Goal: Information Seeking & Learning: Learn about a topic

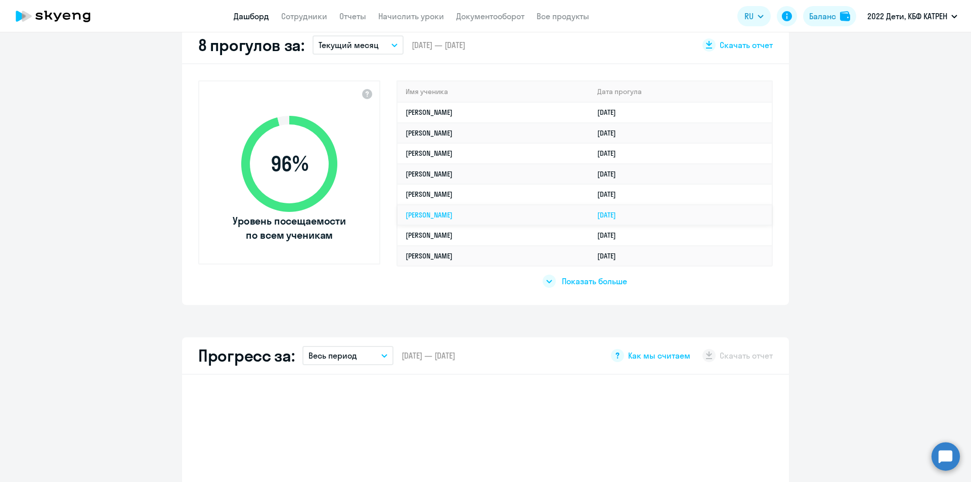
scroll to position [303, 0]
click at [576, 284] on span "Показать больше" at bounding box center [594, 280] width 65 height 11
click at [303, 18] on link "Сотрудники" at bounding box center [304, 16] width 46 height 10
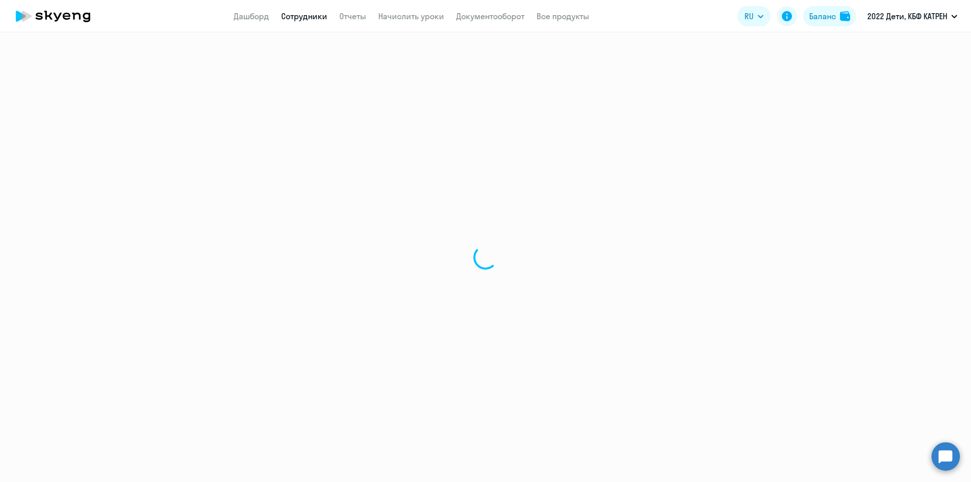
select select "30"
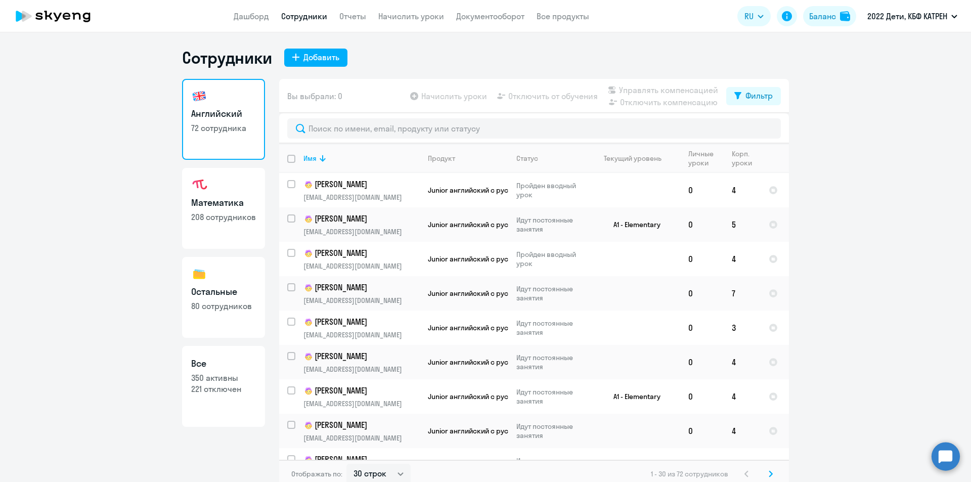
click at [232, 381] on p "350 активны" at bounding box center [223, 377] width 65 height 11
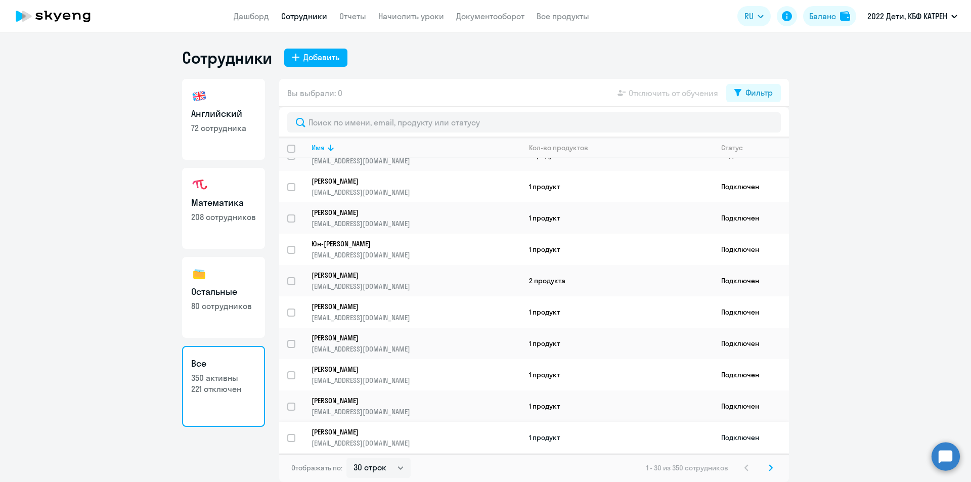
scroll to position [202, 0]
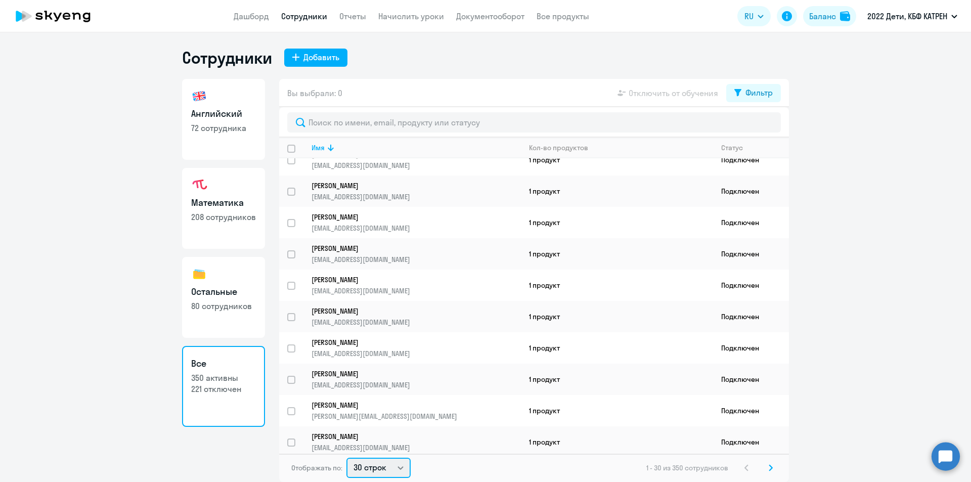
click at [403, 469] on select "30 строк 50 строк 100 строк" at bounding box center [378, 468] width 64 height 20
select select "100"
click at [346, 458] on select "30 строк 50 строк 100 строк" at bounding box center [378, 468] width 64 height 20
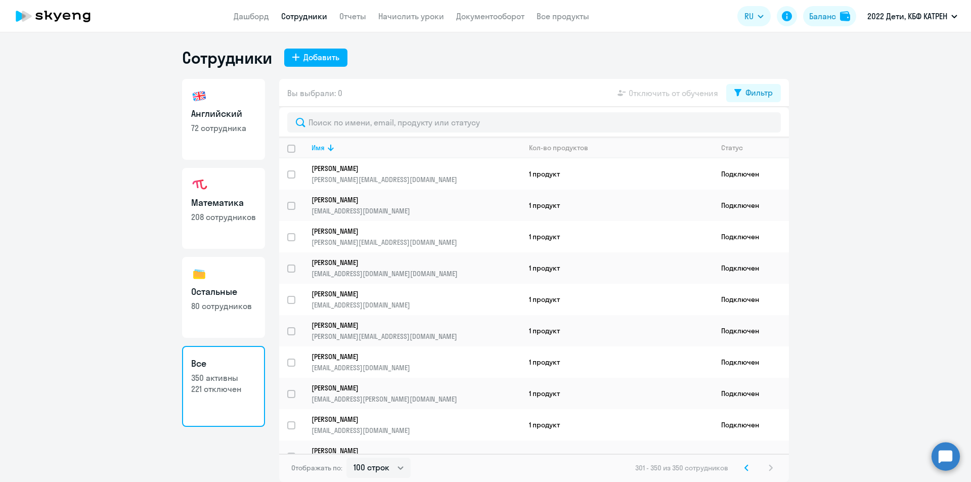
click at [227, 106] on link "Английский 72 сотрудника" at bounding box center [223, 119] width 83 height 81
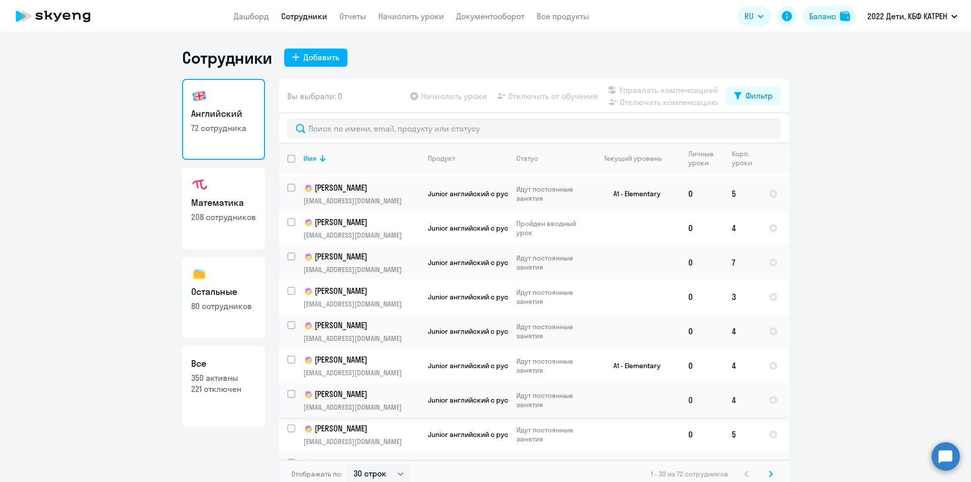
scroll to position [152, 0]
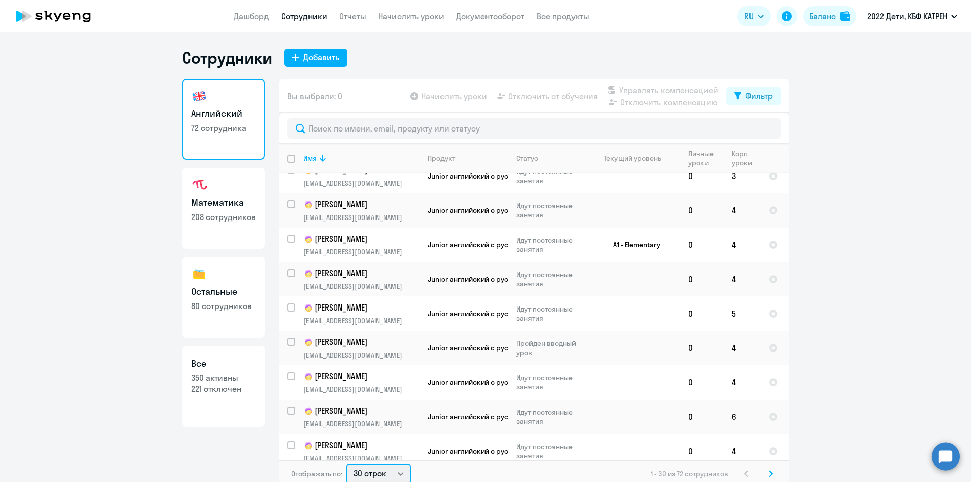
click at [394, 471] on select "30 строк 50 строк 100 строк" at bounding box center [378, 474] width 64 height 20
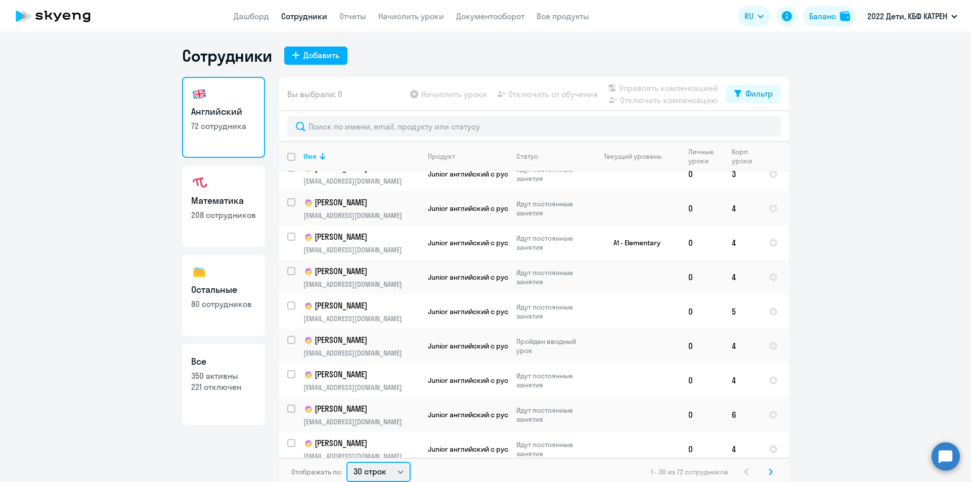
select select "50"
click at [346, 462] on select "30 строк 50 строк 100 строк" at bounding box center [378, 472] width 64 height 20
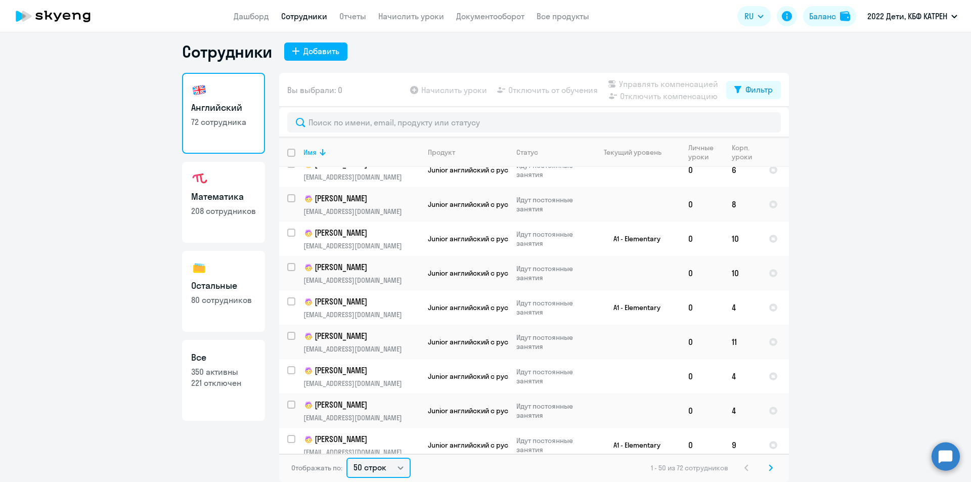
scroll to position [1432, 0]
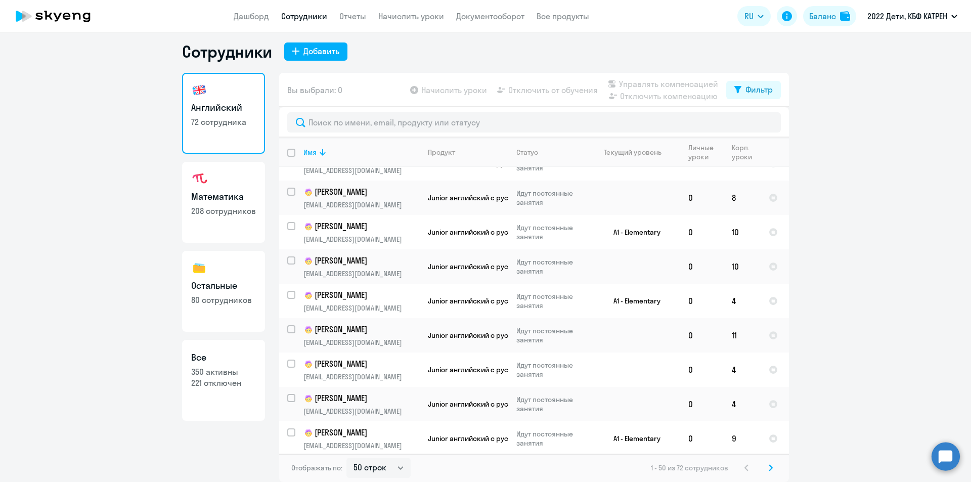
click at [769, 466] on icon at bounding box center [770, 468] width 3 height 6
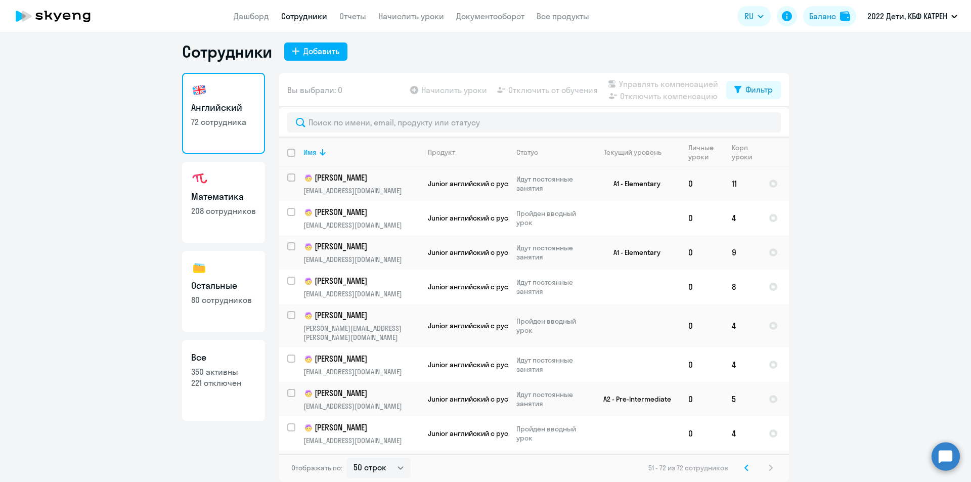
scroll to position [469, 0]
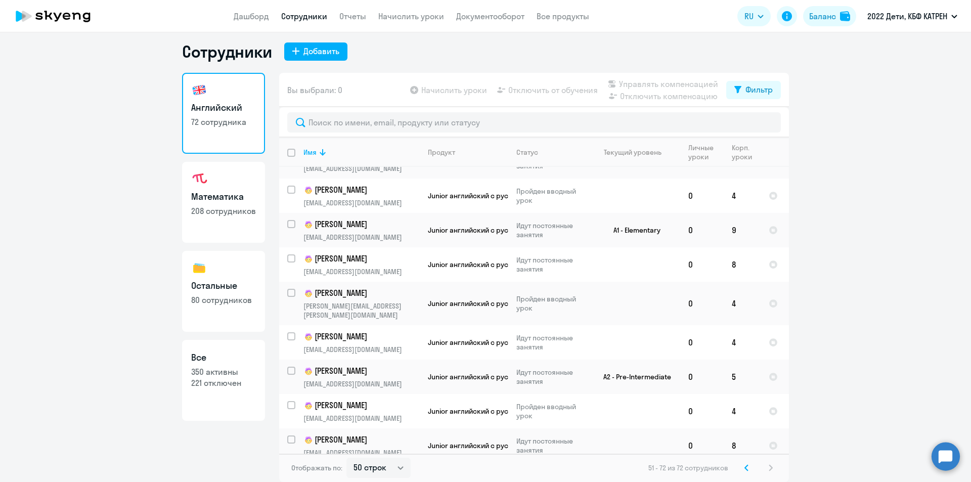
click at [217, 200] on h3 "Математика" at bounding box center [223, 196] width 65 height 13
select select "30"
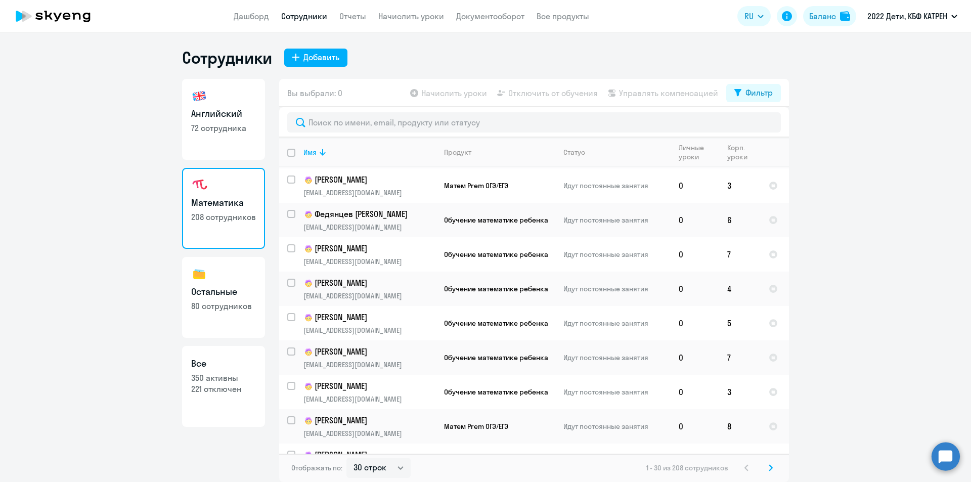
scroll to position [745, 0]
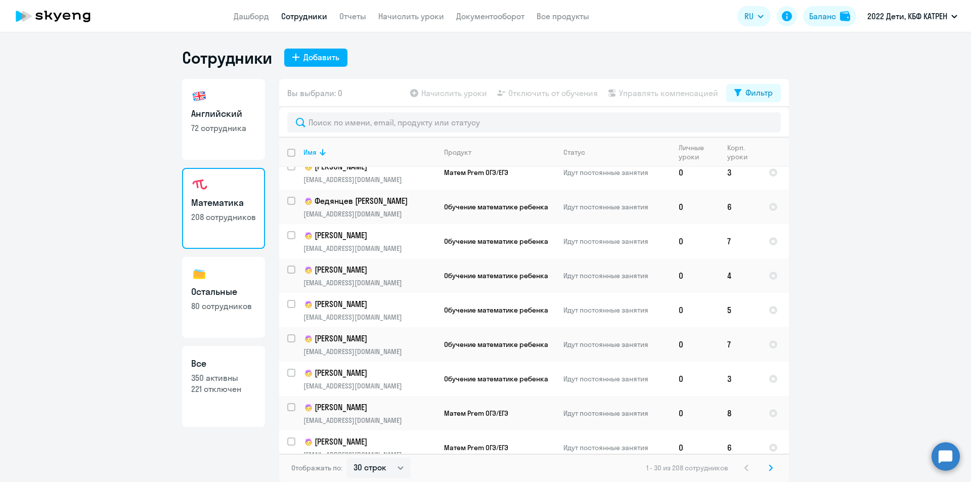
click at [767, 466] on svg-icon at bounding box center [770, 468] width 12 height 12
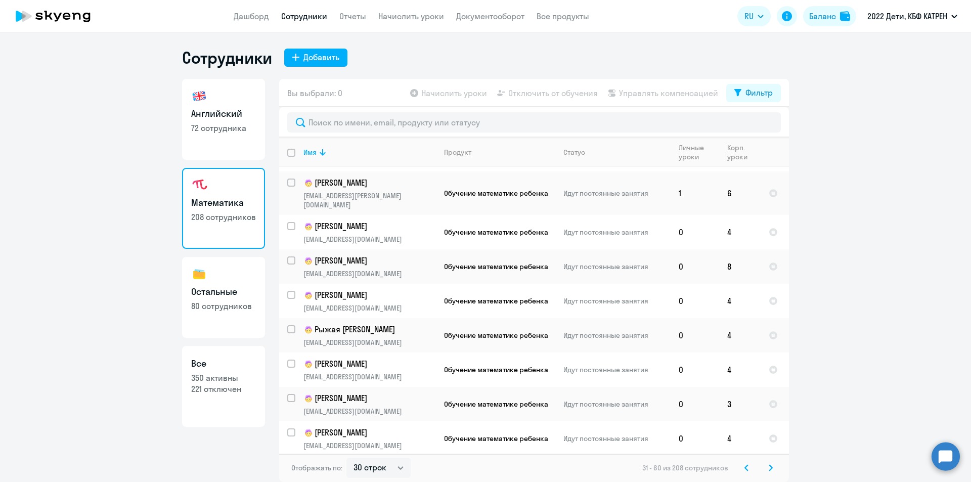
click at [772, 467] on icon at bounding box center [770, 468] width 3 height 6
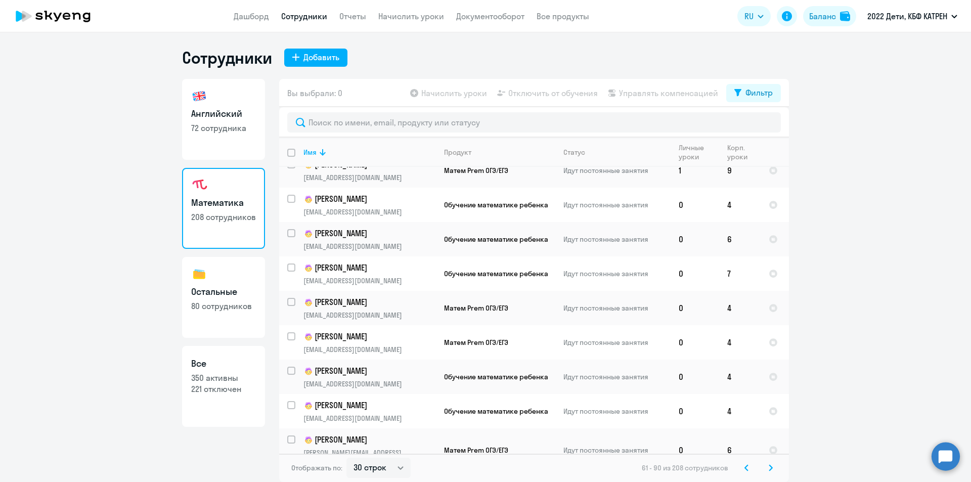
click at [773, 465] on svg-icon at bounding box center [770, 468] width 12 height 12
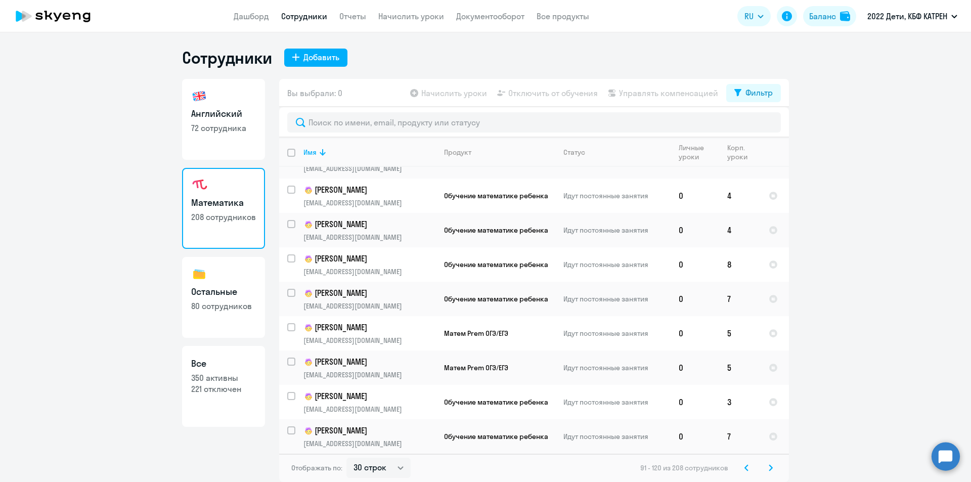
click at [773, 468] on svg-icon at bounding box center [770, 468] width 12 height 12
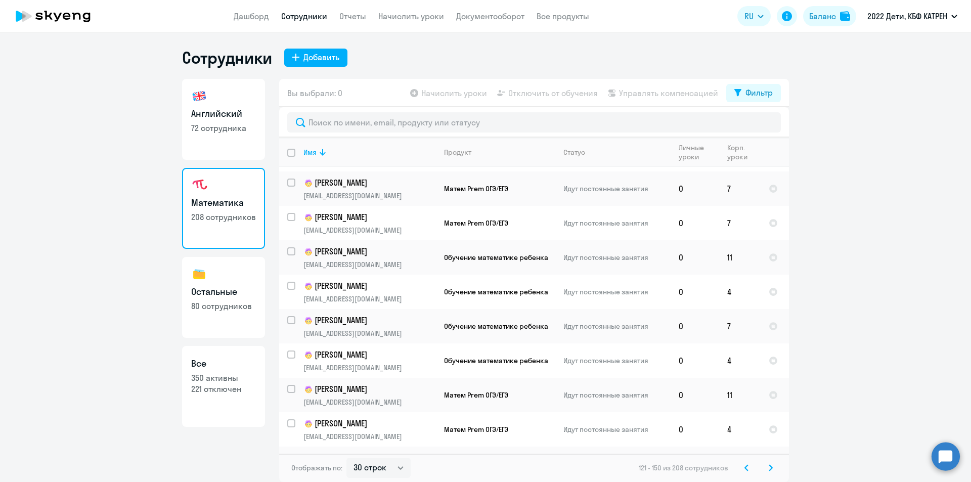
click at [768, 467] on svg-icon at bounding box center [770, 468] width 12 height 12
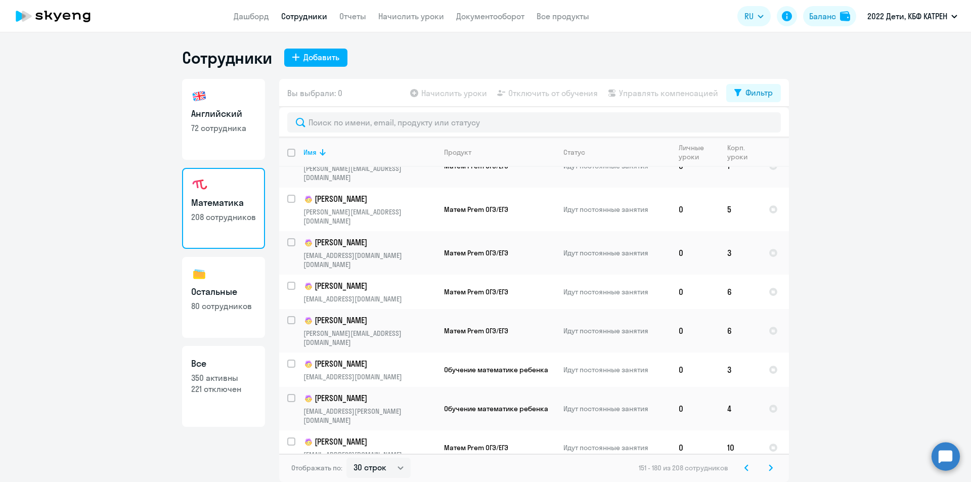
click at [770, 466] on icon at bounding box center [770, 468] width 3 height 6
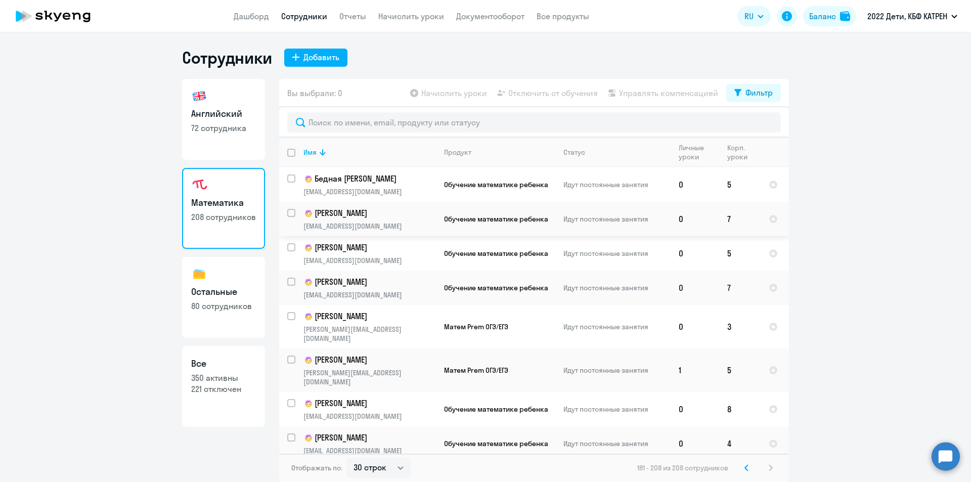
scroll to position [303, 0]
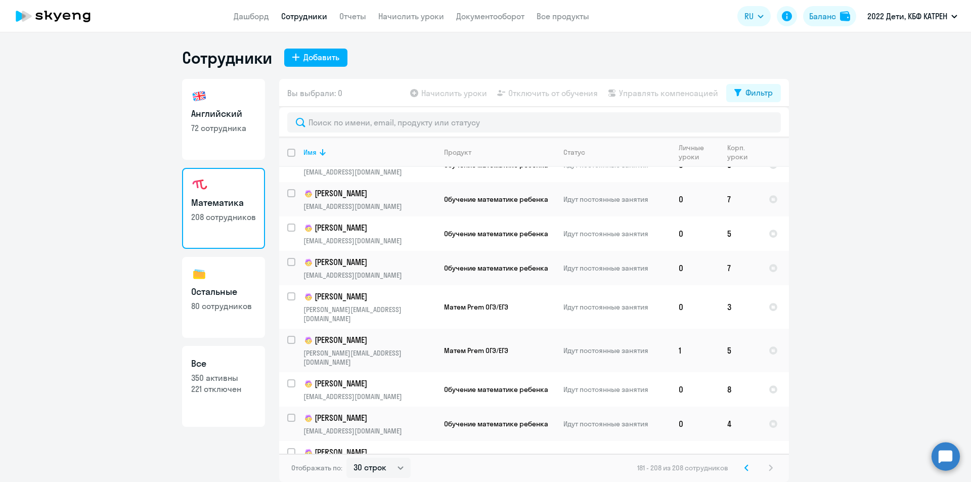
click at [217, 401] on link "Все 350 активны 221 отключен" at bounding box center [223, 386] width 83 height 81
select select "30"
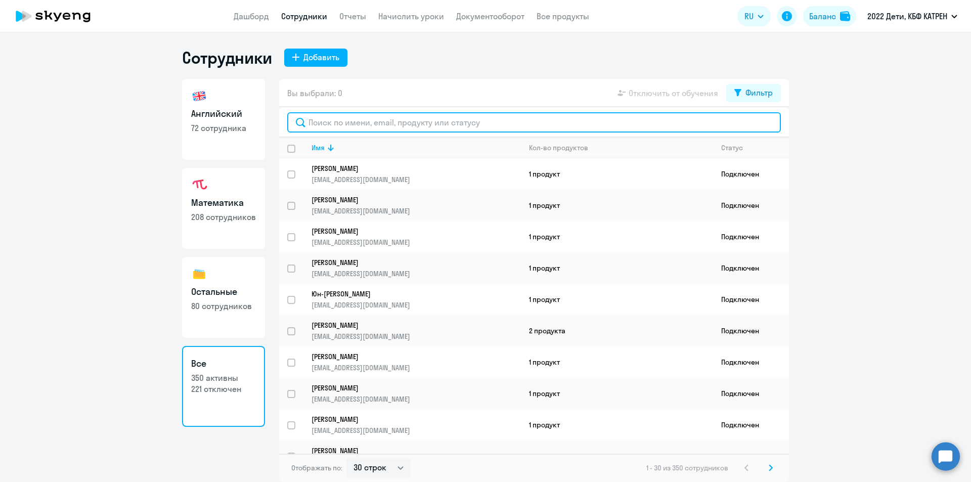
click at [355, 123] on input "text" at bounding box center [533, 122] width 493 height 20
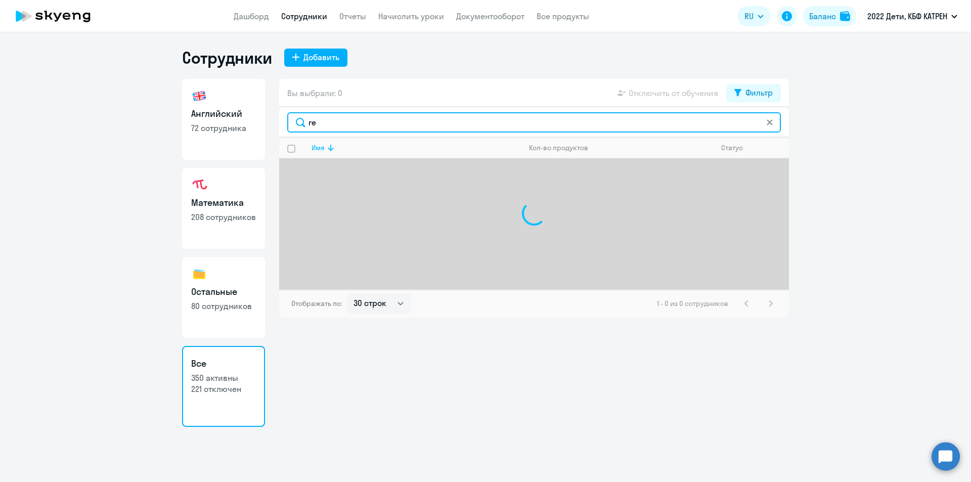
type input "r"
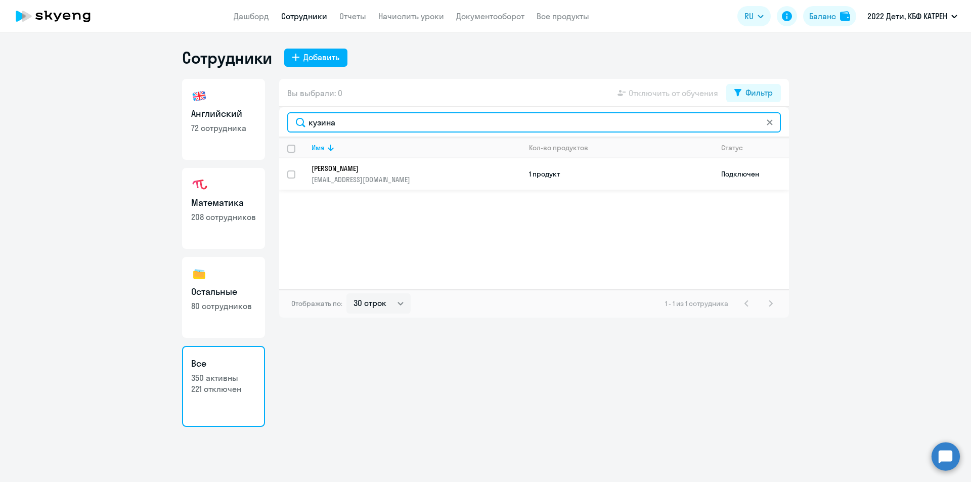
type input "кузина"
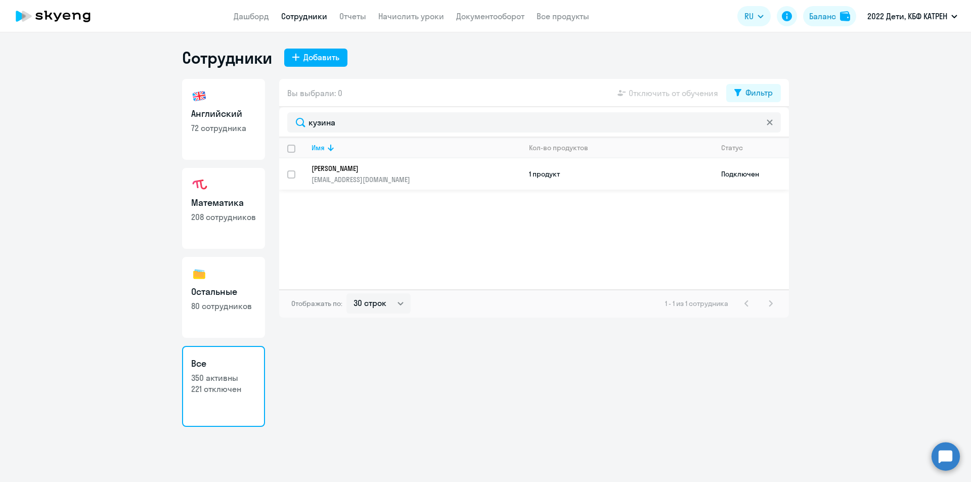
click at [408, 172] on p "[PERSON_NAME]" at bounding box center [408, 168] width 195 height 9
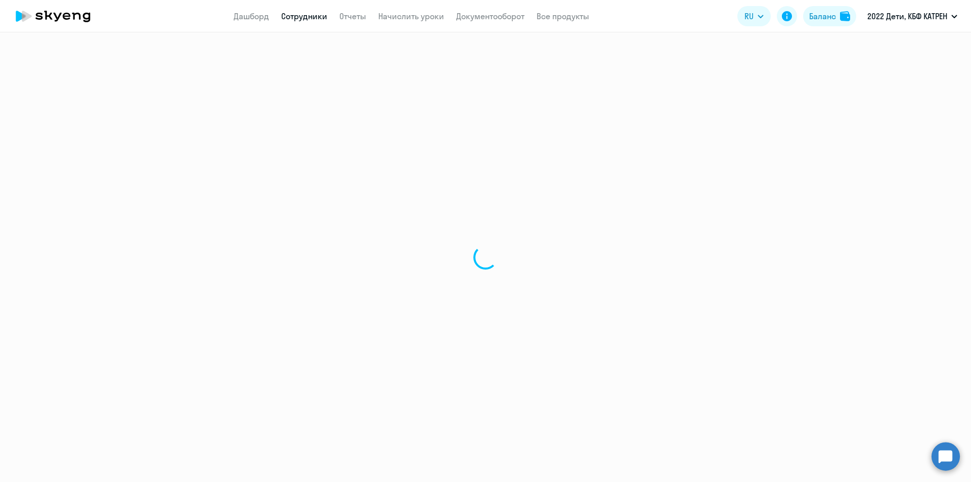
select select "english"
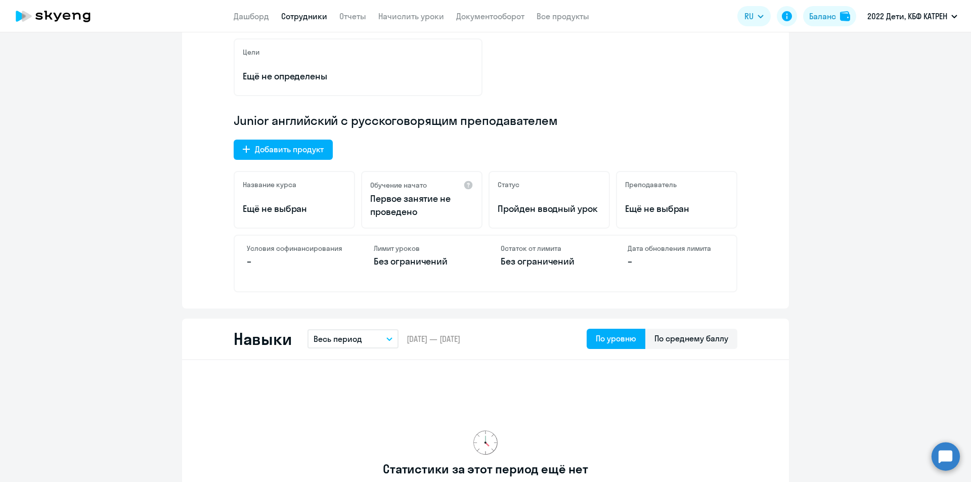
scroll to position [253, 0]
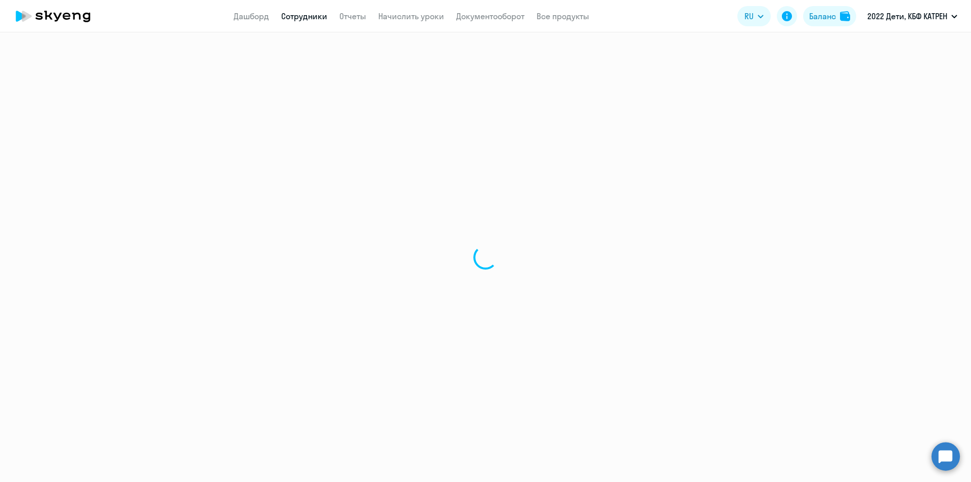
select select "30"
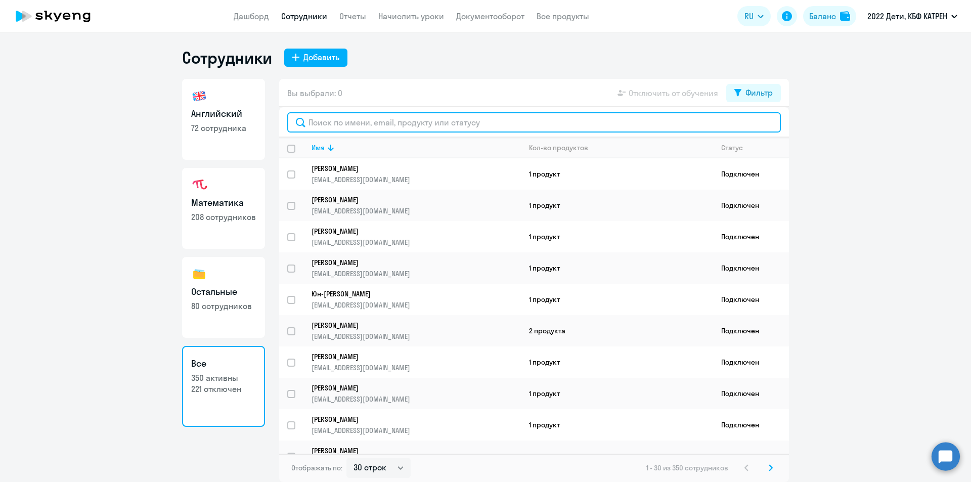
click at [400, 121] on input "text" at bounding box center [533, 122] width 493 height 20
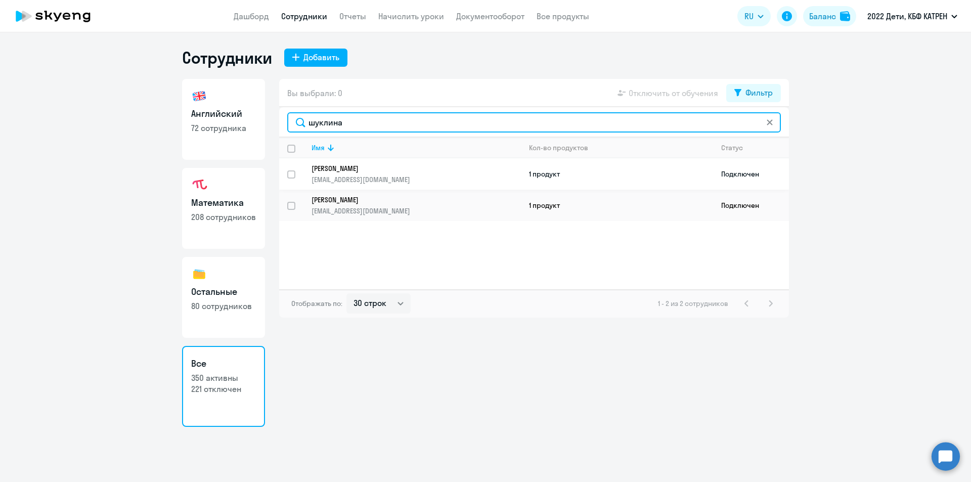
type input "шуклина"
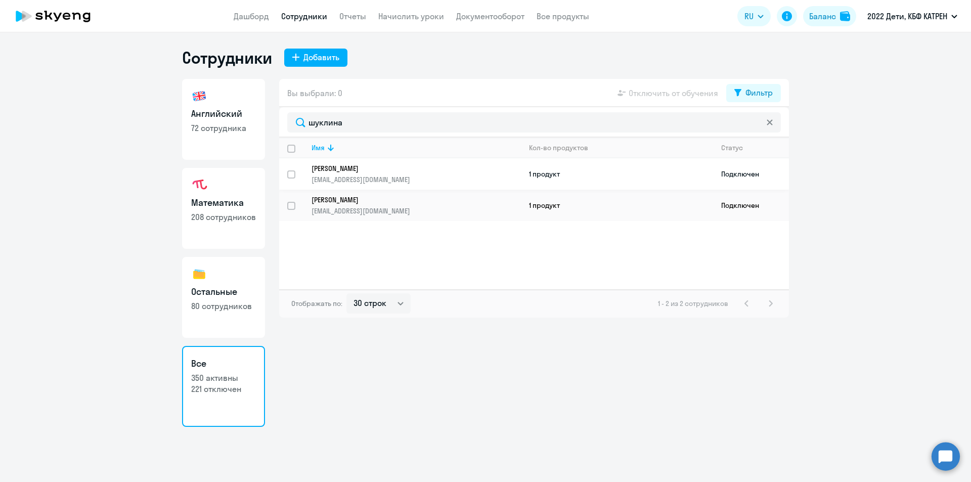
click at [399, 170] on p "[PERSON_NAME]" at bounding box center [408, 168] width 195 height 9
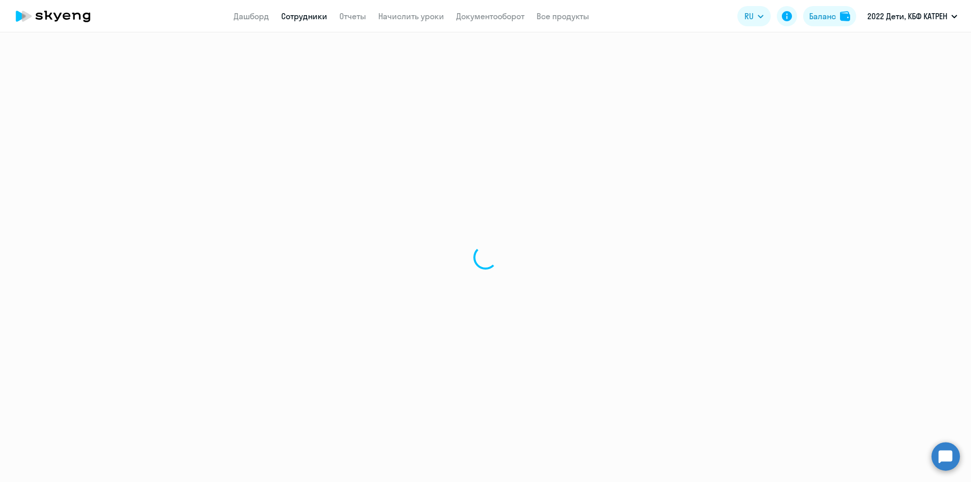
select select "others"
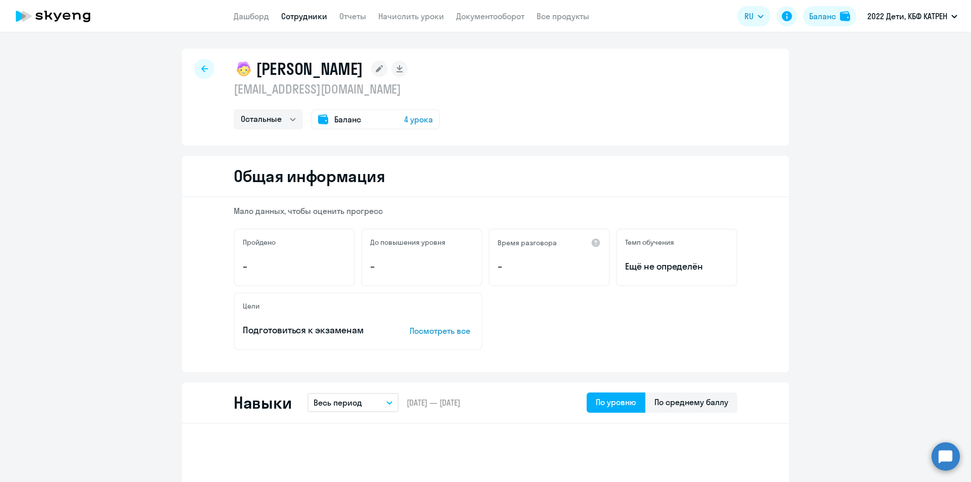
select select "30"
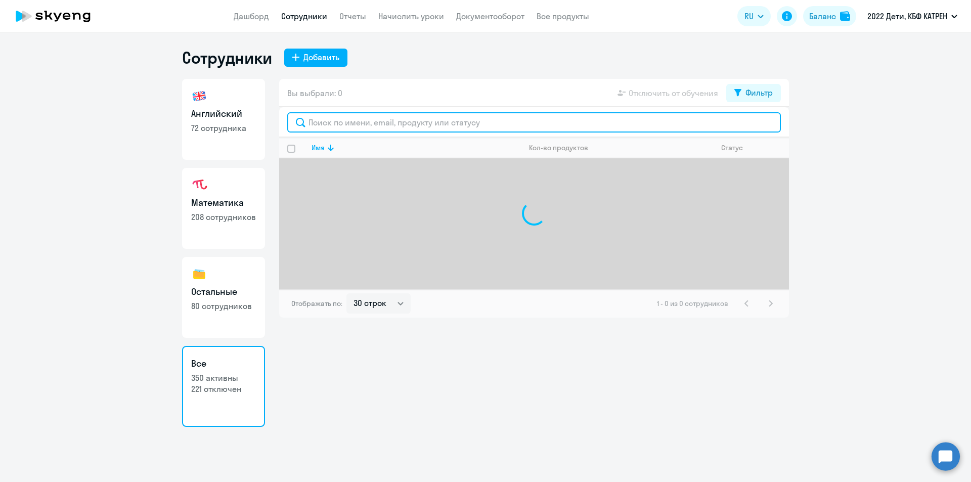
click at [332, 122] on input "text" at bounding box center [533, 122] width 493 height 20
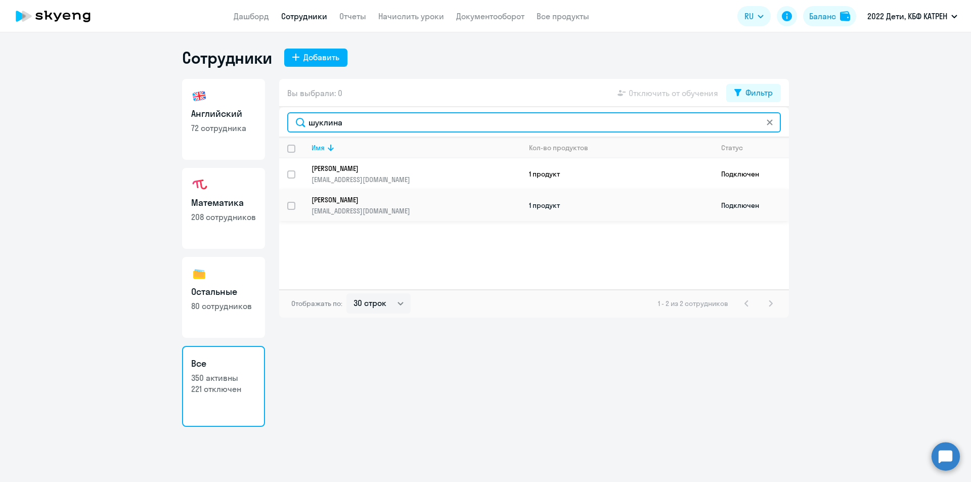
type input "шуклина"
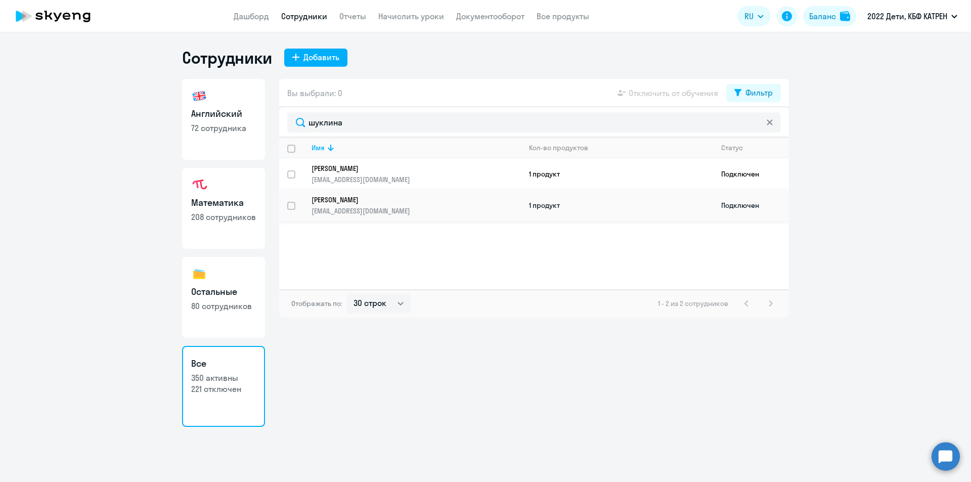
click at [357, 199] on p "[PERSON_NAME]" at bounding box center [408, 199] width 195 height 9
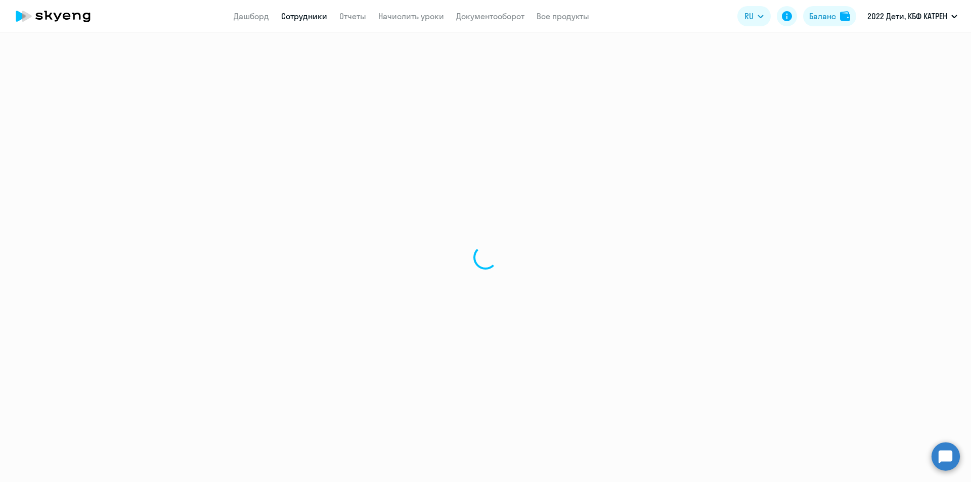
select select "math"
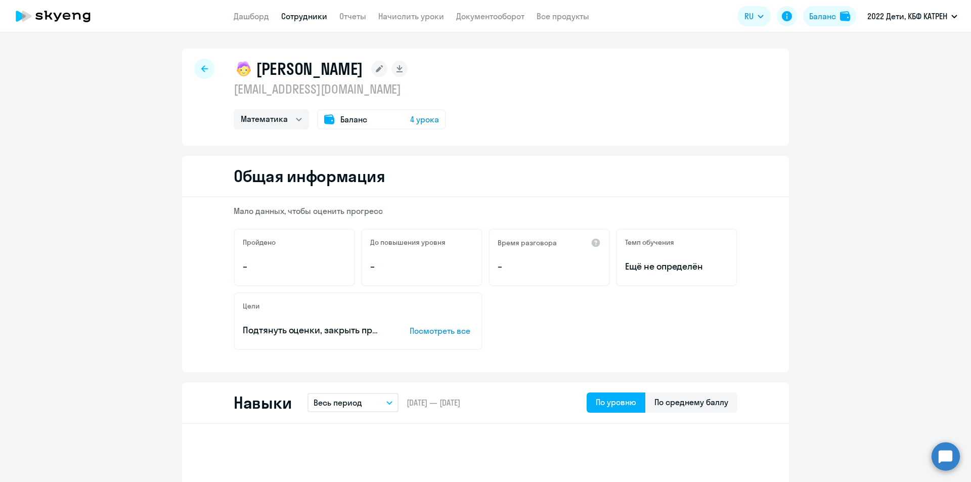
select select "30"
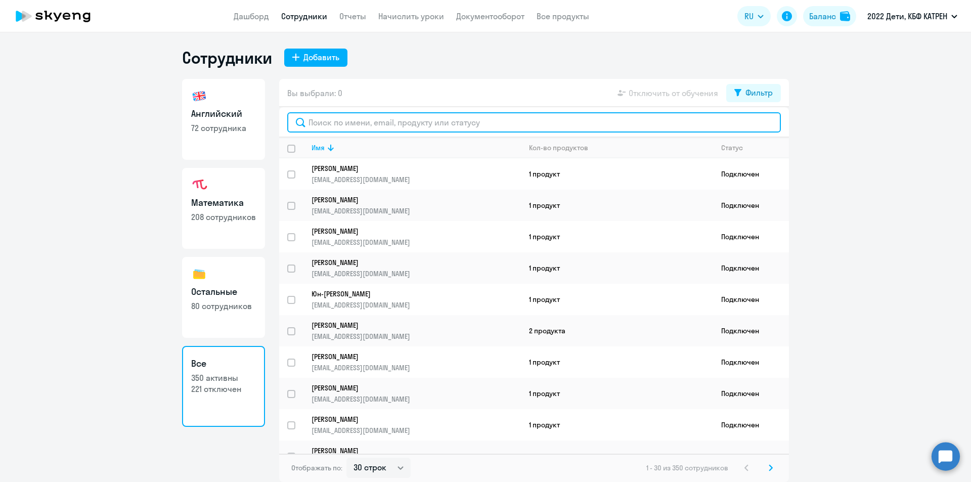
click at [425, 115] on input "text" at bounding box center [533, 122] width 493 height 20
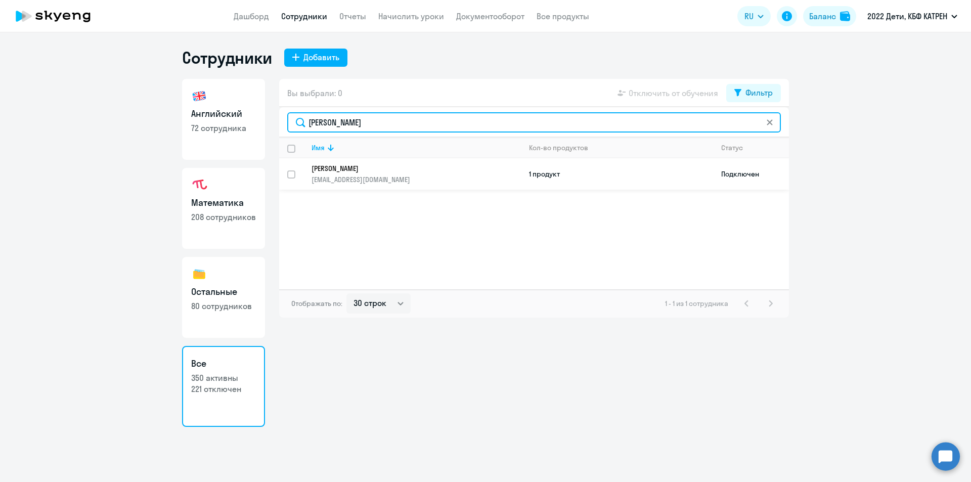
type input "[PERSON_NAME]"
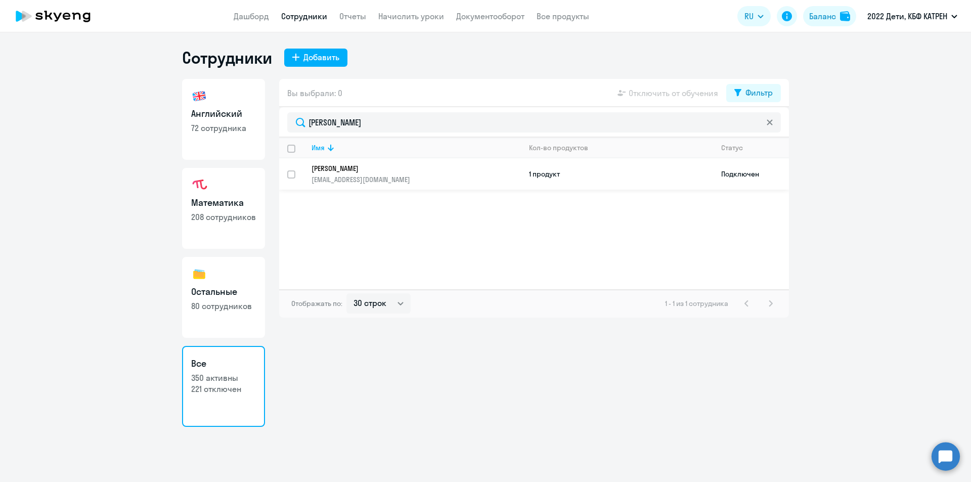
click at [378, 175] on p "[EMAIL_ADDRESS][DOMAIN_NAME]" at bounding box center [415, 179] width 209 height 9
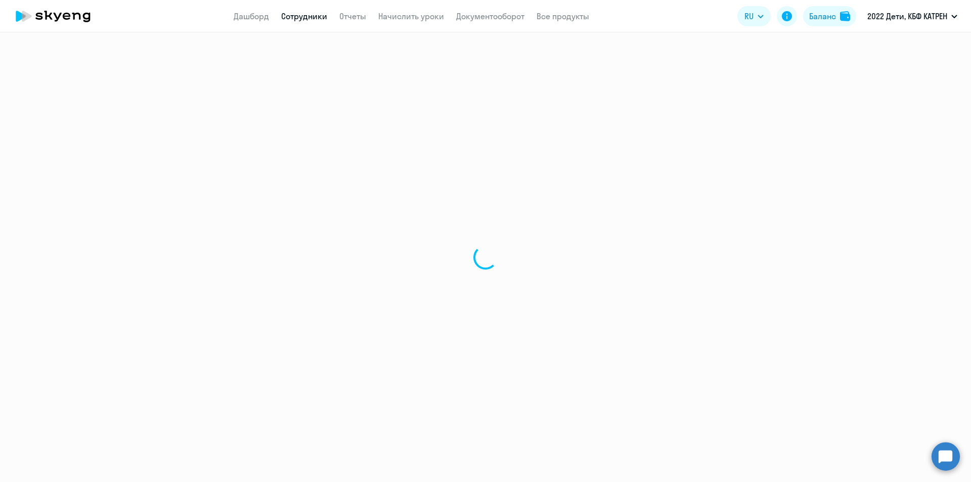
select select "others"
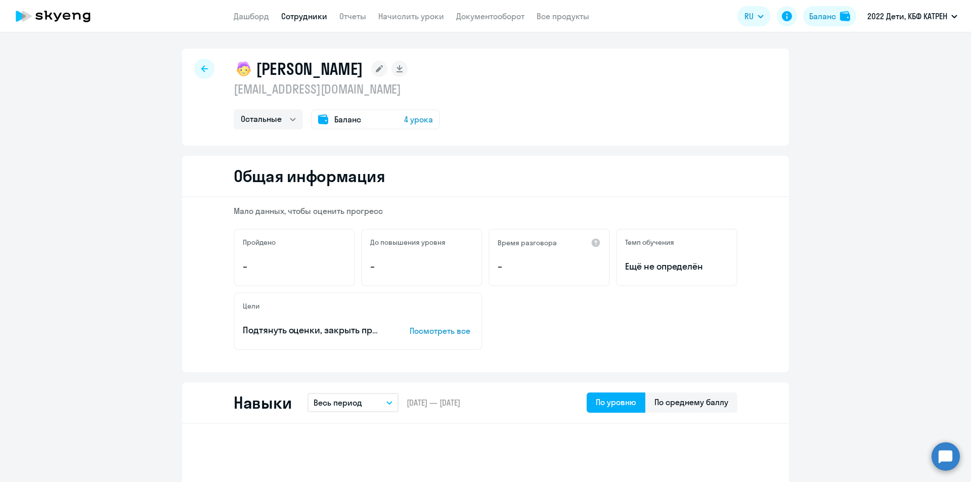
select select "30"
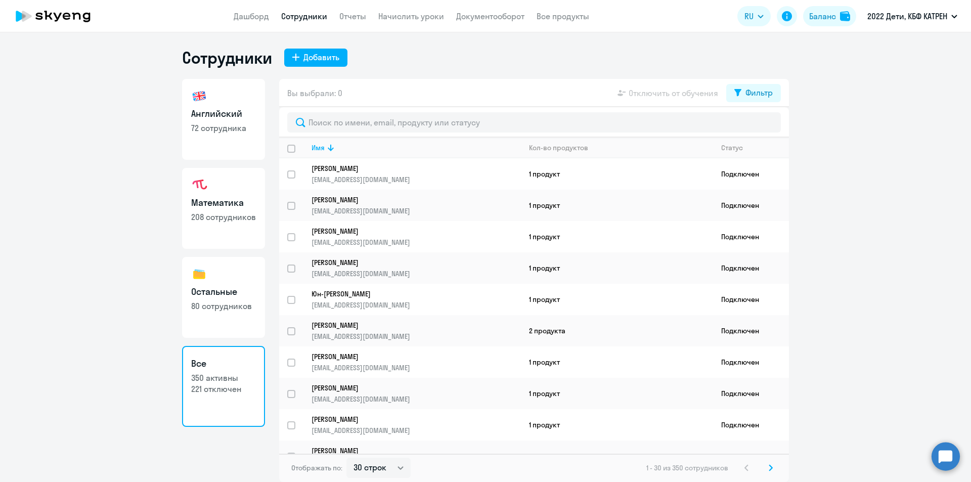
click at [226, 115] on h3 "Английский" at bounding box center [223, 113] width 65 height 13
select select "30"
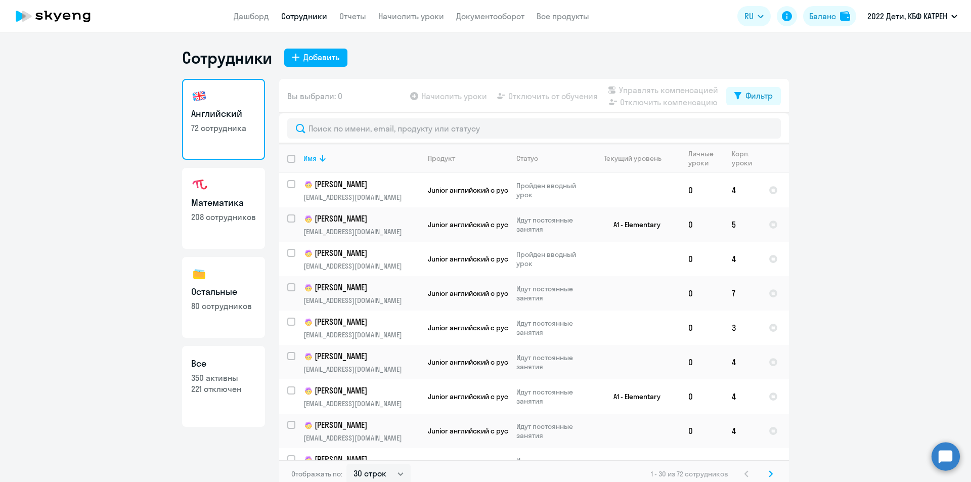
click at [238, 211] on p "208 сотрудников" at bounding box center [223, 216] width 65 height 11
select select "30"
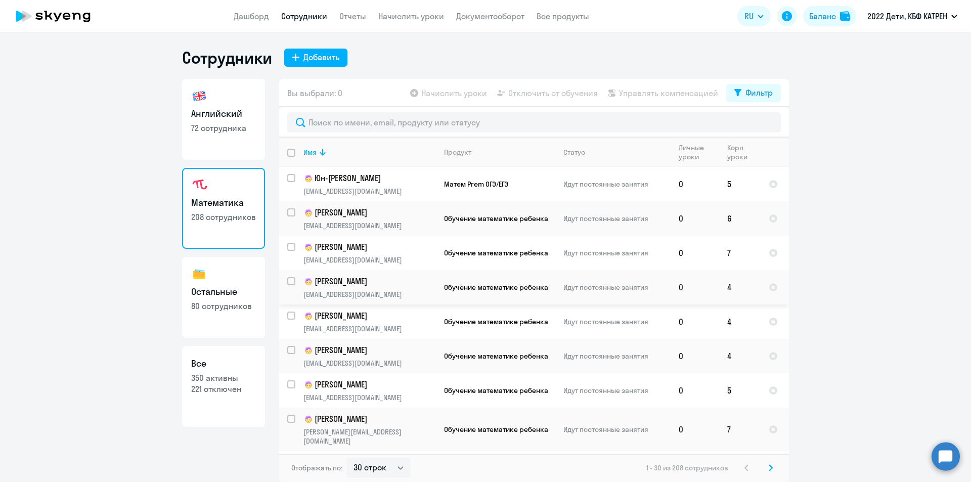
scroll to position [51, 0]
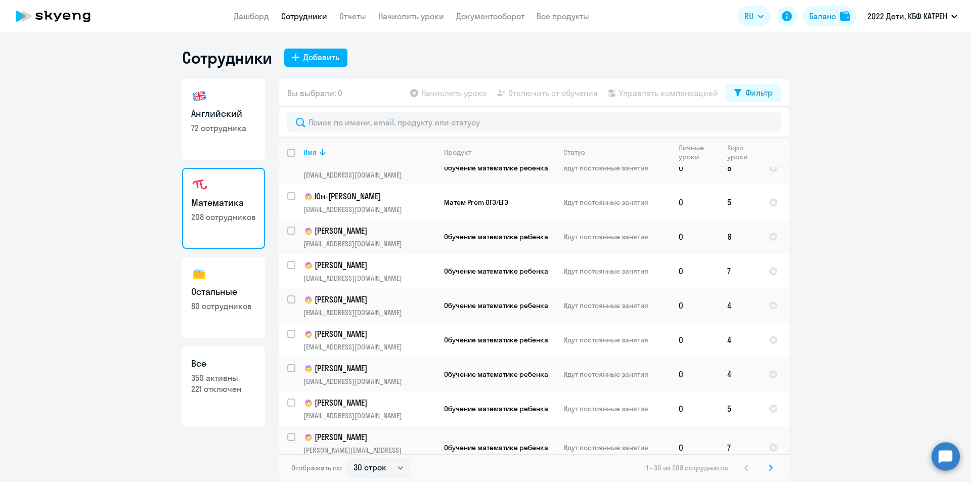
click at [210, 308] on p "80 сотрудников" at bounding box center [223, 305] width 65 height 11
select select "30"
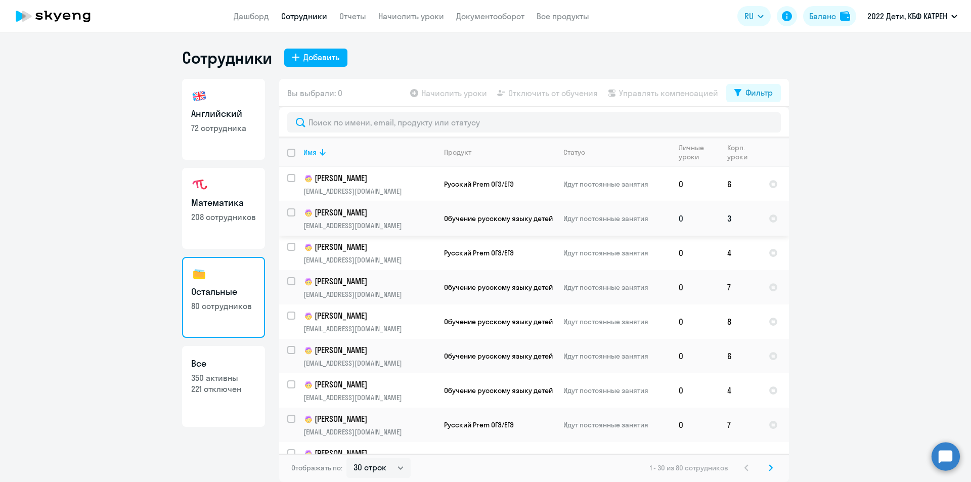
click at [385, 218] on p "[PERSON_NAME]" at bounding box center [369, 213] width 132 height 12
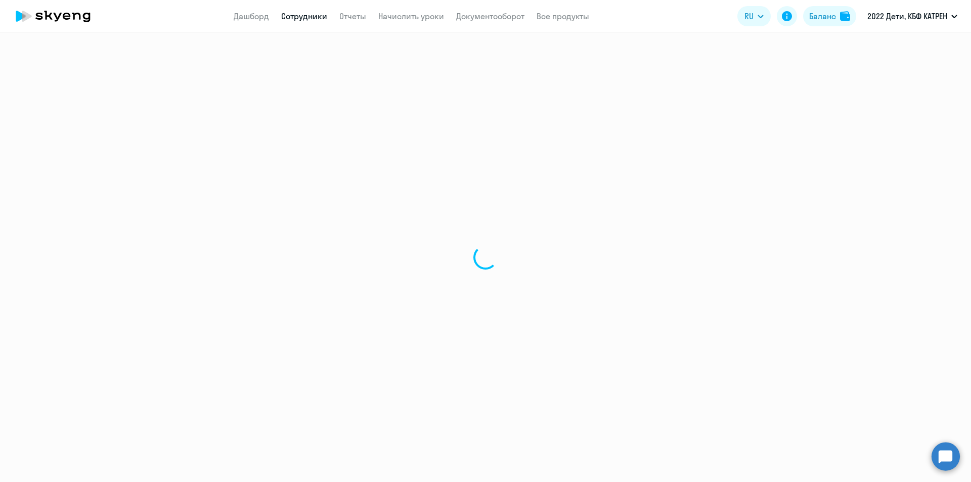
select select "others"
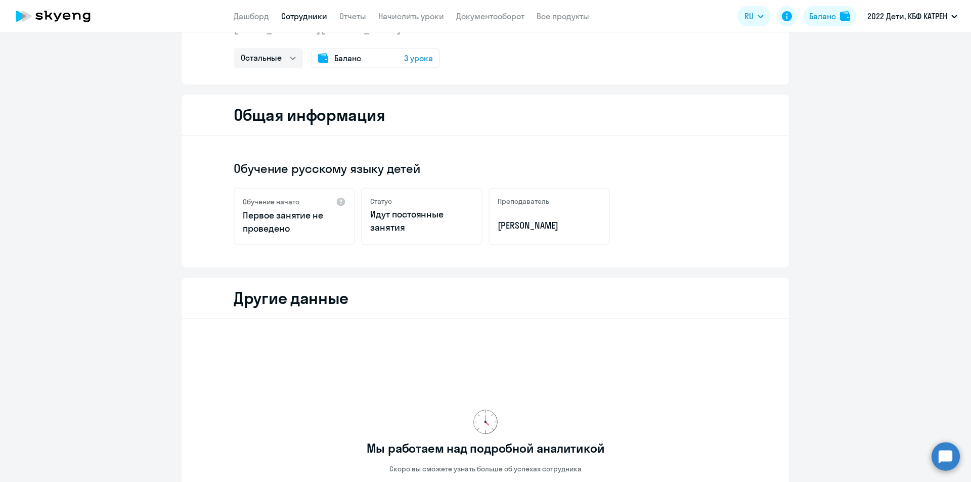
scroll to position [23, 0]
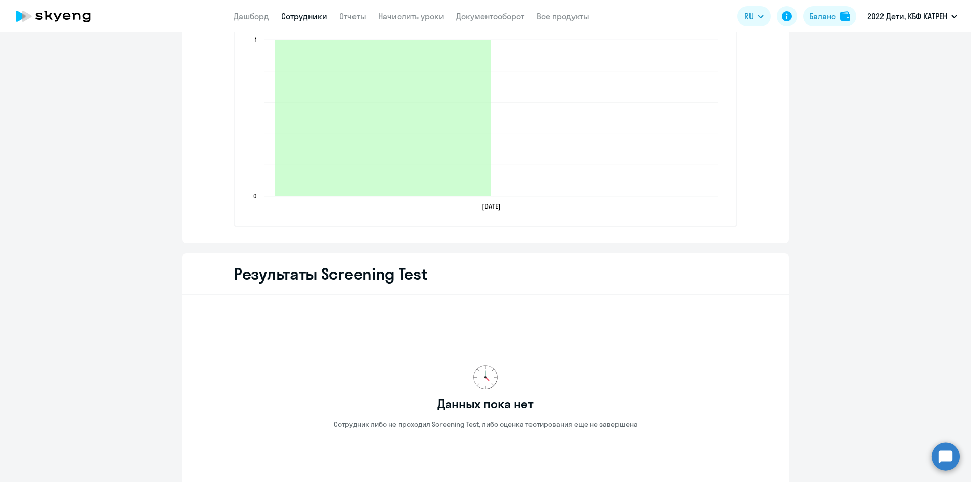
scroll to position [1163, 0]
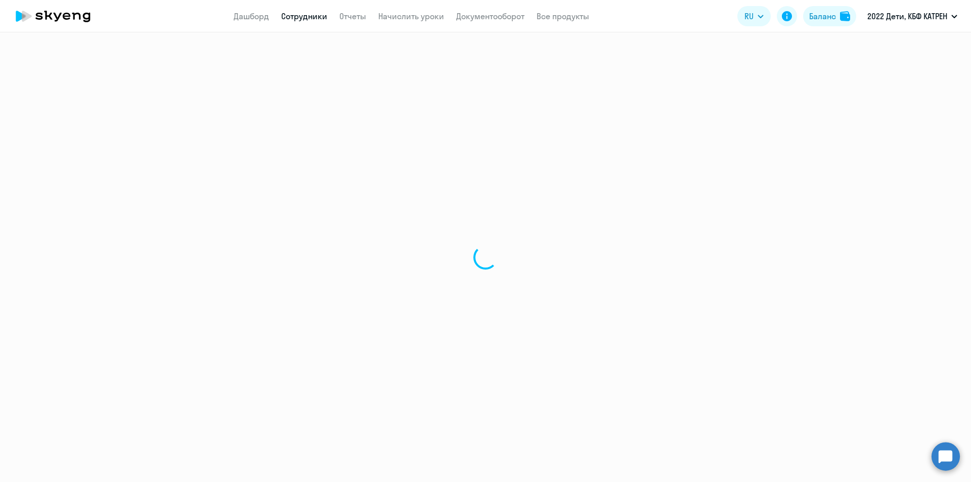
select select "30"
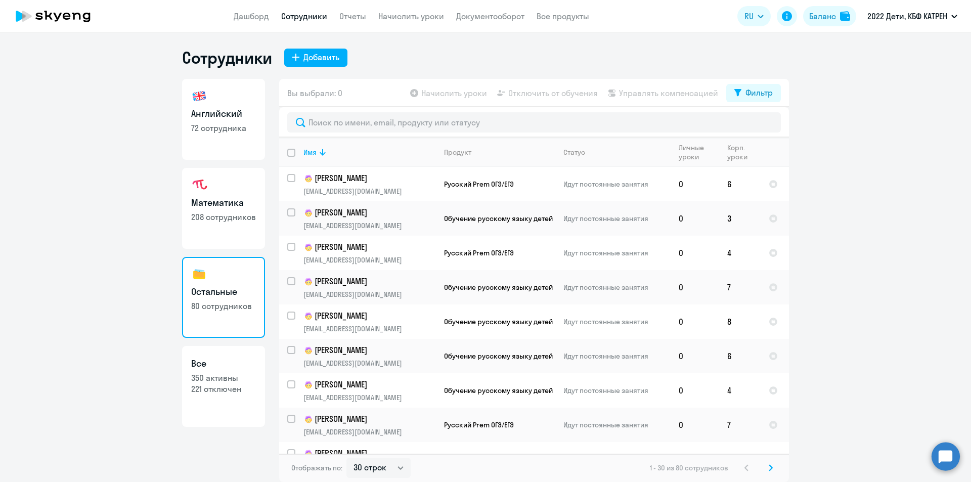
click at [227, 222] on p "208 сотрудников" at bounding box center [223, 216] width 65 height 11
select select "30"
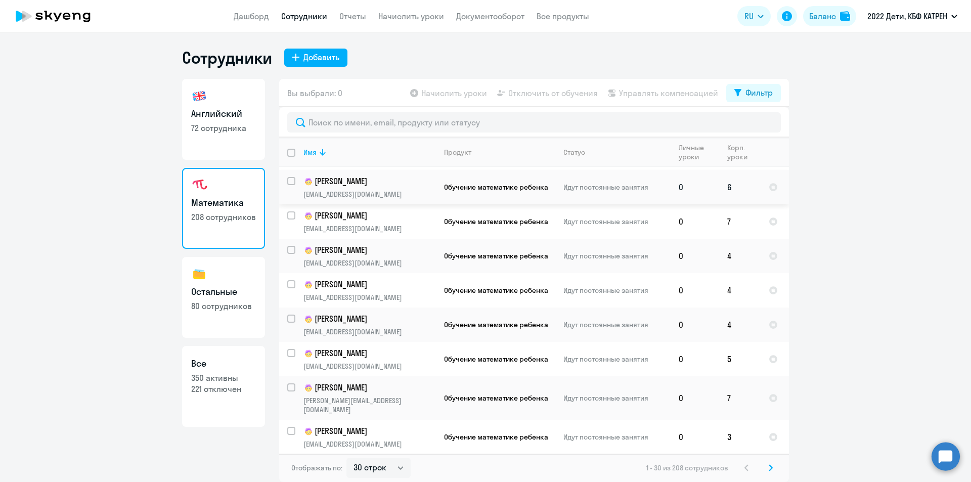
scroll to position [101, 0]
click at [378, 250] on p "[PERSON_NAME]" at bounding box center [369, 249] width 132 height 12
select select "math"
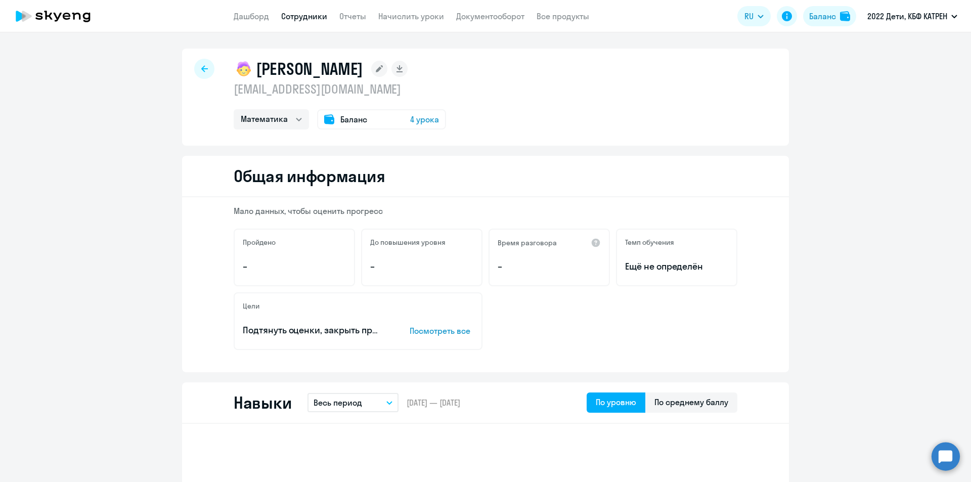
select select "30"
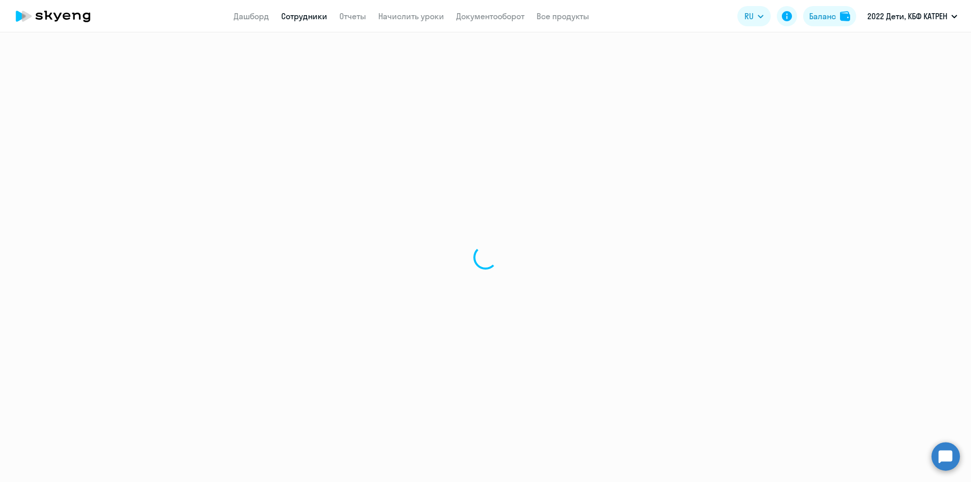
select select "math"
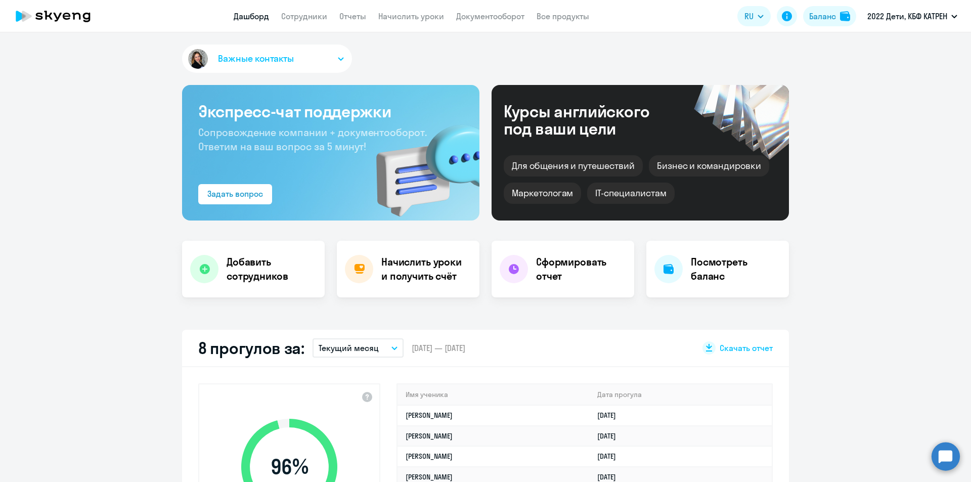
click at [939, 449] on circle at bounding box center [945, 456] width 28 height 28
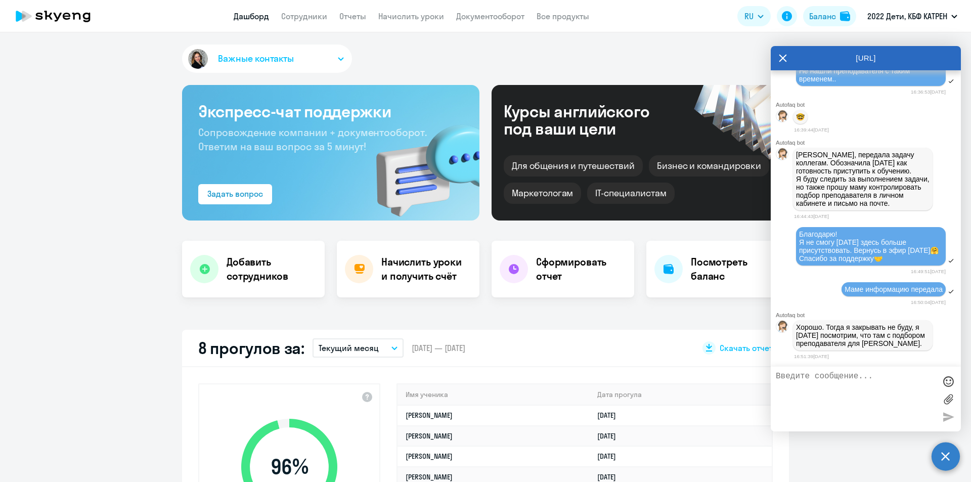
select select "30"
click at [301, 17] on link "Сотрудники" at bounding box center [304, 16] width 46 height 10
select select "30"
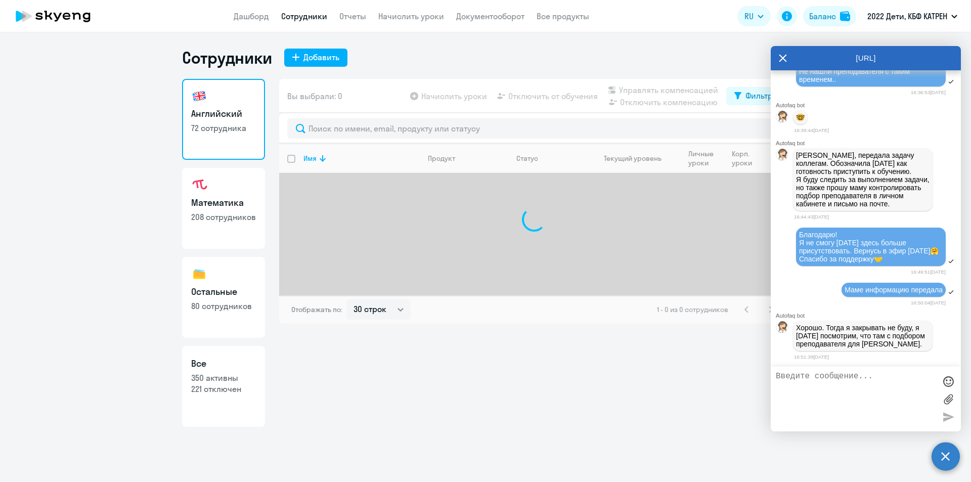
click at [232, 374] on p "350 активны" at bounding box center [223, 377] width 65 height 11
select select "30"
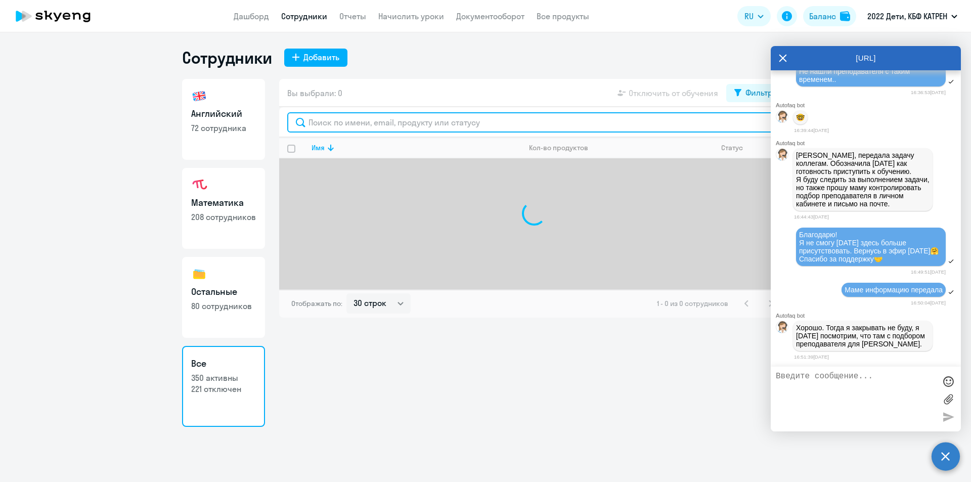
click at [364, 121] on input "text" at bounding box center [533, 122] width 493 height 20
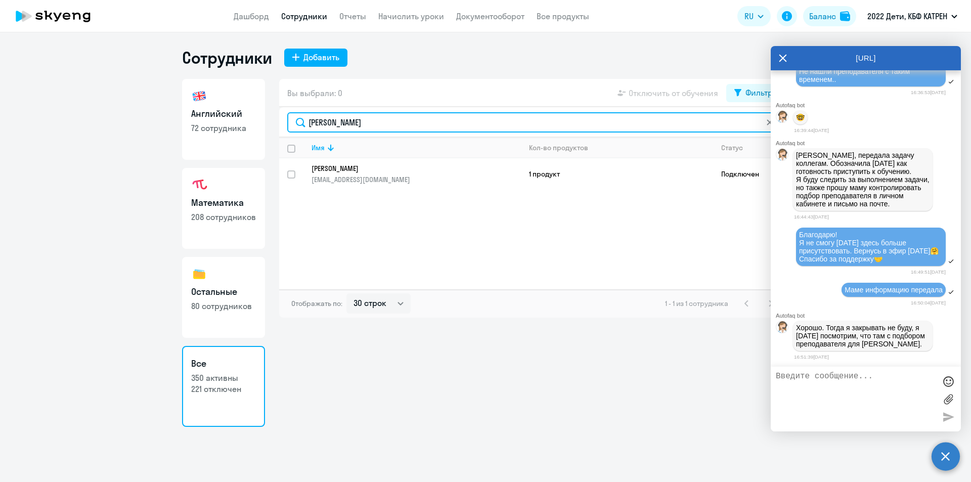
type input "углик"
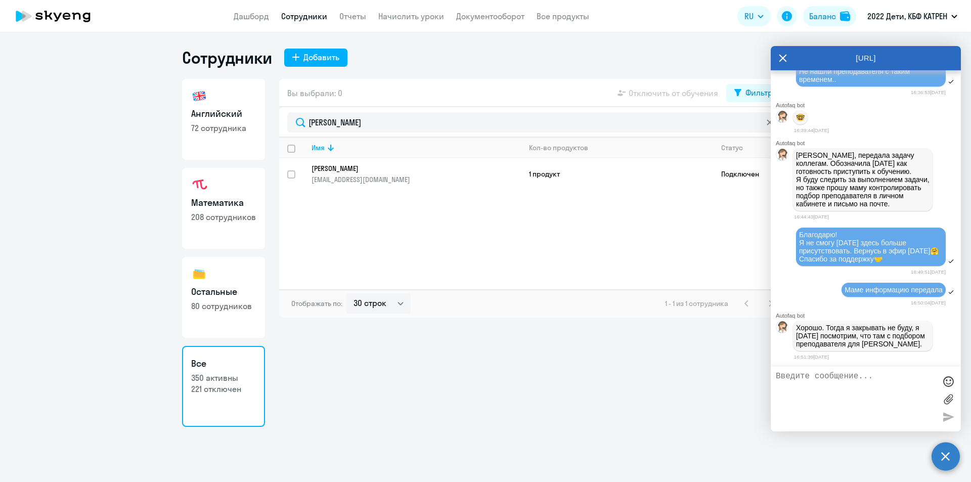
click at [390, 168] on p "[PERSON_NAME]" at bounding box center [408, 168] width 195 height 9
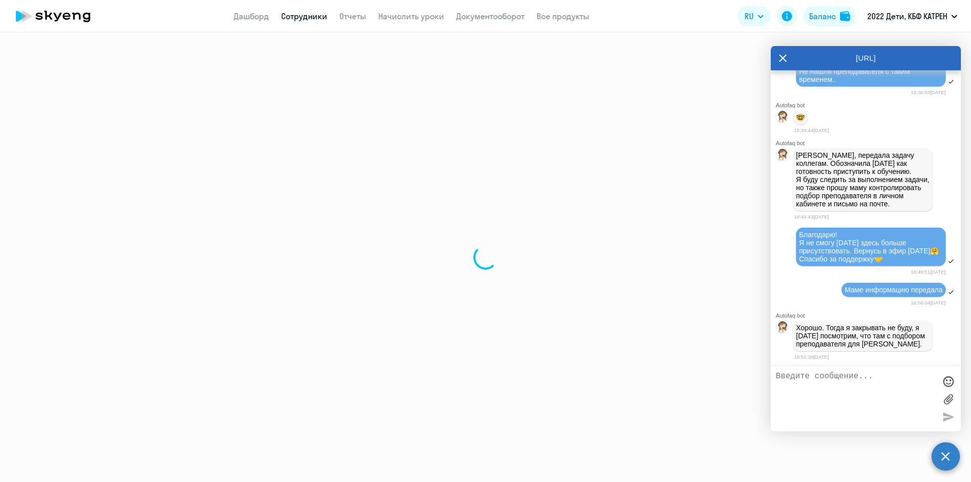
select select "math"
select select "30"
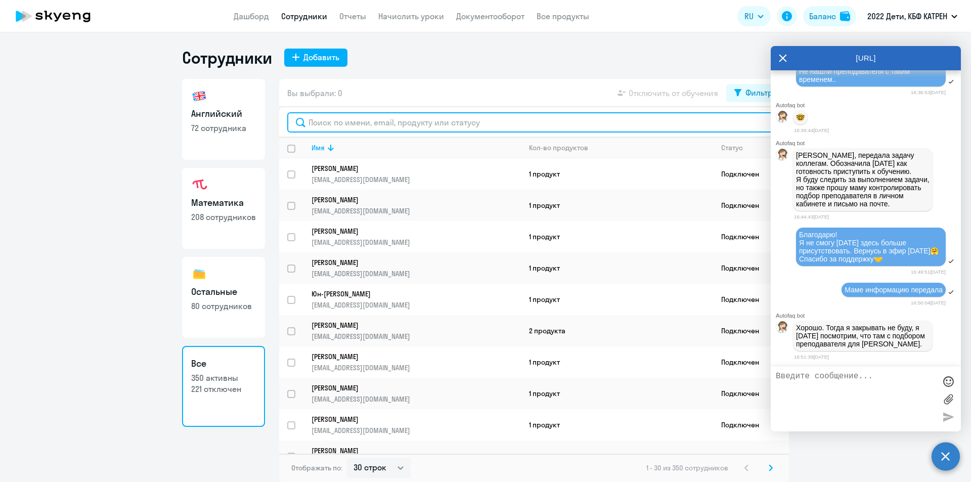
click at [369, 126] on input "text" at bounding box center [533, 122] width 493 height 20
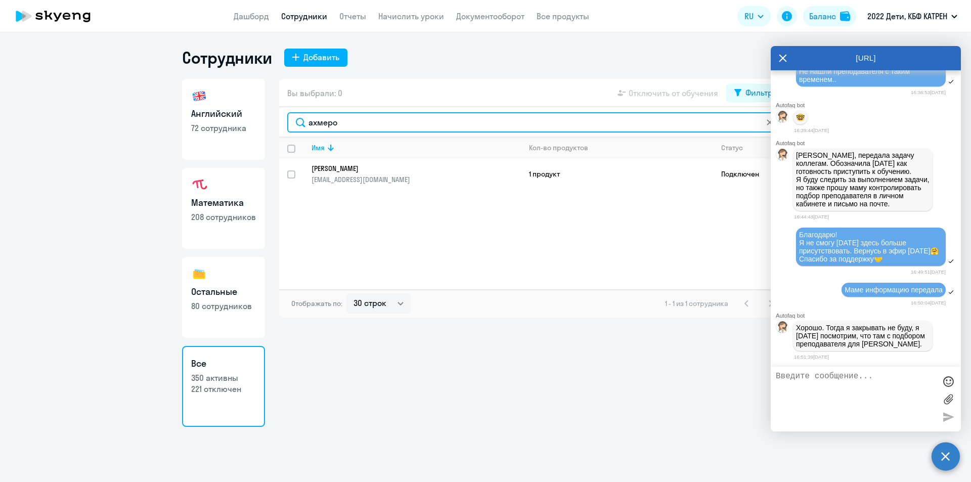
type input "ахмеро"
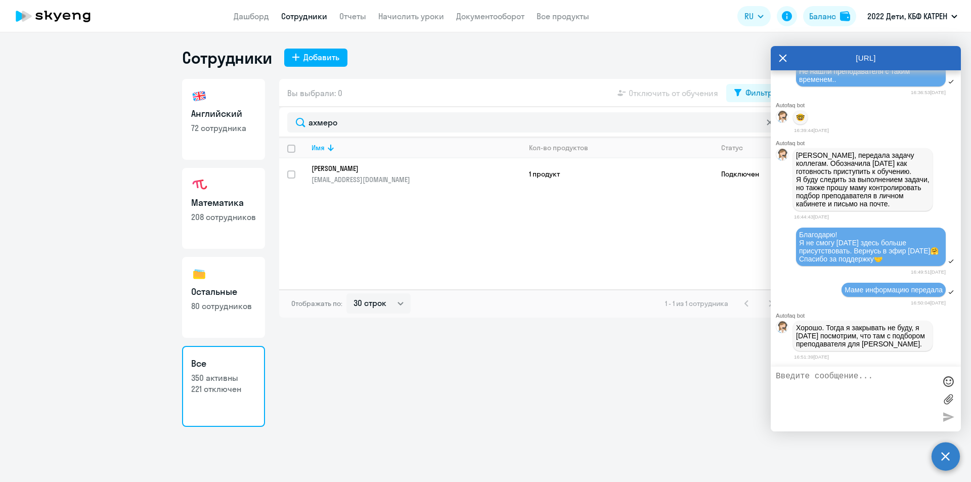
click at [383, 169] on p "[PERSON_NAME]" at bounding box center [408, 168] width 195 height 9
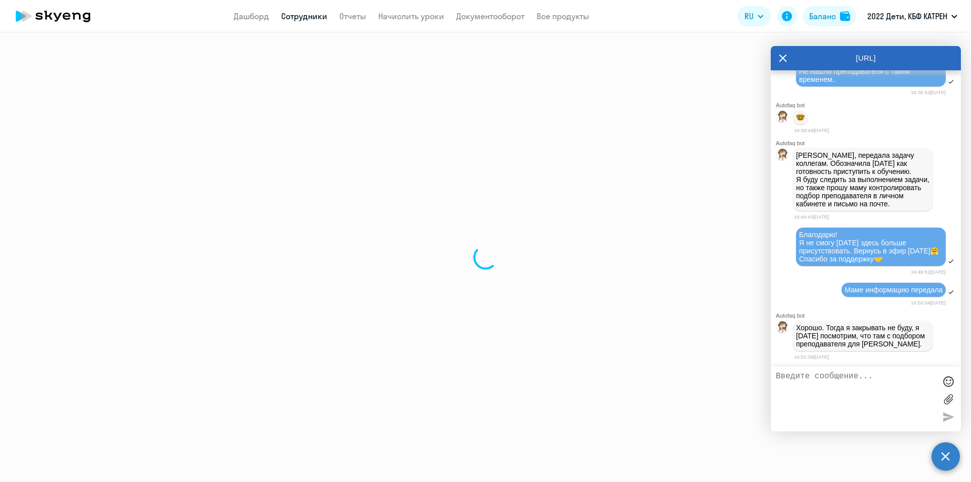
select select "others"
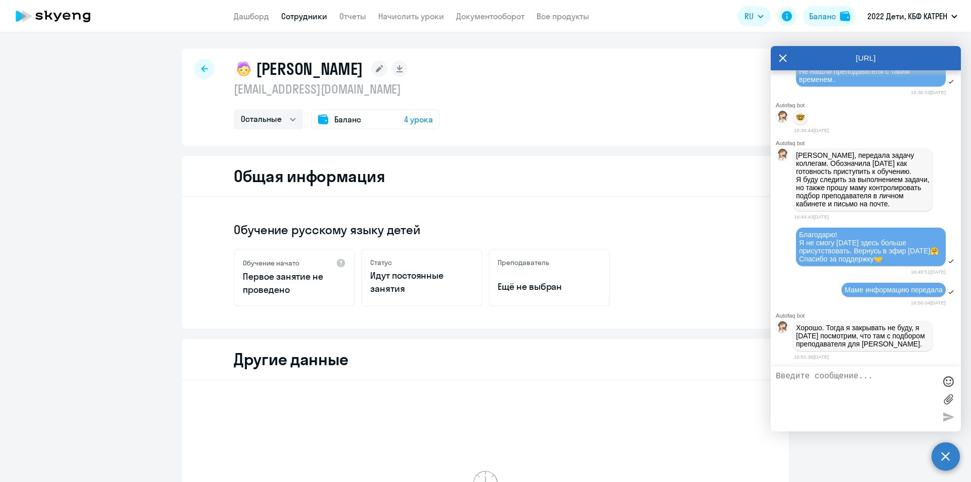
scroll to position [15876, 0]
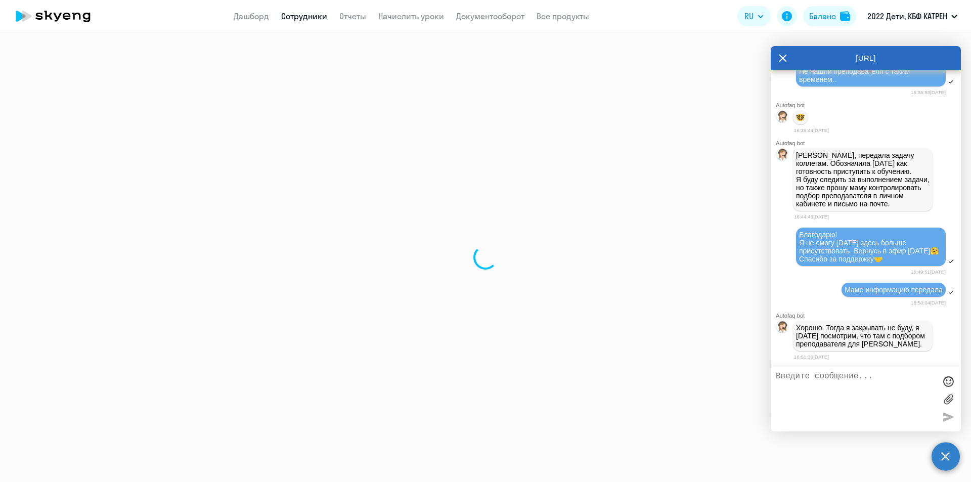
select select "30"
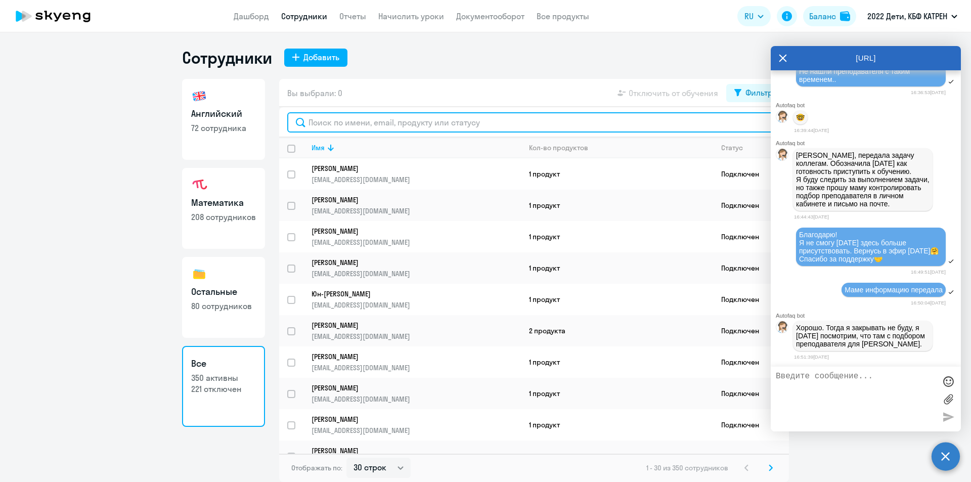
click at [351, 124] on input "text" at bounding box center [533, 122] width 493 height 20
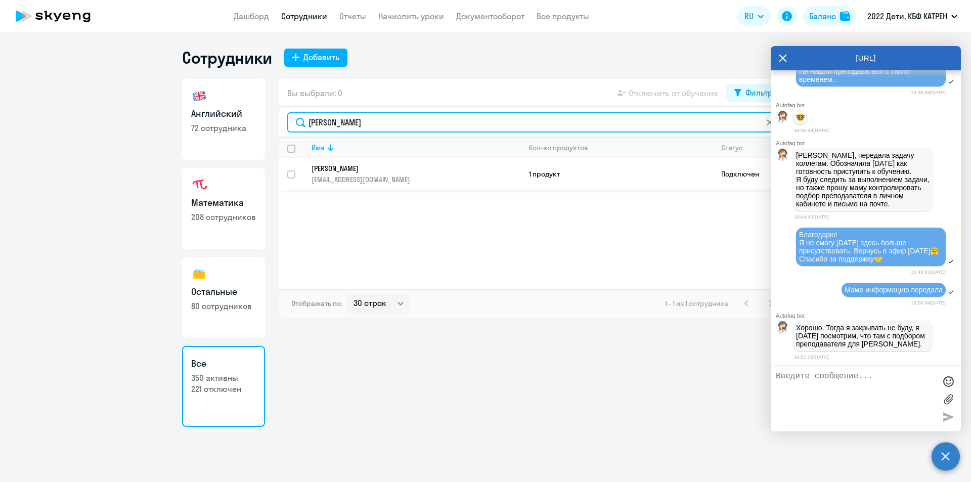
type input "яновский"
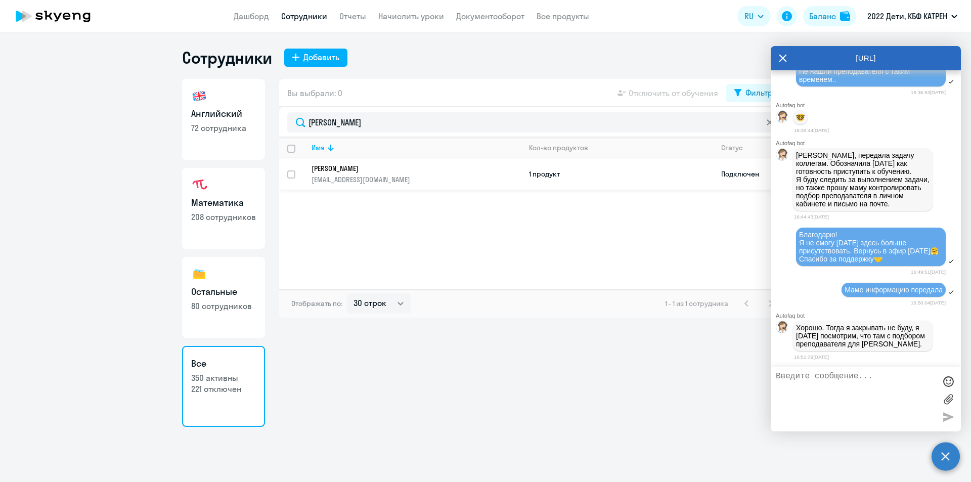
click at [364, 171] on p "[PERSON_NAME]" at bounding box center [408, 168] width 195 height 9
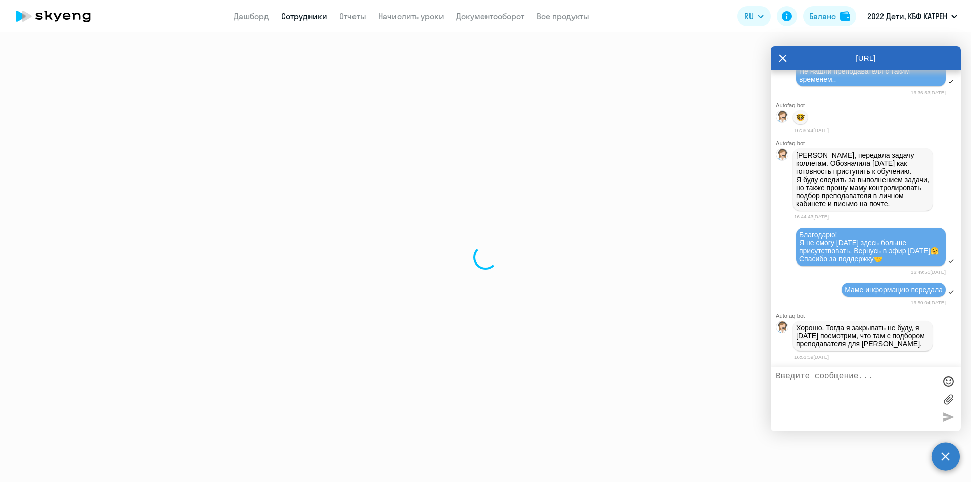
select select "english"
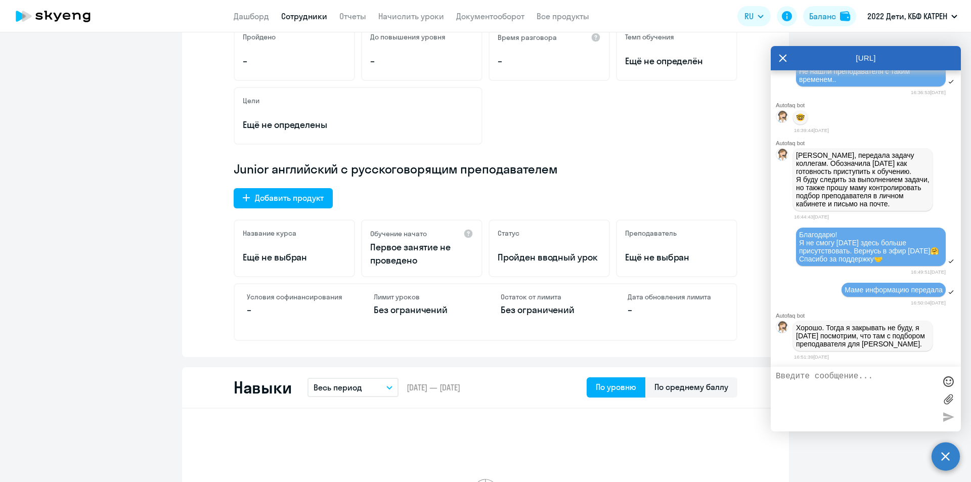
scroll to position [101, 0]
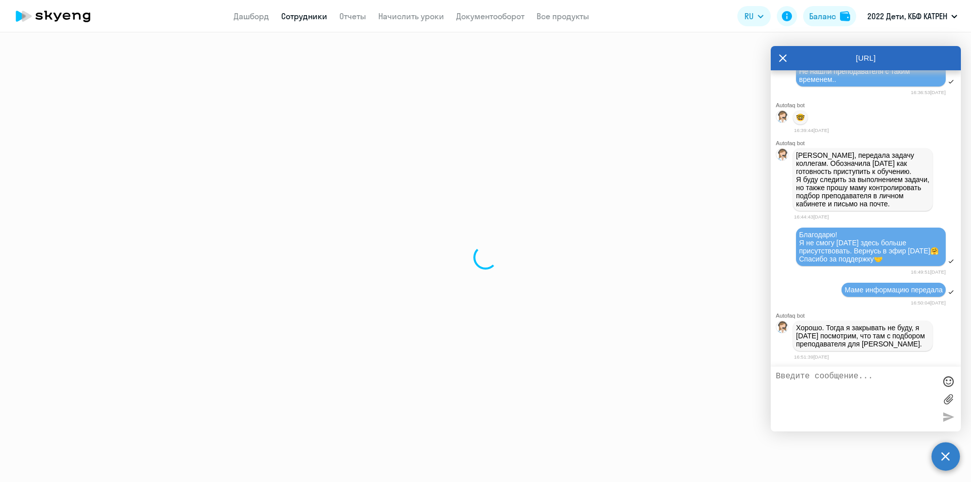
select select "30"
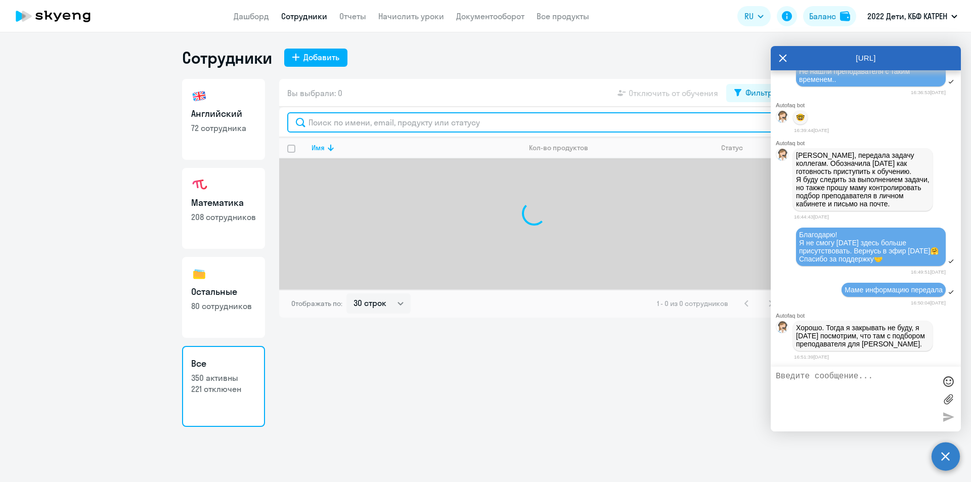
click at [330, 126] on input "text" at bounding box center [533, 122] width 493 height 20
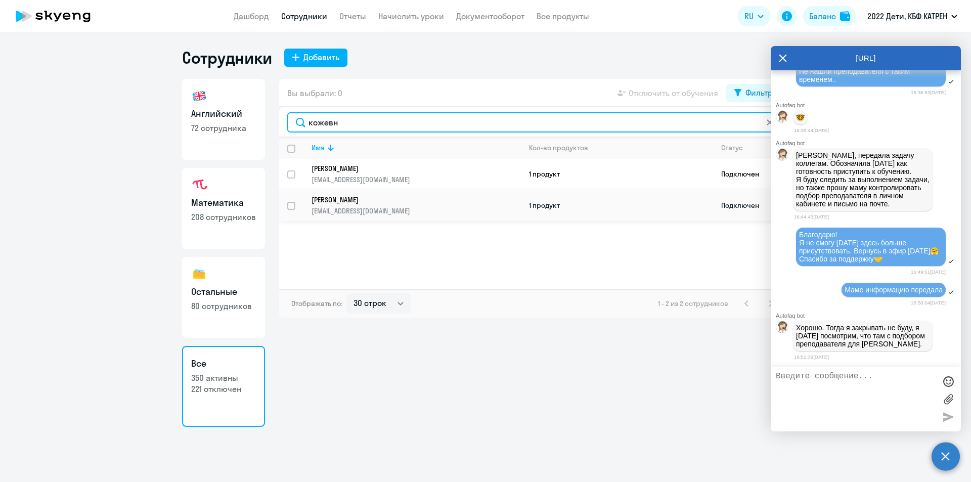
type input "кожевн"
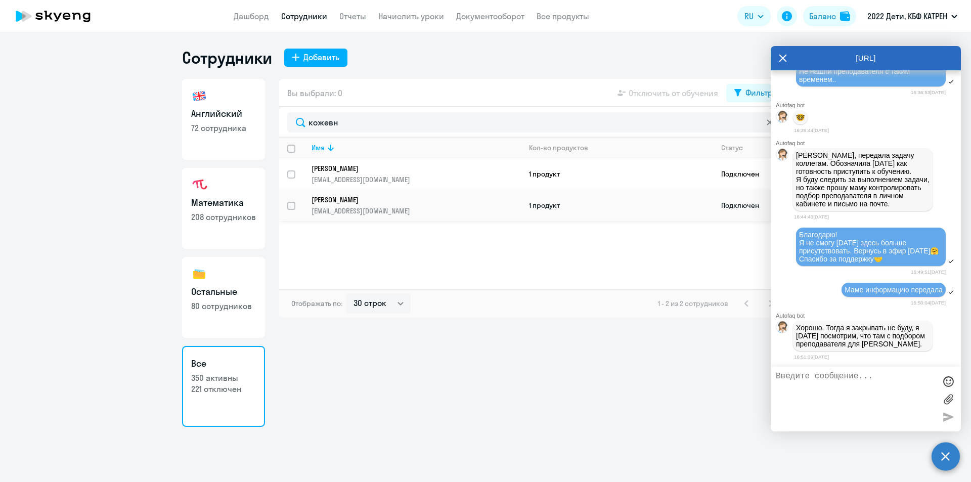
click at [375, 203] on p "[PERSON_NAME]" at bounding box center [408, 199] width 195 height 9
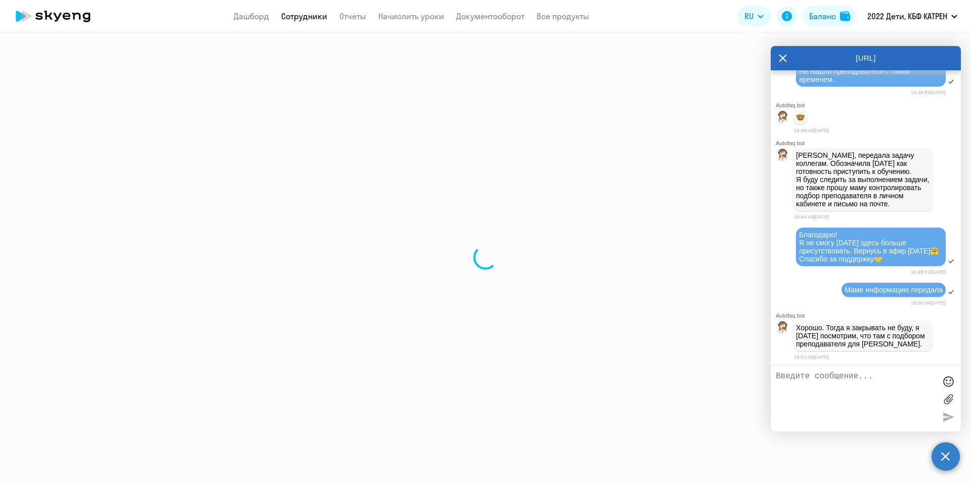
select select "math"
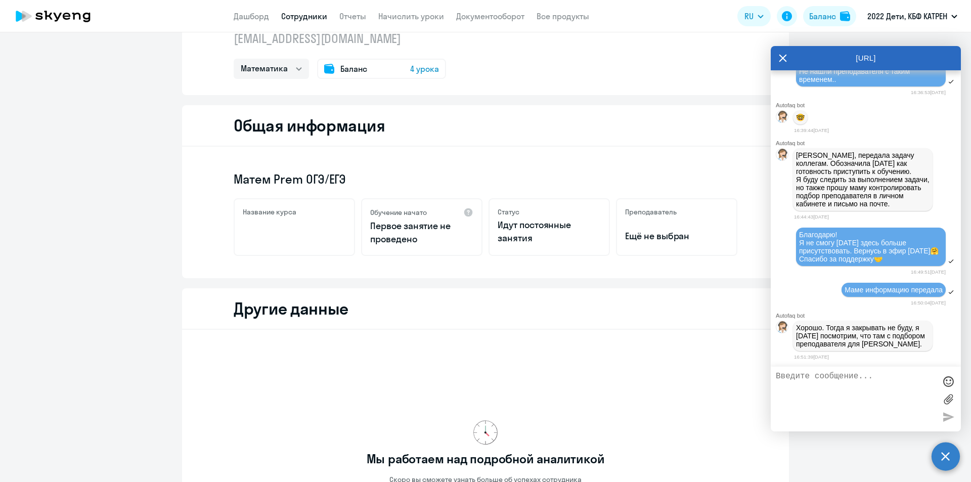
scroll to position [225, 0]
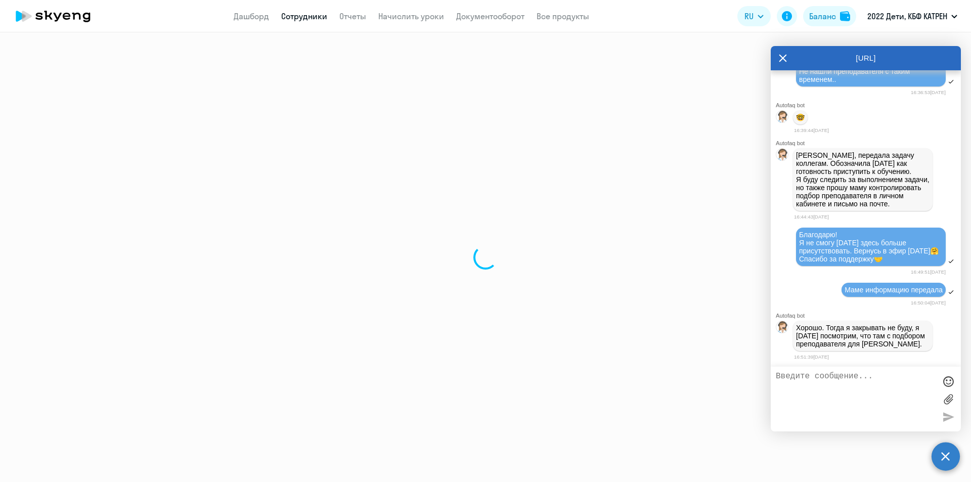
select select "30"
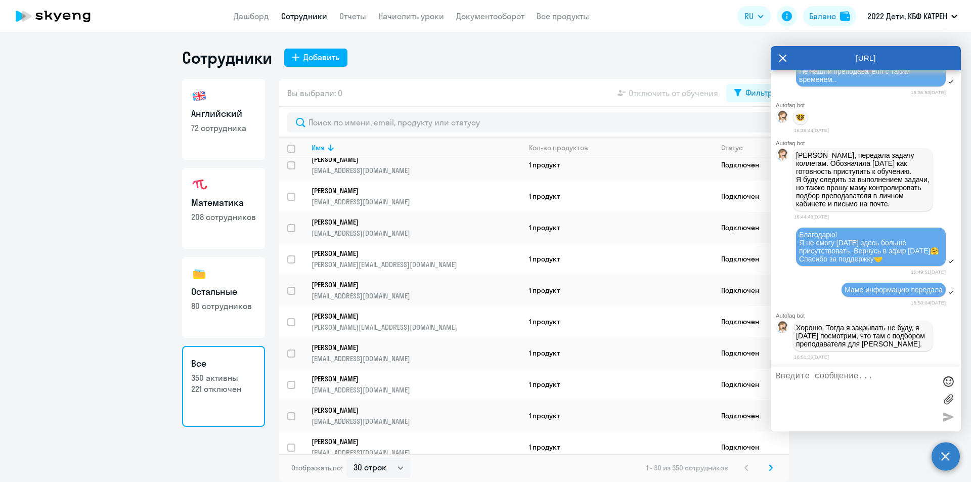
scroll to position [645, 0]
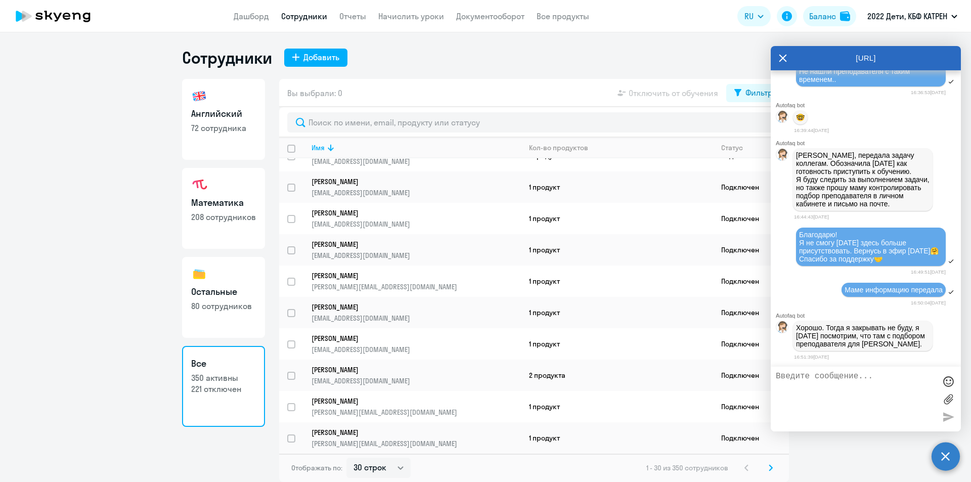
click at [768, 464] on svg-icon at bounding box center [770, 468] width 12 height 12
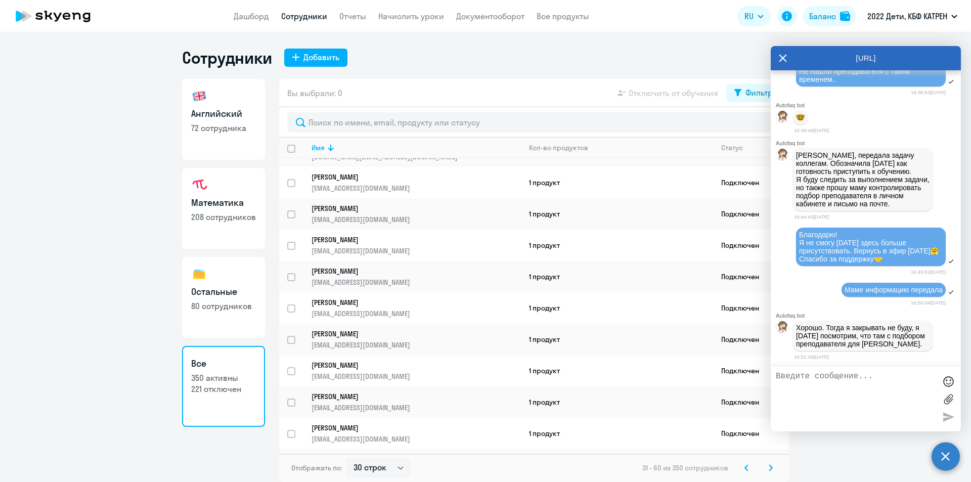
scroll to position [556, 0]
click at [387, 340] on p "[EMAIL_ADDRESS][DOMAIN_NAME]" at bounding box center [415, 344] width 209 height 9
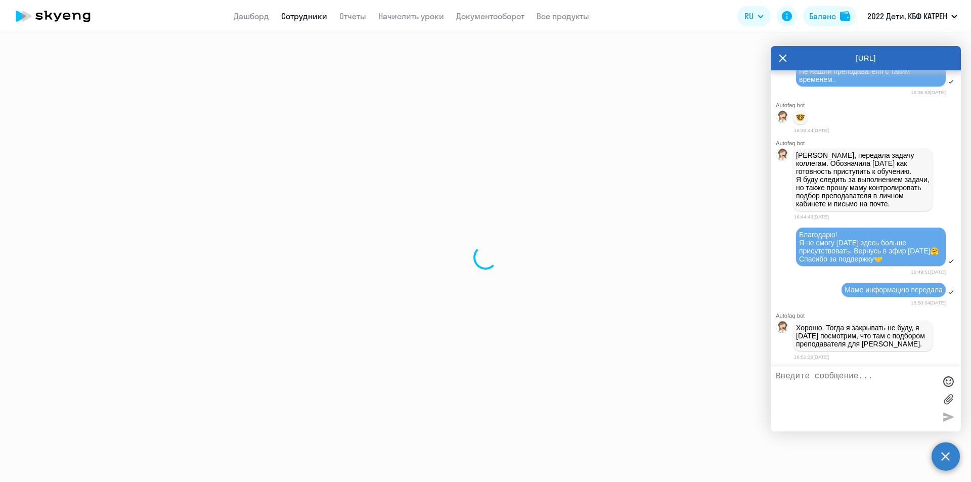
select select "math"
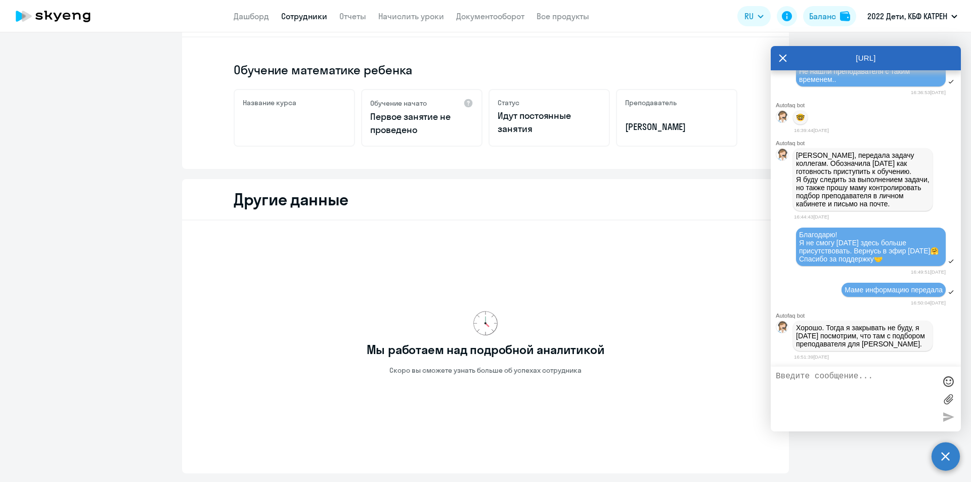
scroll to position [225, 0]
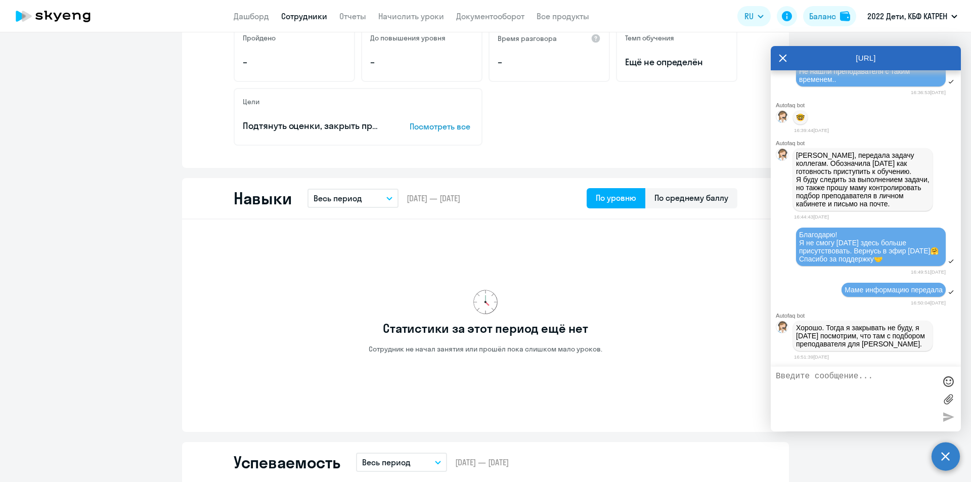
scroll to position [110, 0]
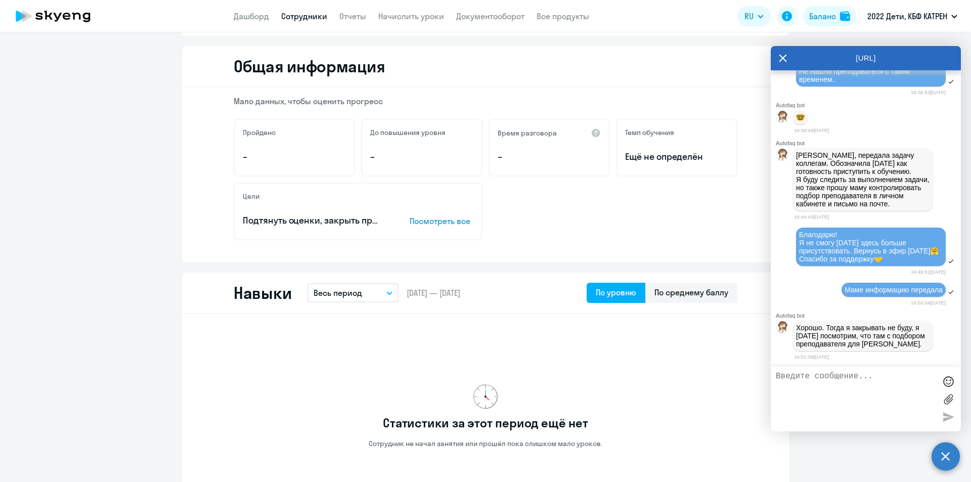
select select "30"
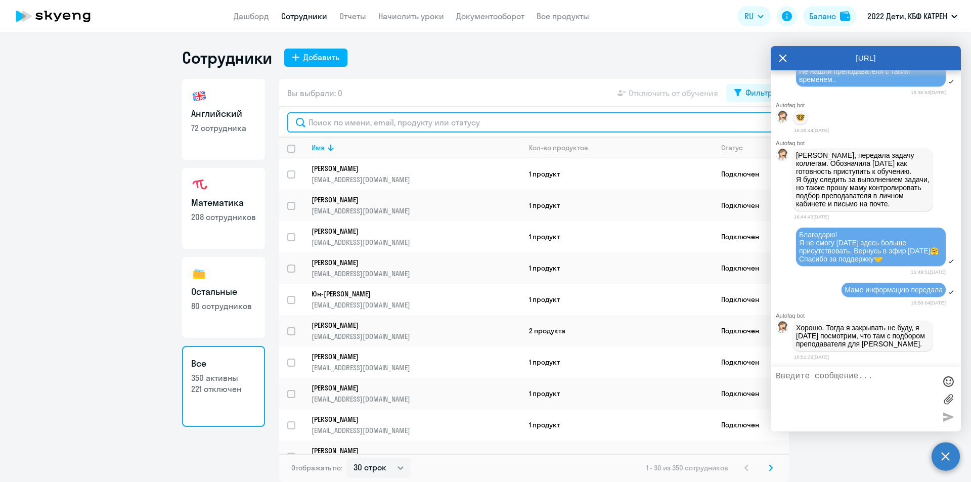
click at [334, 120] on input "text" at bounding box center [533, 122] width 493 height 20
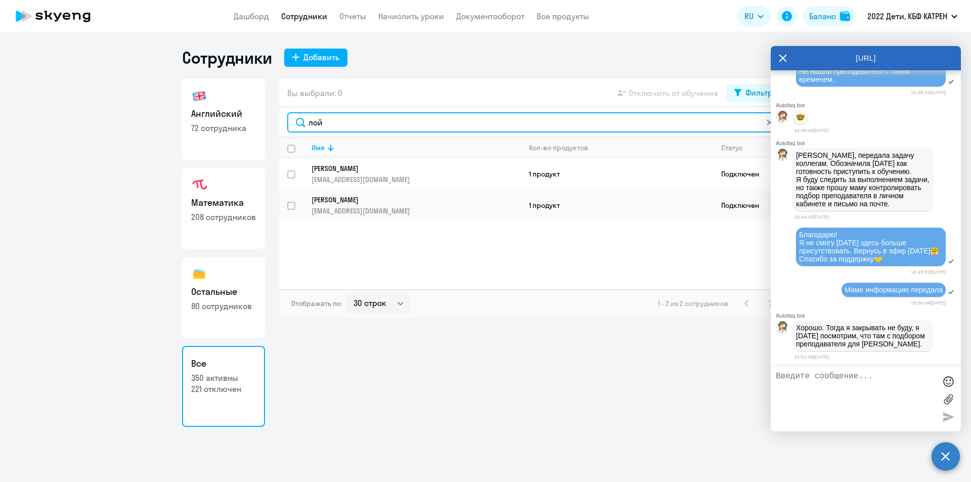
type input "лой"
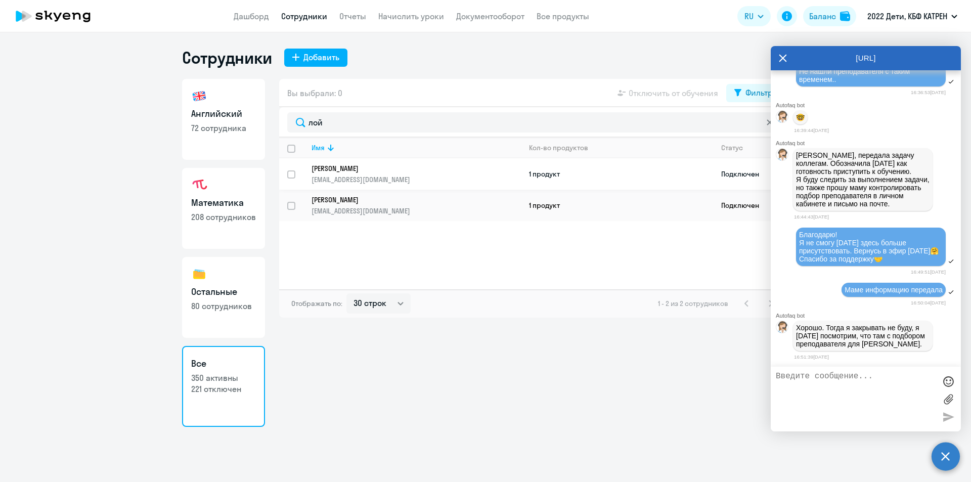
drag, startPoint x: 362, startPoint y: 168, endPoint x: 363, endPoint y: 174, distance: 5.6
click at [363, 174] on link "Лоймоева Эмилия Александровна 89114233014@yandex.ru" at bounding box center [415, 174] width 209 height 20
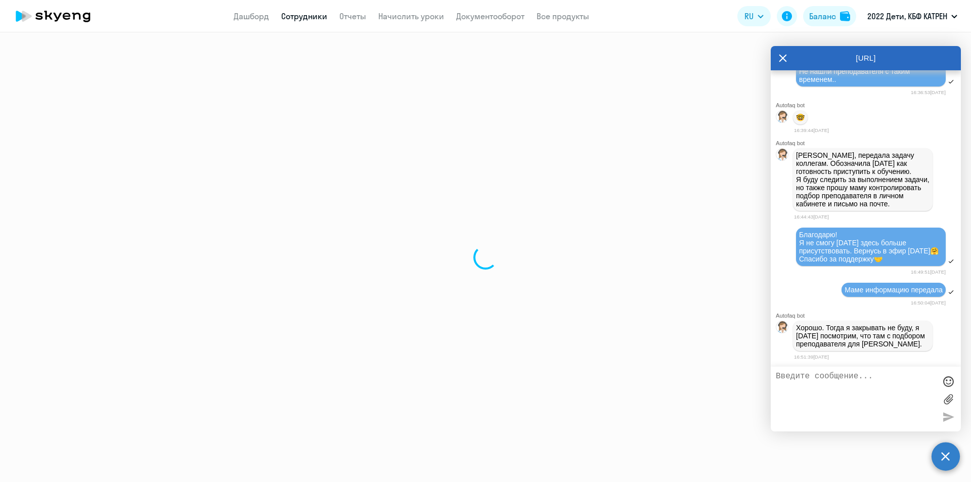
select select "others"
select select "30"
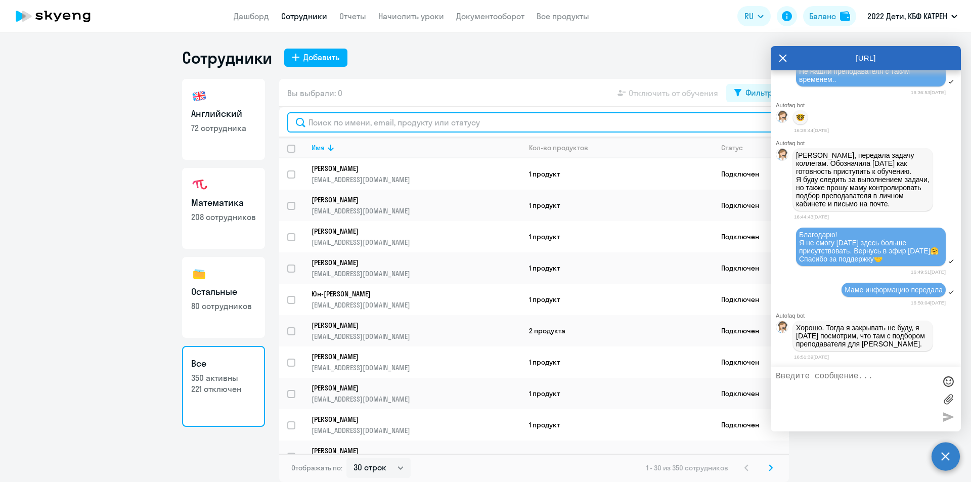
click at [333, 125] on input "text" at bounding box center [533, 122] width 493 height 20
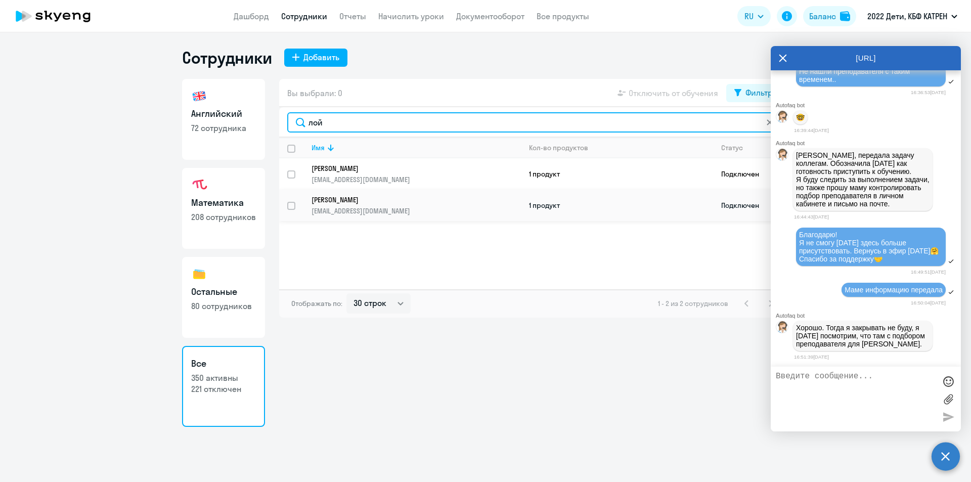
type input "лой"
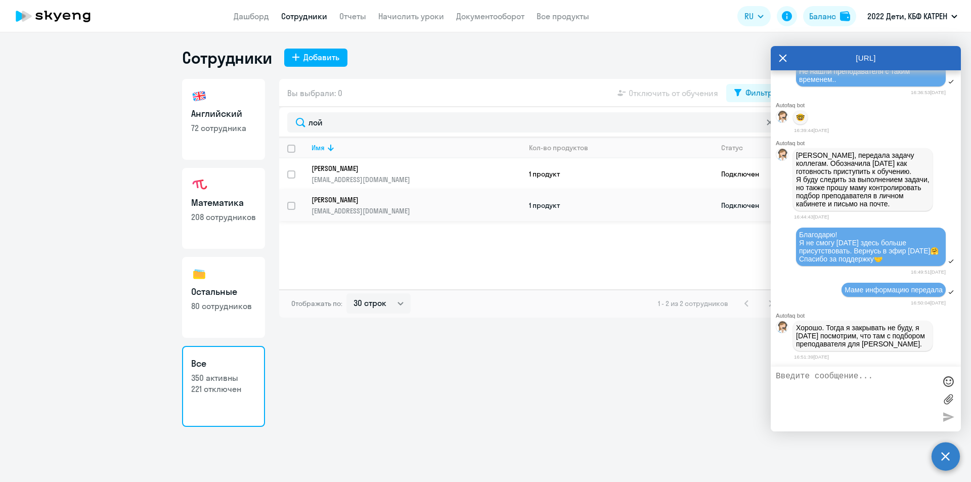
click at [354, 200] on p "[PERSON_NAME]" at bounding box center [408, 199] width 195 height 9
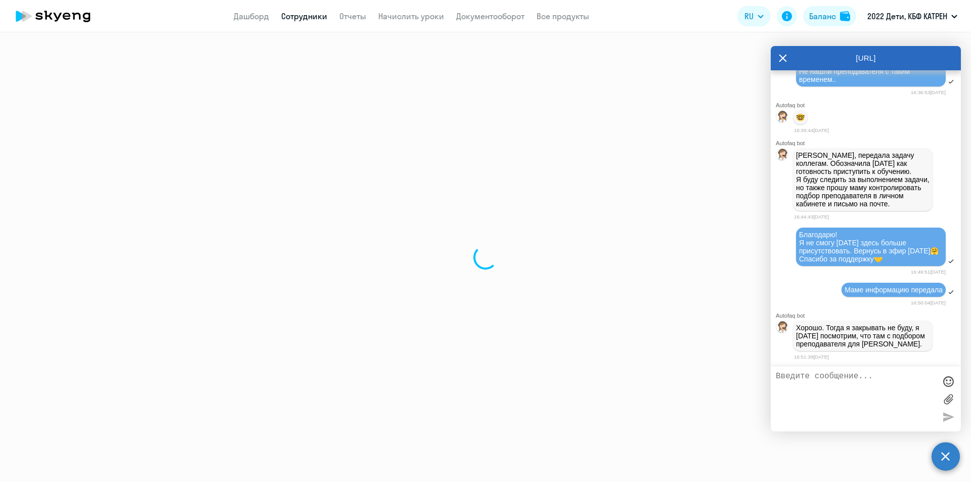
select select "math"
select select "30"
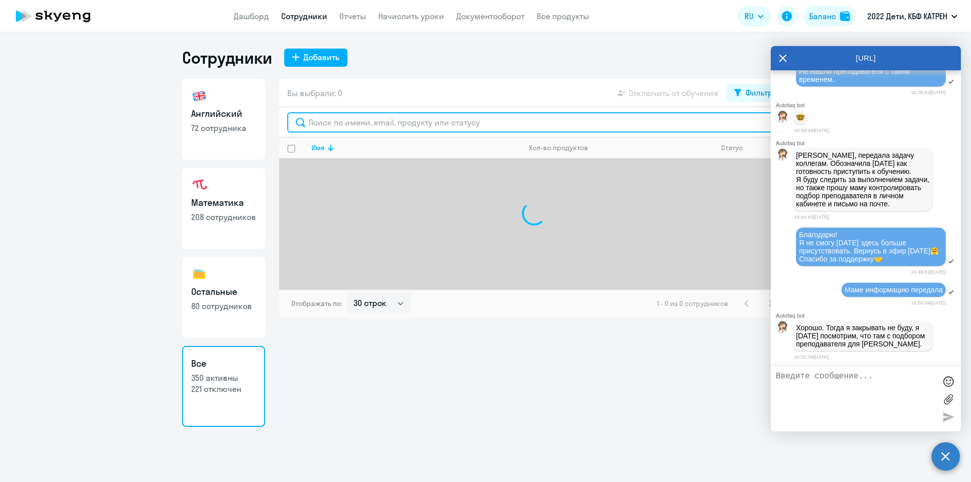
click at [328, 120] on input "text" at bounding box center [533, 122] width 493 height 20
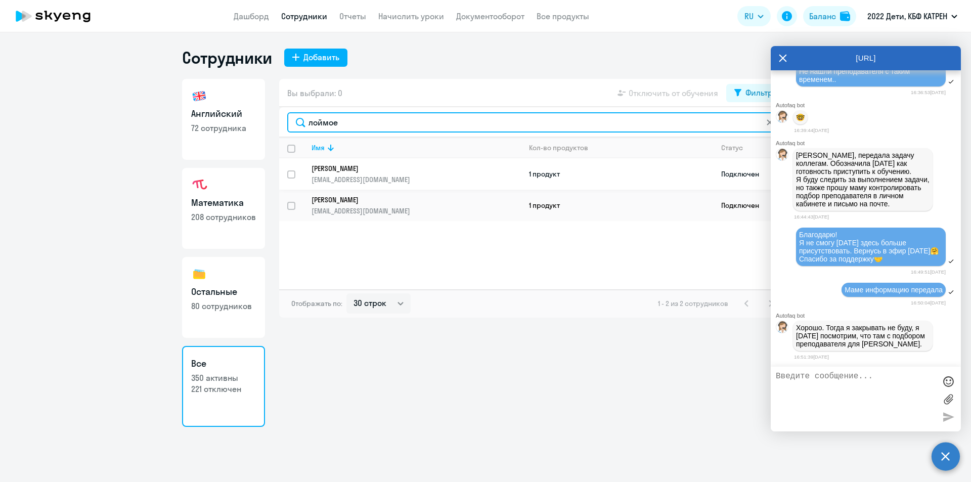
type input "лоймое"
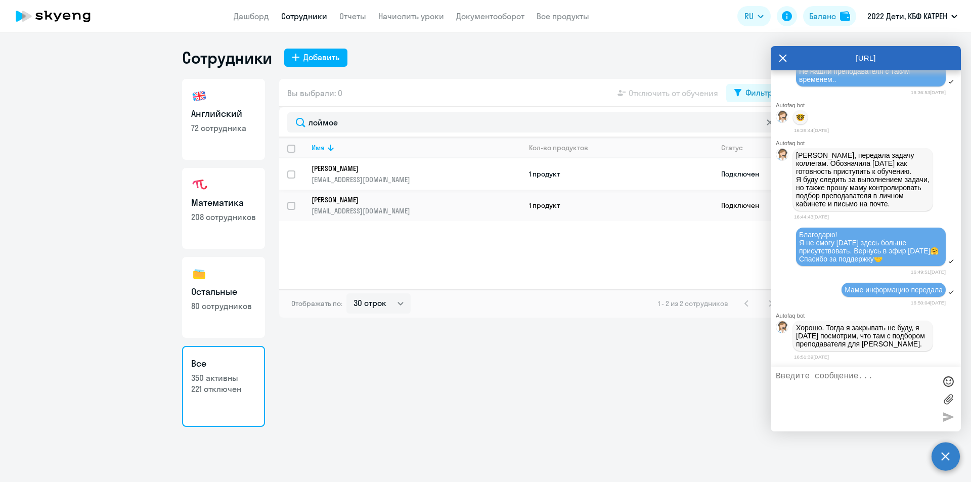
click at [369, 169] on p "Лоймоева Эмилия Александровна" at bounding box center [408, 168] width 195 height 9
select select "others"
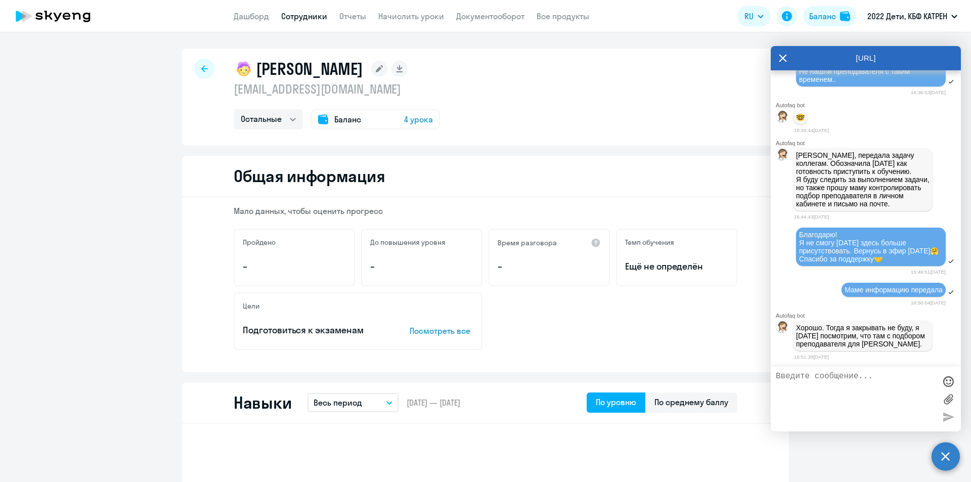
select select "30"
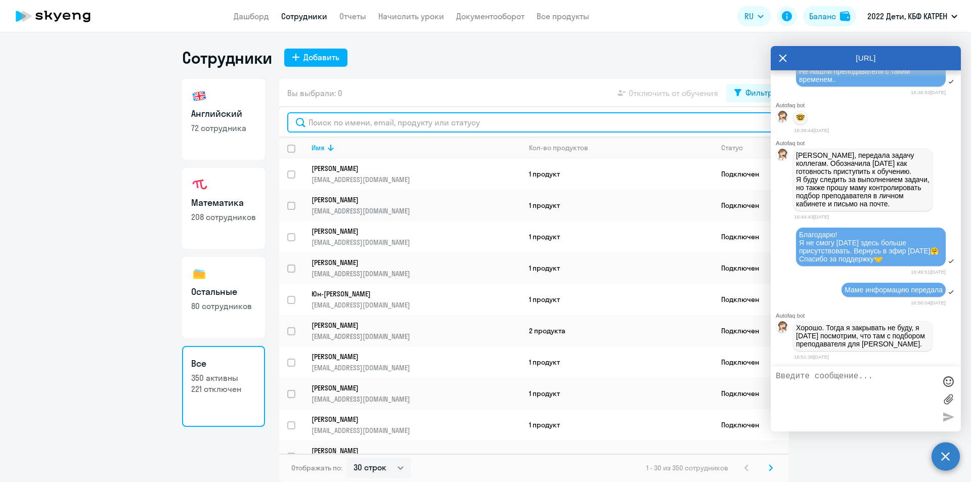
click at [401, 120] on input "text" at bounding box center [533, 122] width 493 height 20
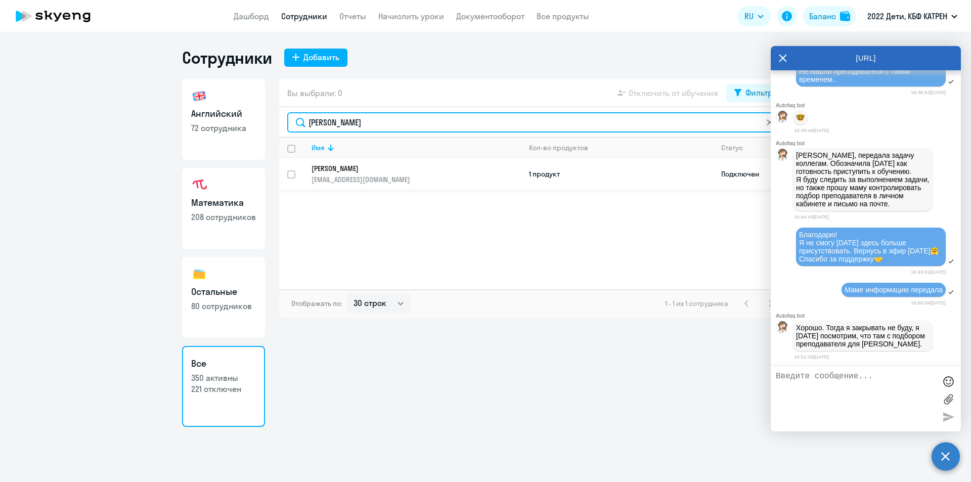
type input "светлов"
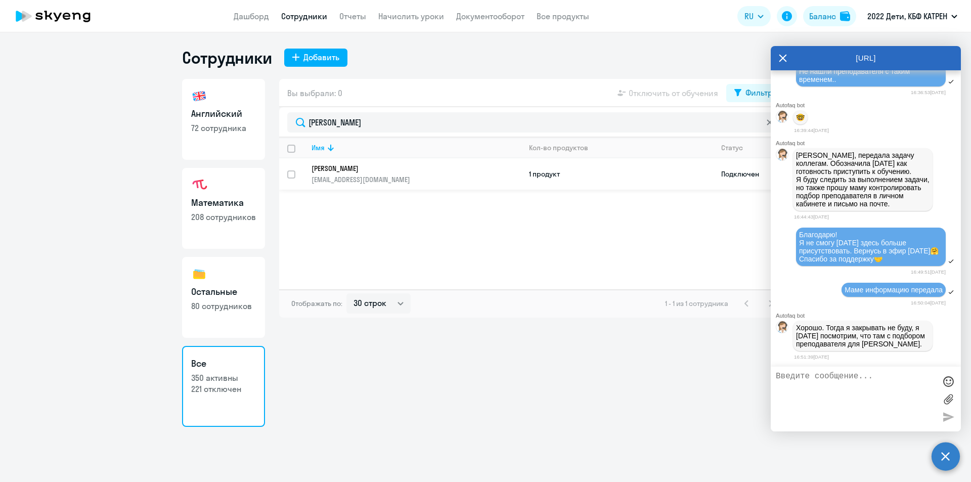
click at [380, 164] on p "[PERSON_NAME]" at bounding box center [408, 168] width 195 height 9
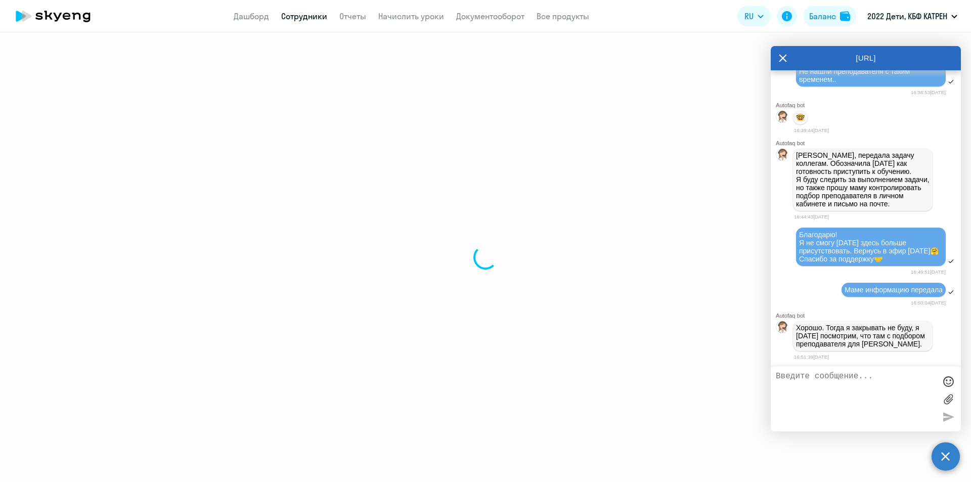
select select "english"
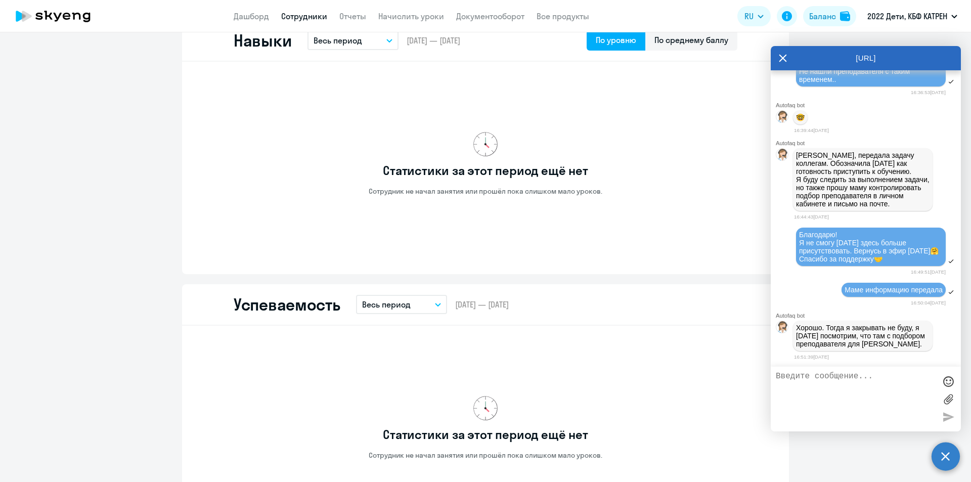
scroll to position [556, 0]
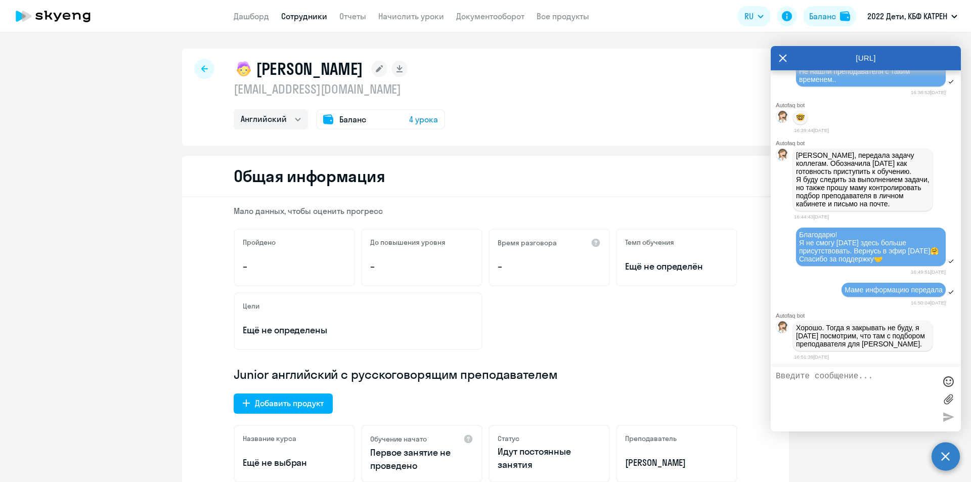
select select "30"
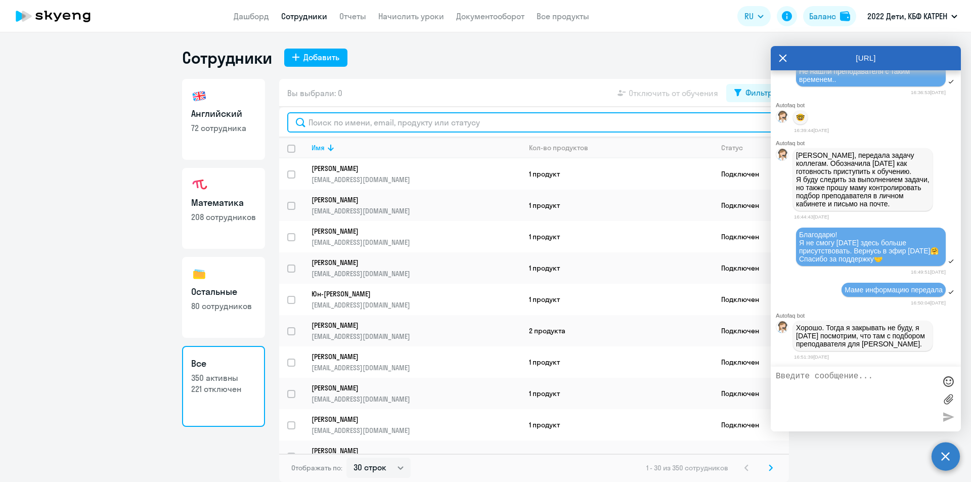
click at [388, 125] on input "text" at bounding box center [533, 122] width 493 height 20
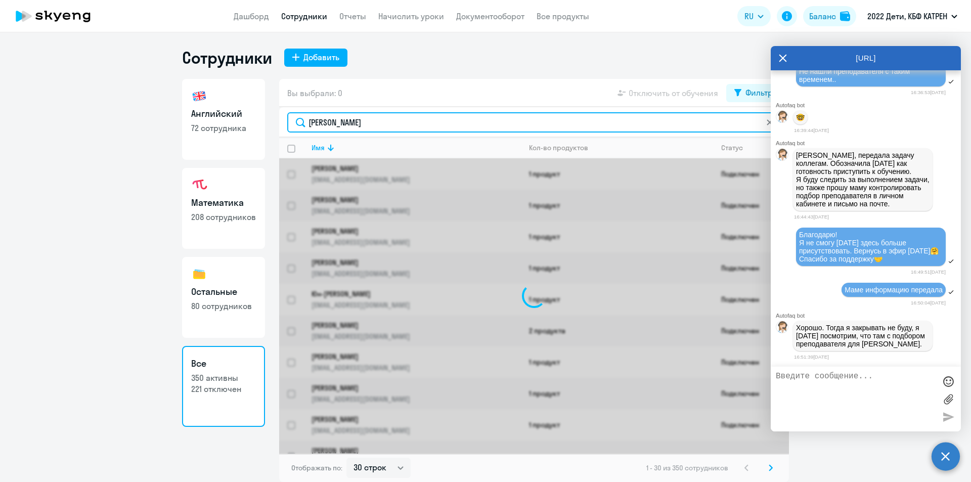
type input "светлов"
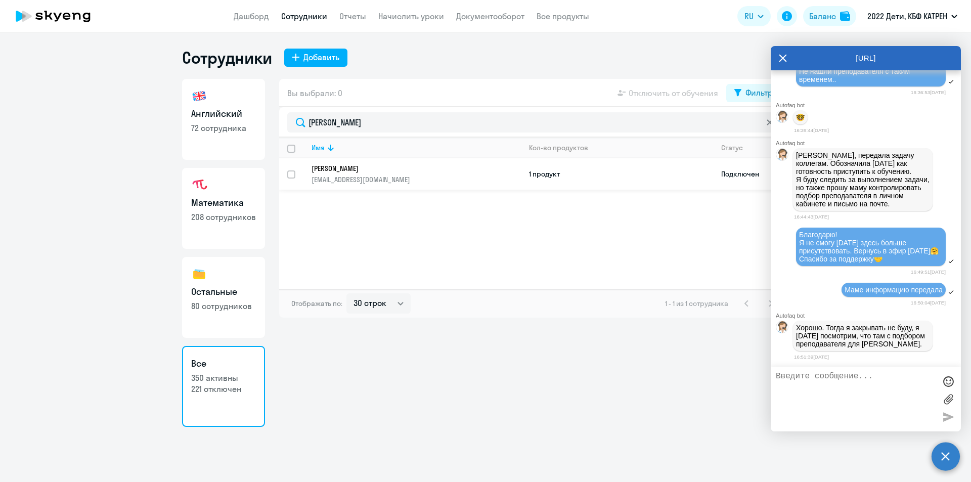
click at [371, 167] on p "[PERSON_NAME]" at bounding box center [408, 168] width 195 height 9
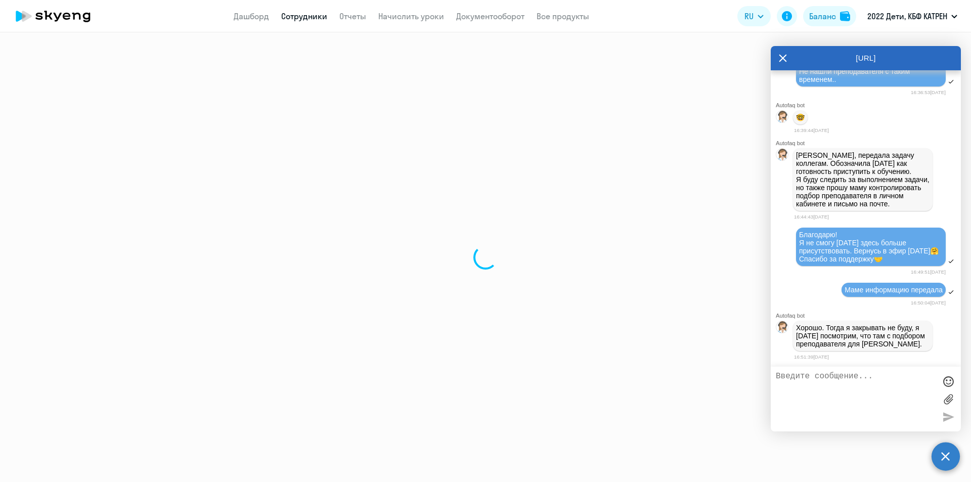
select select "english"
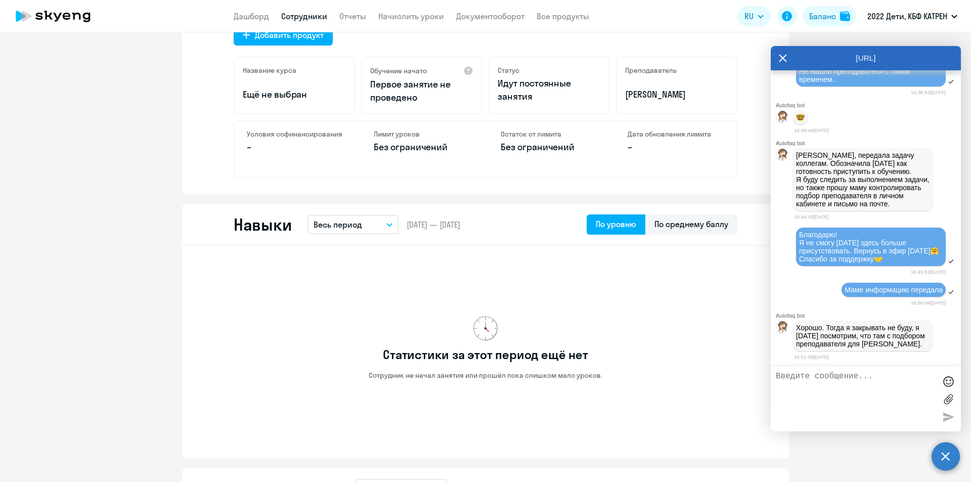
scroll to position [350, 0]
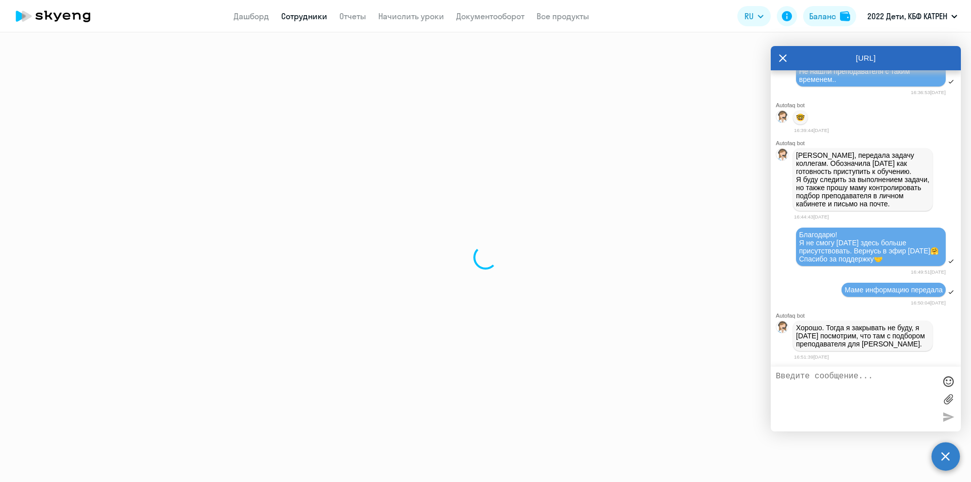
select select "30"
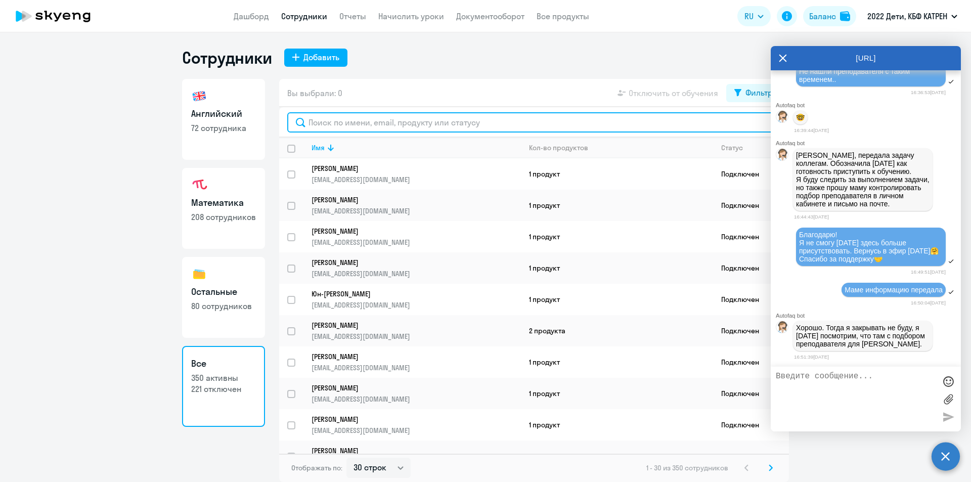
click at [346, 117] on input "text" at bounding box center [533, 122] width 493 height 20
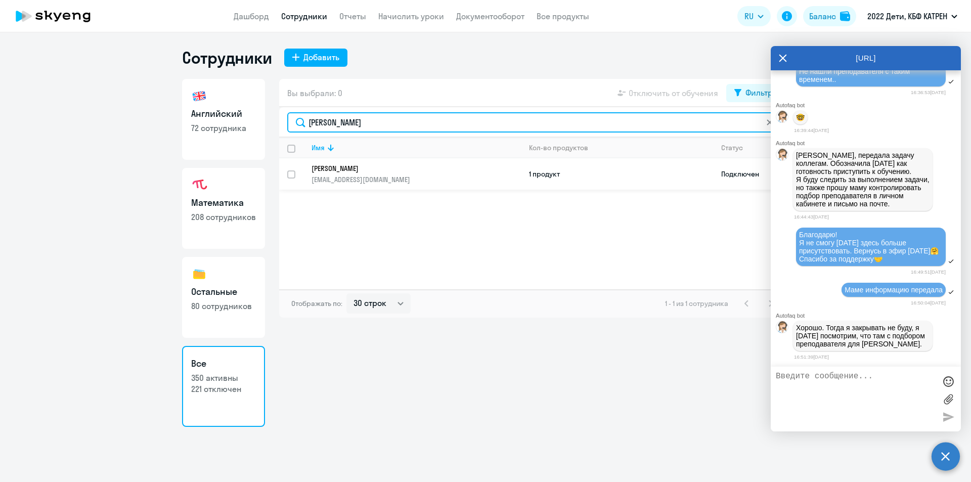
type input "кузьмин"
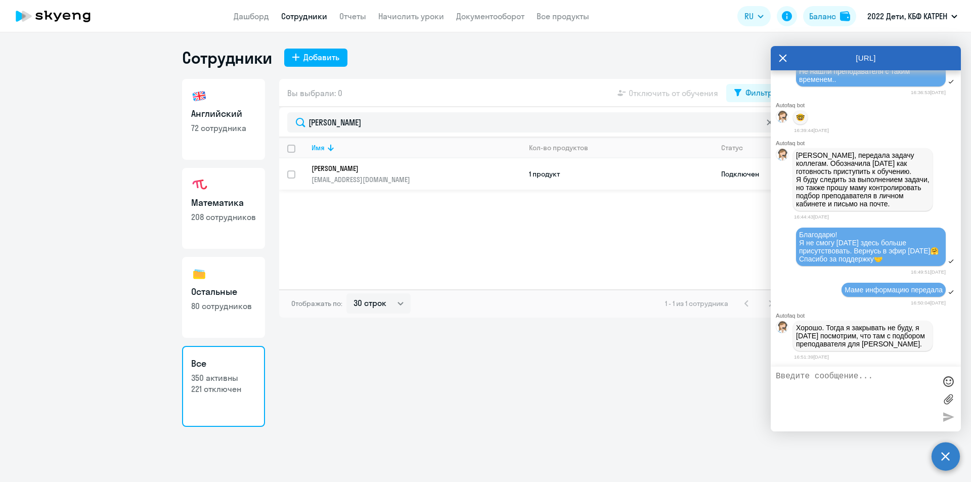
click at [388, 167] on p "[PERSON_NAME]" at bounding box center [408, 168] width 195 height 9
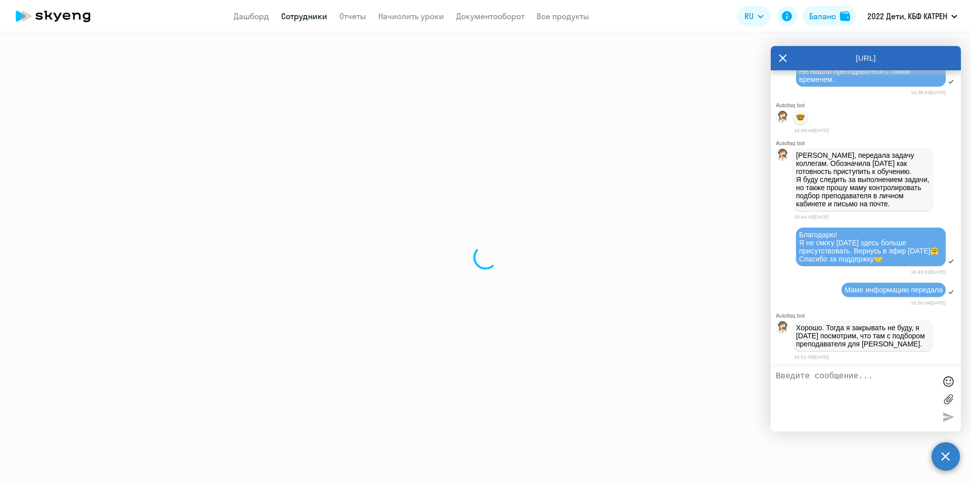
select select "english"
select select "30"
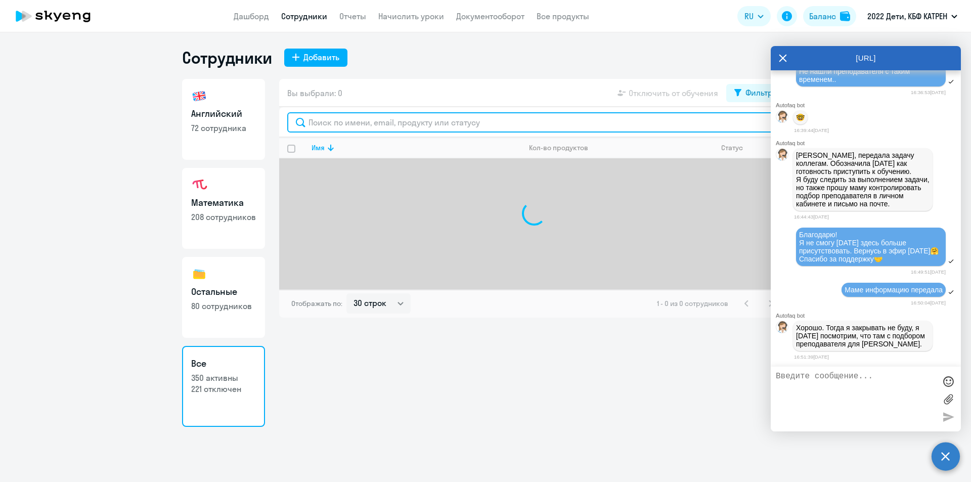
click at [366, 122] on input "text" at bounding box center [533, 122] width 493 height 20
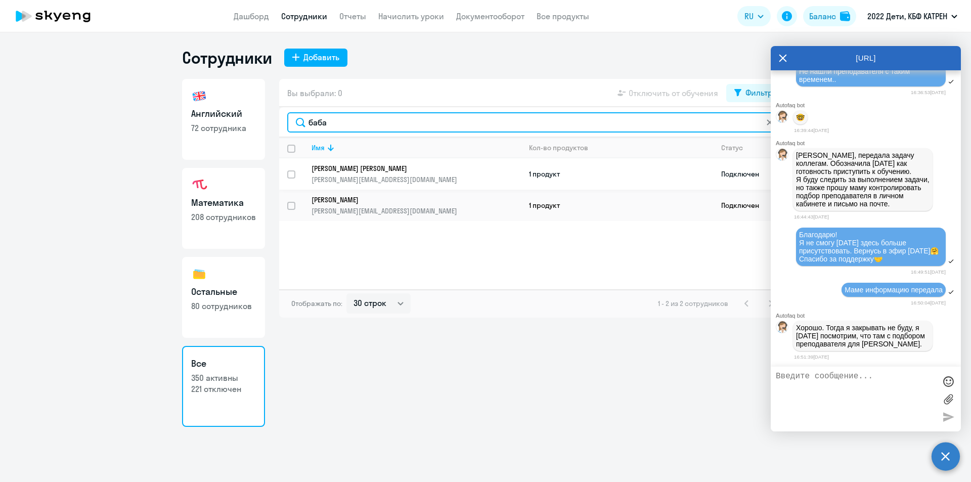
type input "баба"
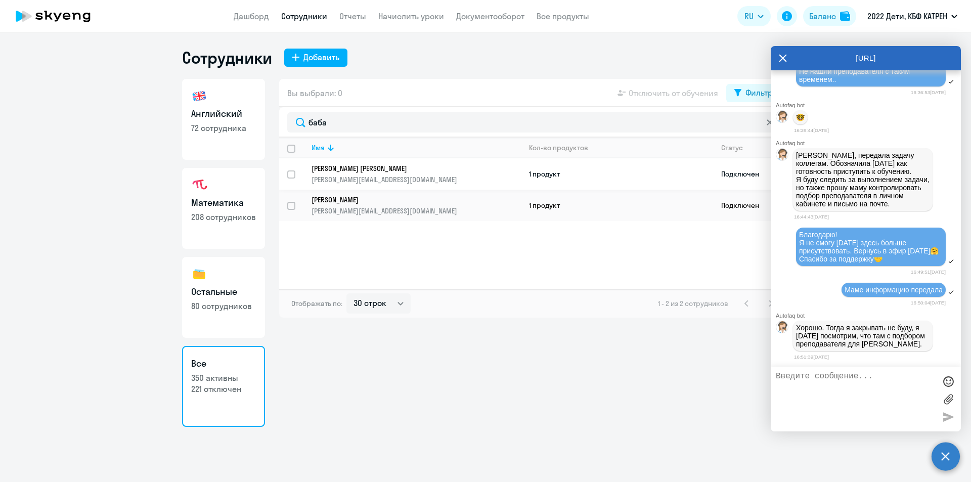
click at [367, 167] on p "[PERSON_NAME] [PERSON_NAME]" at bounding box center [408, 168] width 195 height 9
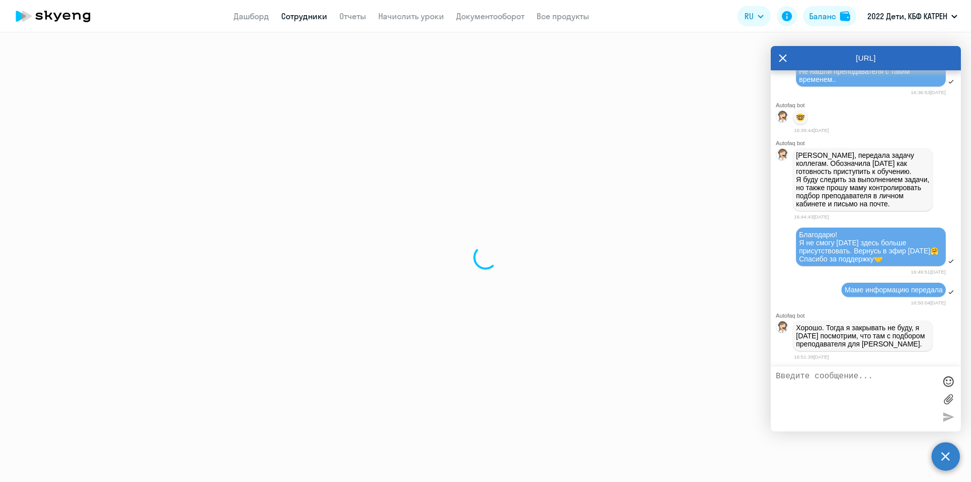
select select "math"
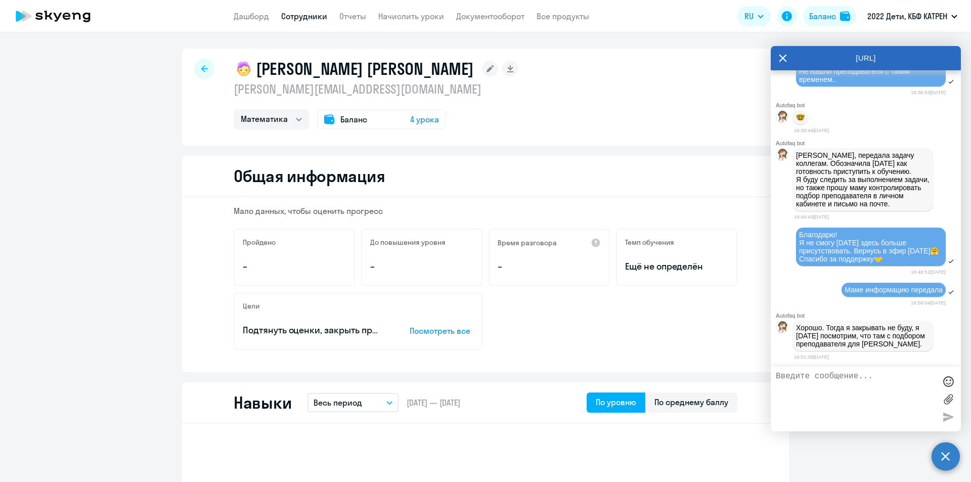
select select "30"
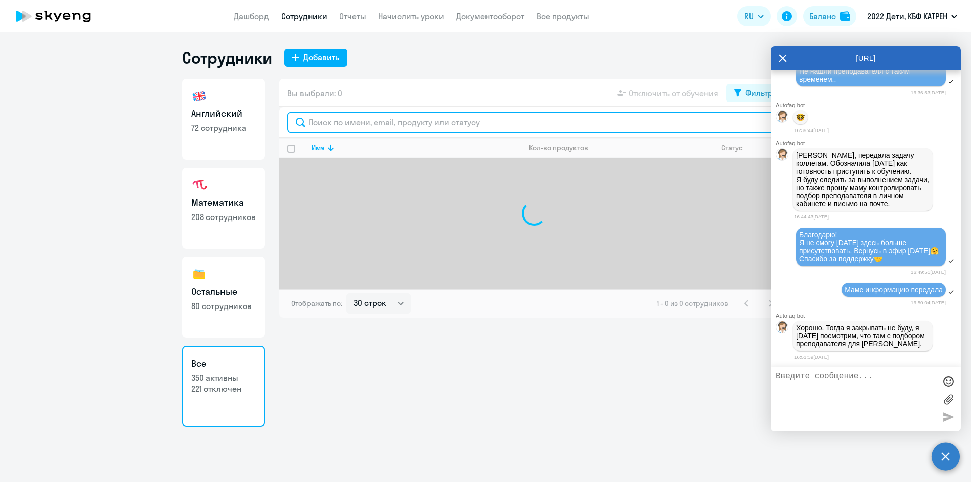
click at [324, 120] on input "text" at bounding box center [533, 122] width 493 height 20
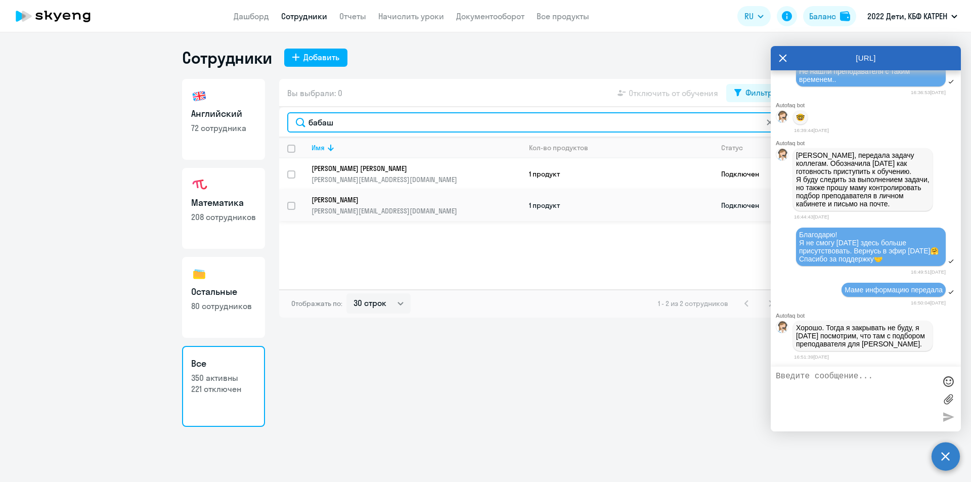
type input "бабаш"
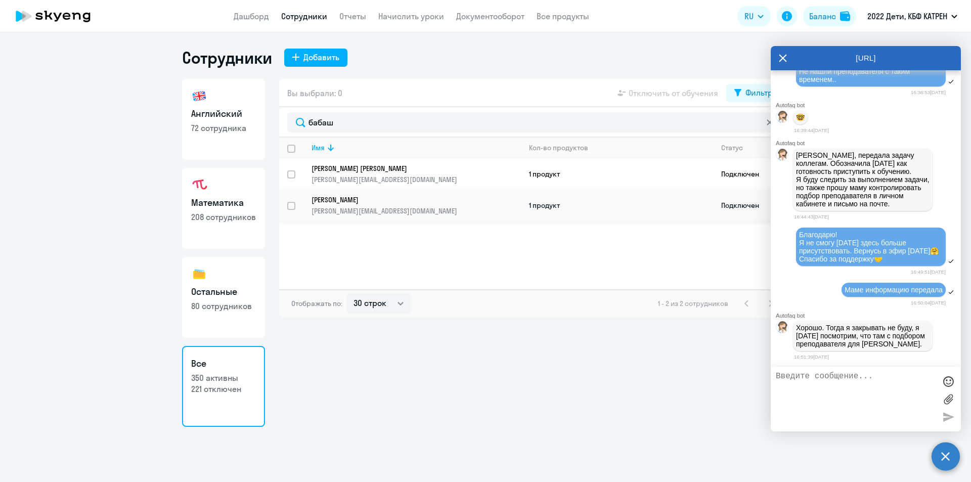
click at [358, 203] on p "[PERSON_NAME]" at bounding box center [408, 199] width 195 height 9
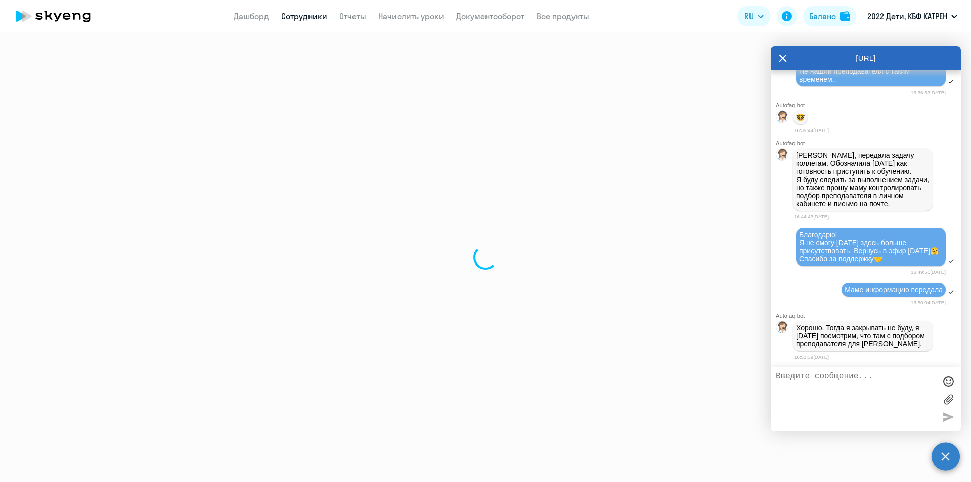
select select "math"
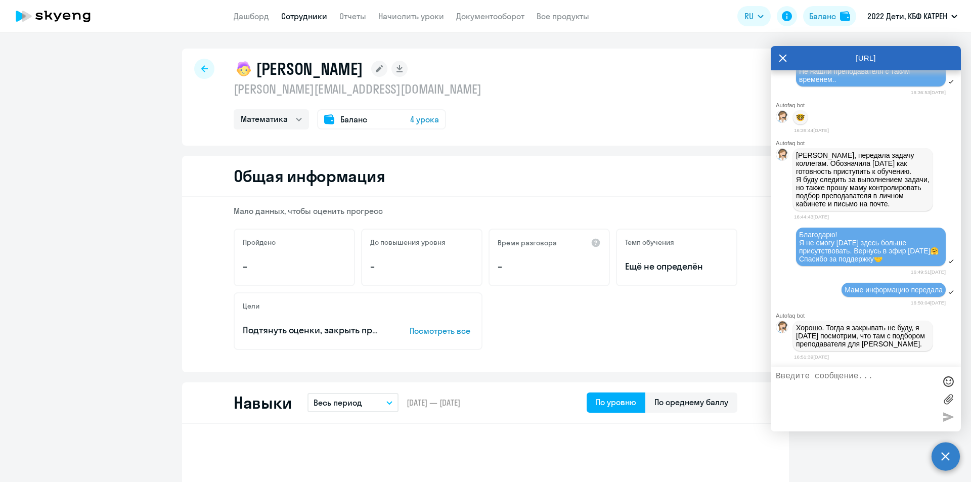
select select "30"
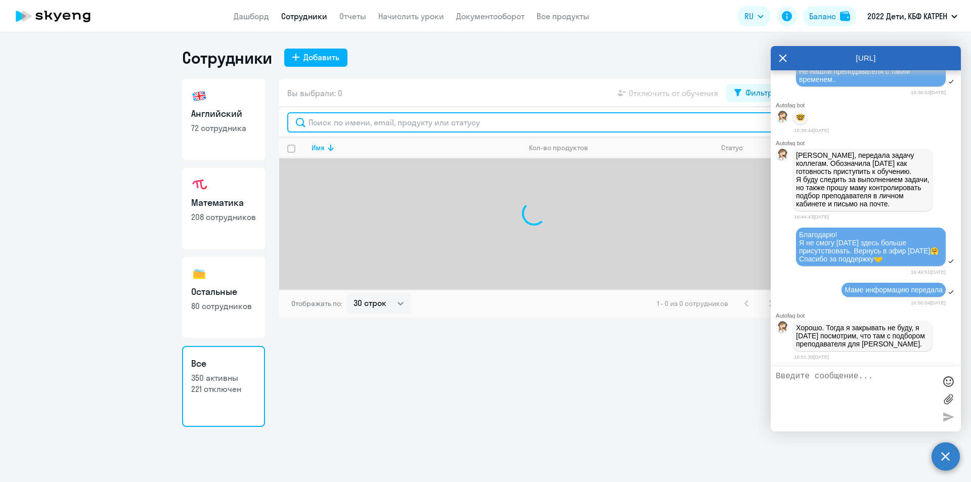
click at [330, 127] on input "text" at bounding box center [533, 122] width 493 height 20
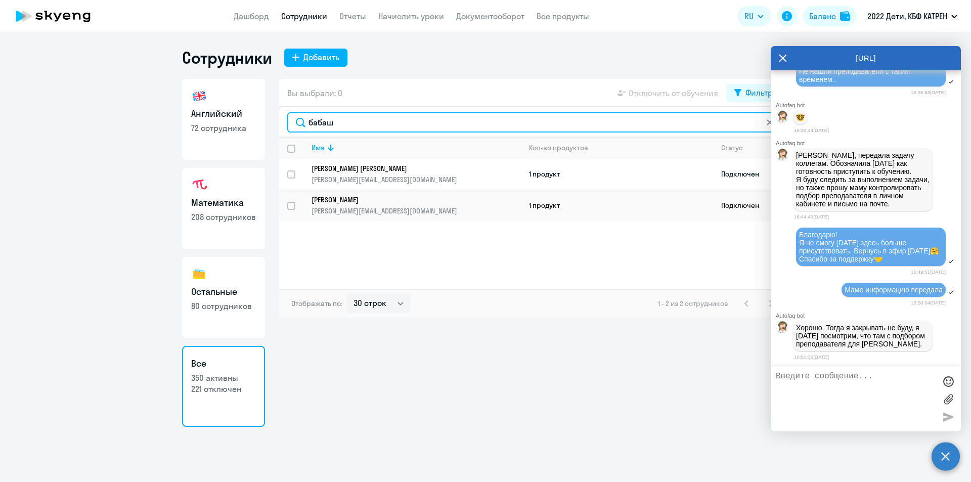
type input "бабаш"
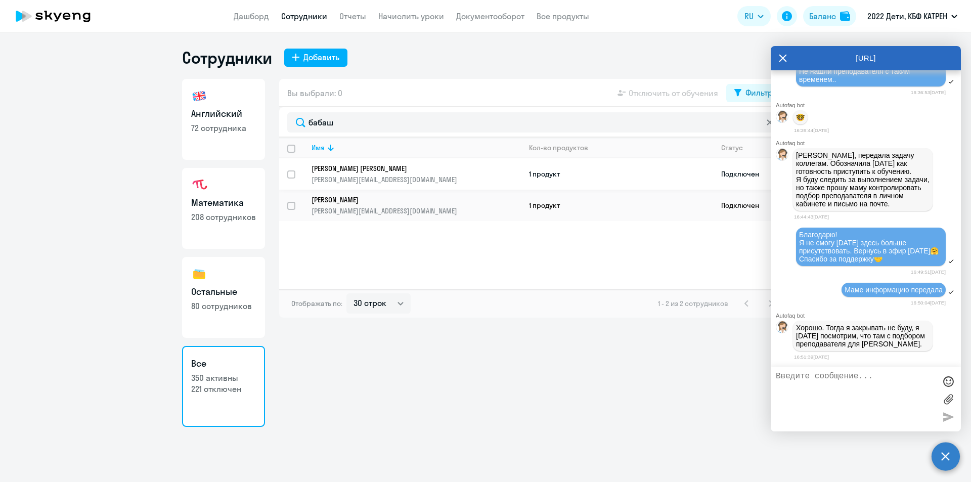
click at [483, 164] on p "[PERSON_NAME] [PERSON_NAME]" at bounding box center [408, 168] width 195 height 9
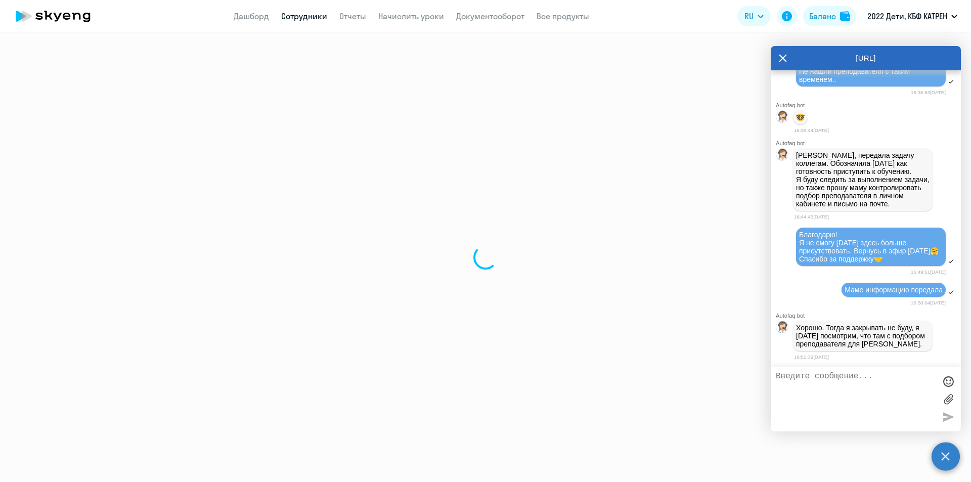
select select "math"
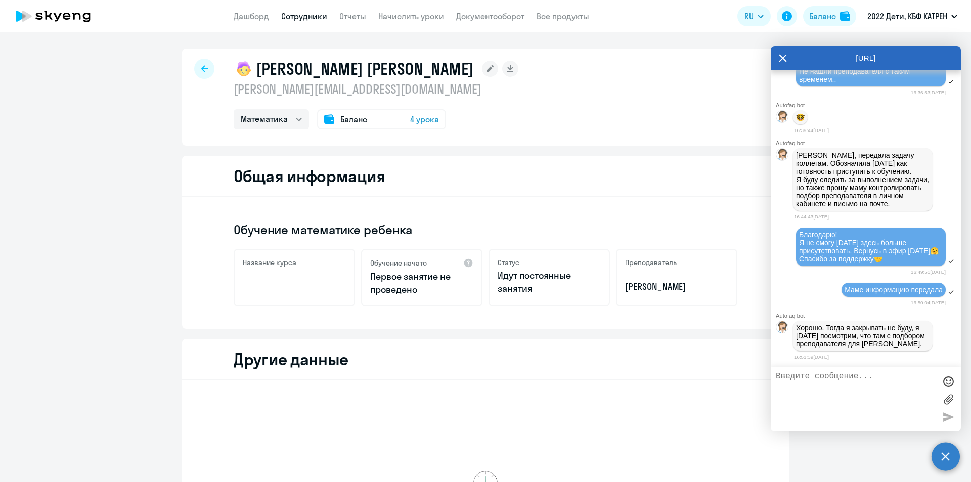
click at [251, 21] on app-menu-item-link "Дашборд" at bounding box center [251, 16] width 35 height 13
click at [249, 18] on link "Дашборд" at bounding box center [251, 16] width 35 height 10
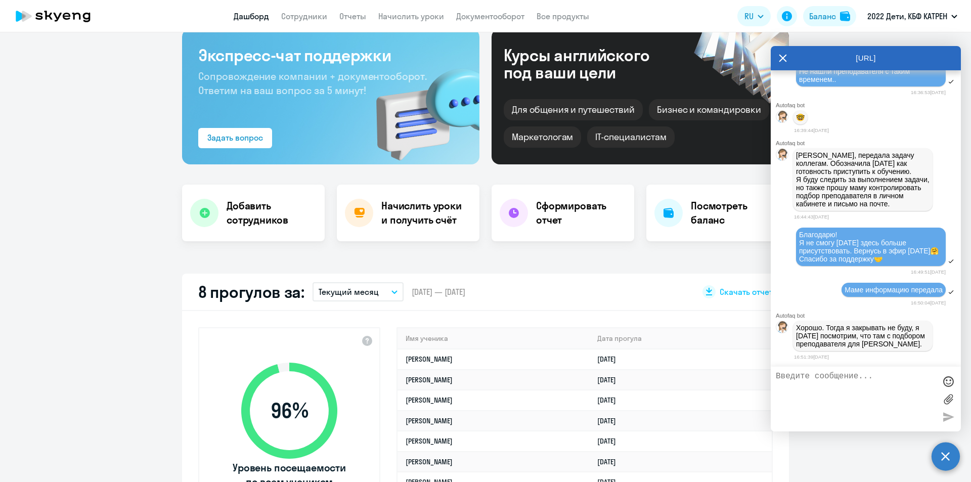
scroll to position [202, 0]
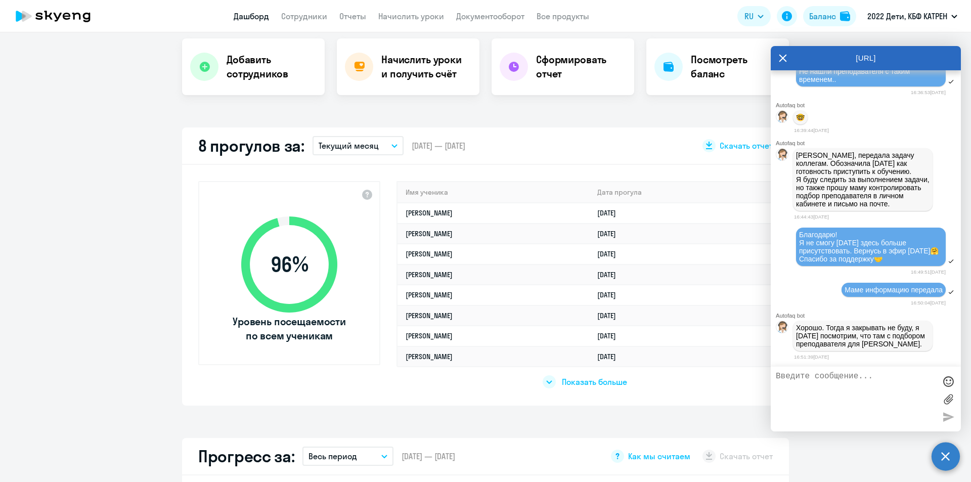
select select "30"
click at [309, 15] on link "Сотрудники" at bounding box center [304, 16] width 46 height 10
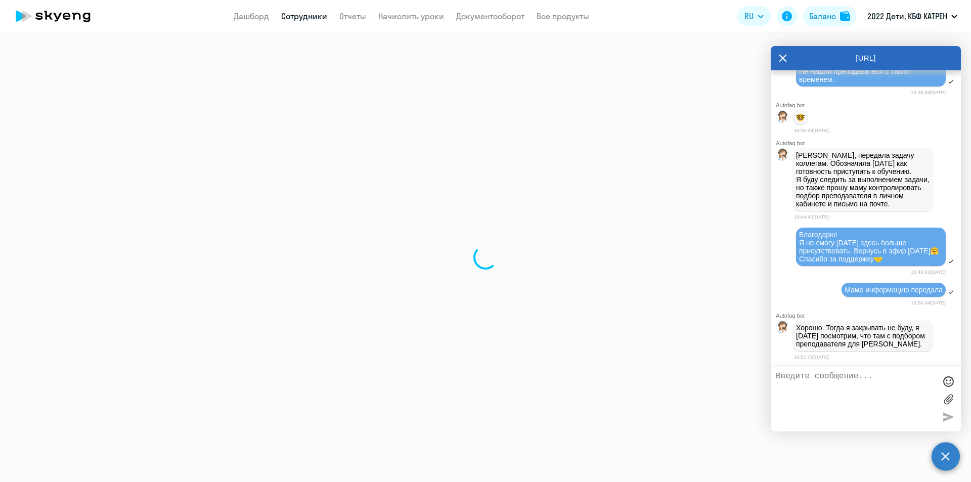
select select "30"
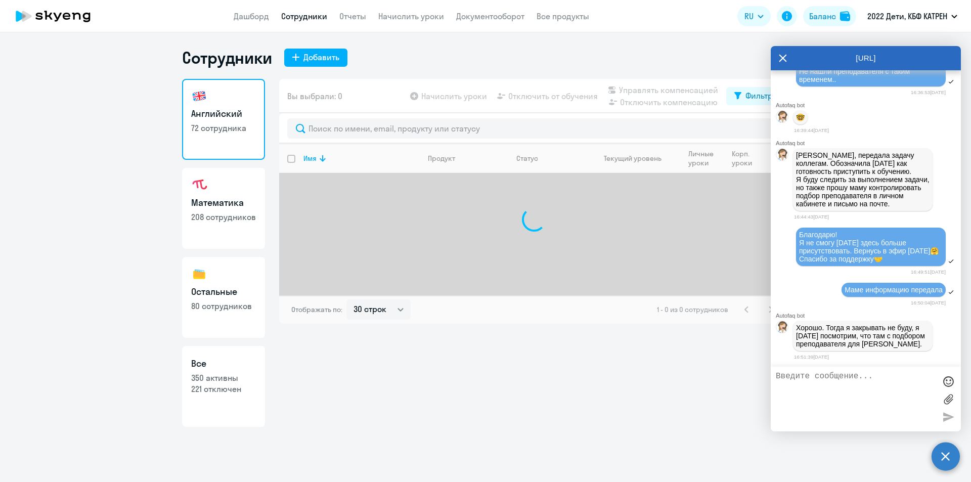
drag, startPoint x: 233, startPoint y: 373, endPoint x: 242, endPoint y: 362, distance: 14.7
click at [233, 373] on p "350 активны" at bounding box center [223, 377] width 65 height 11
select select "30"
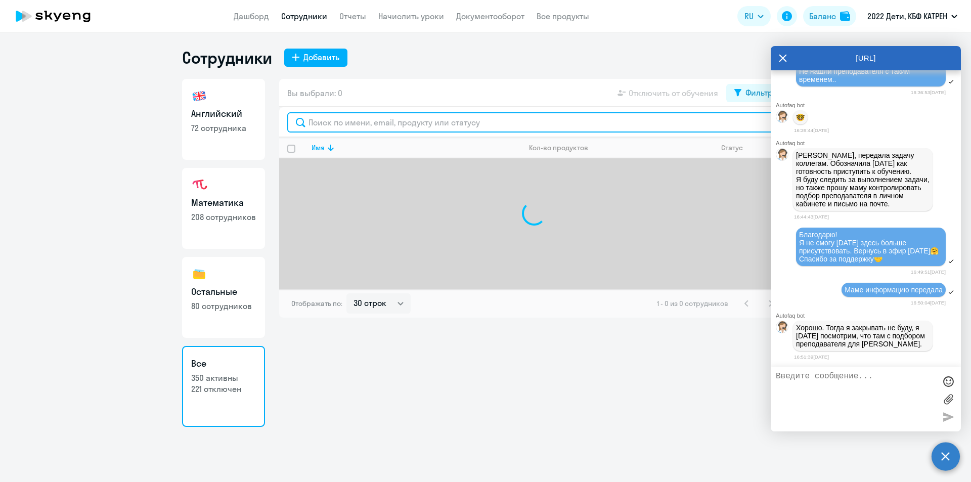
click at [381, 123] on input "text" at bounding box center [533, 122] width 493 height 20
type input "d"
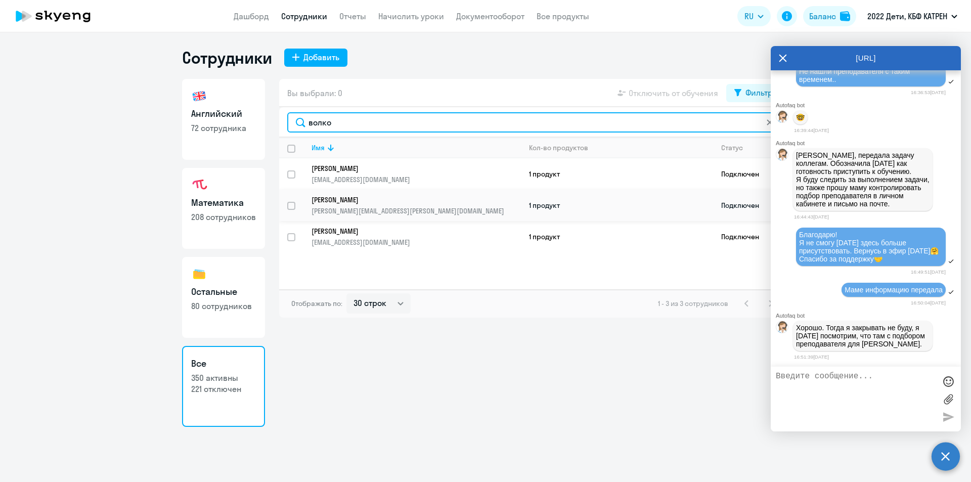
type input "волко"
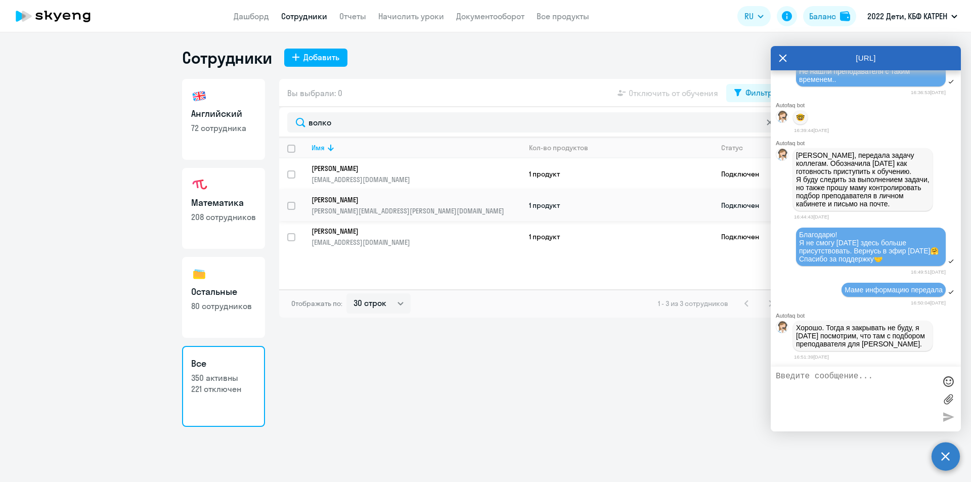
click at [378, 204] on p "[PERSON_NAME]" at bounding box center [408, 199] width 195 height 9
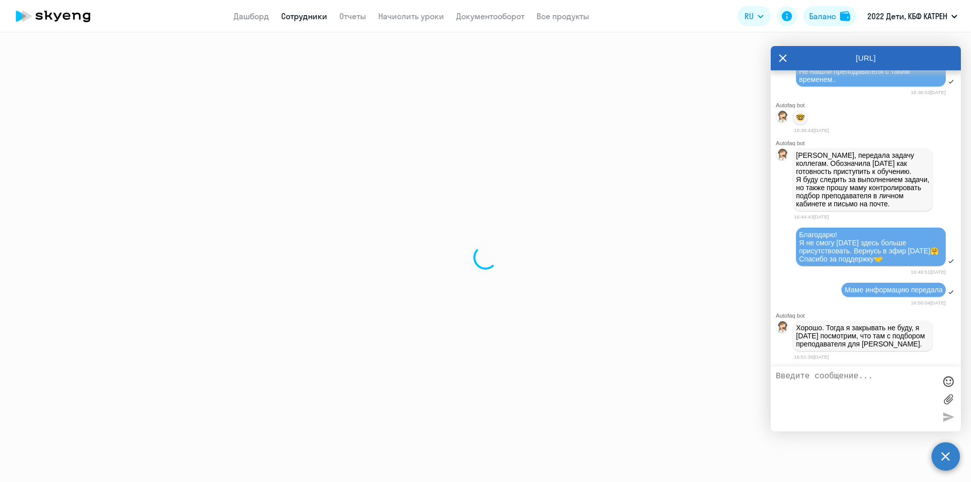
select select "english"
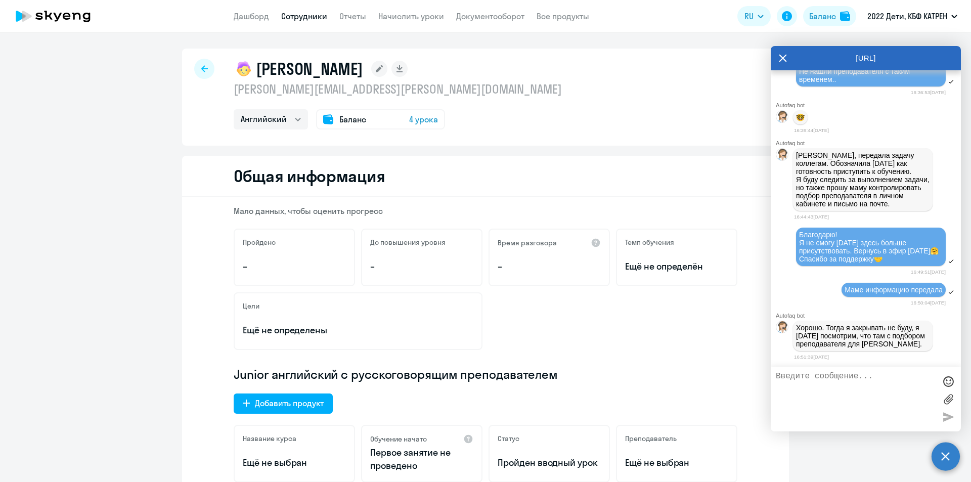
select select "30"
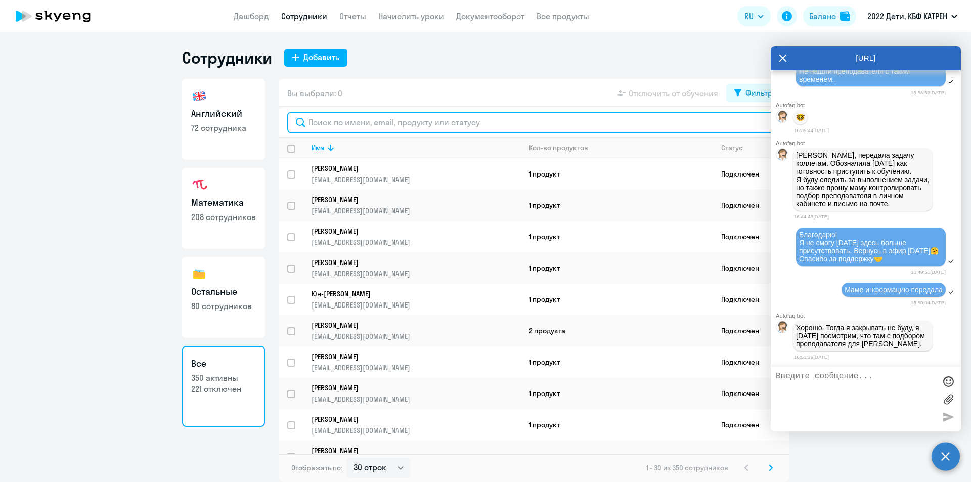
click at [365, 124] on input "text" at bounding box center [533, 122] width 493 height 20
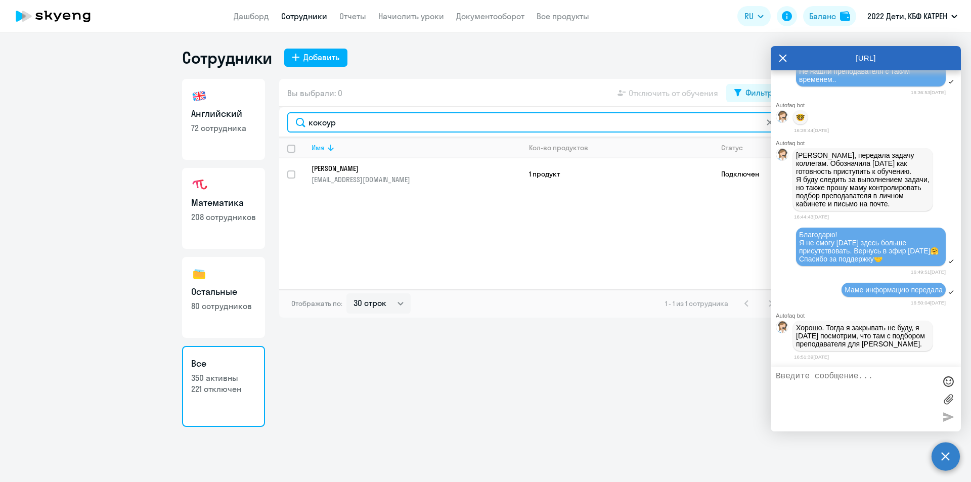
type input "кокоур"
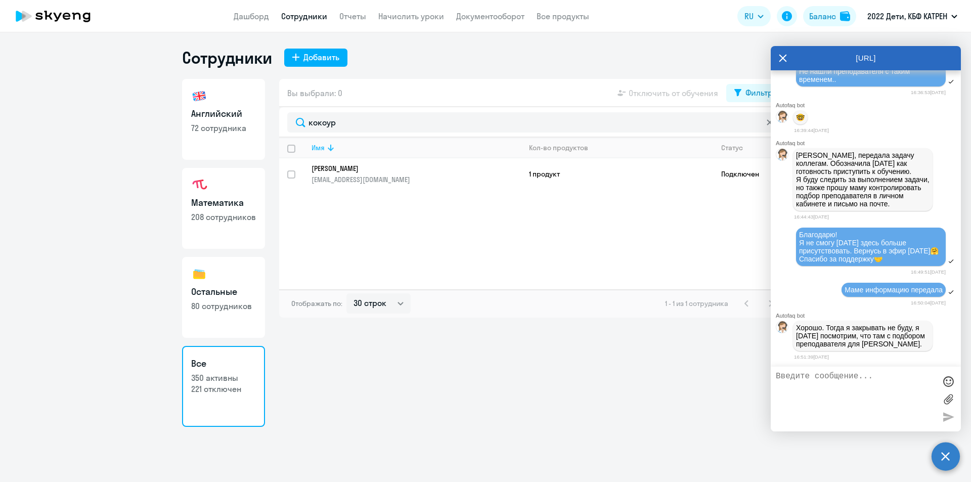
click at [375, 168] on p "[PERSON_NAME]" at bounding box center [408, 168] width 195 height 9
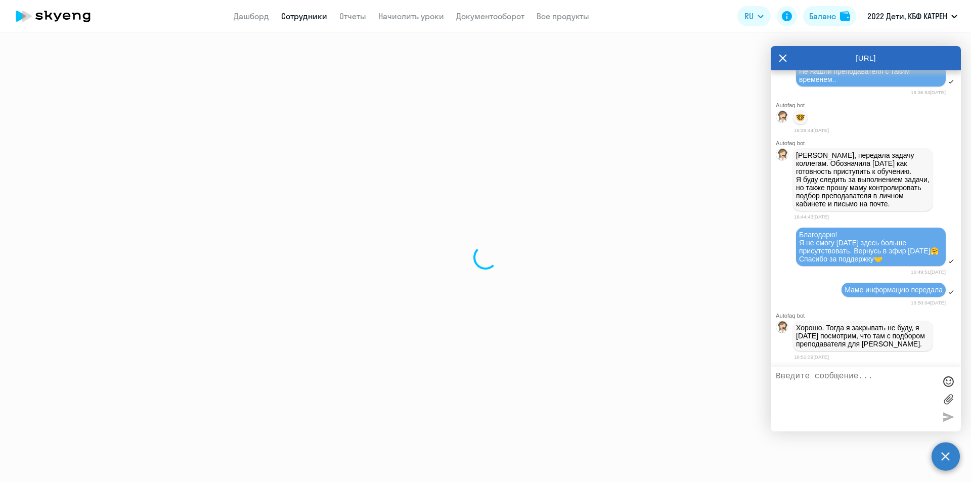
select select "math"
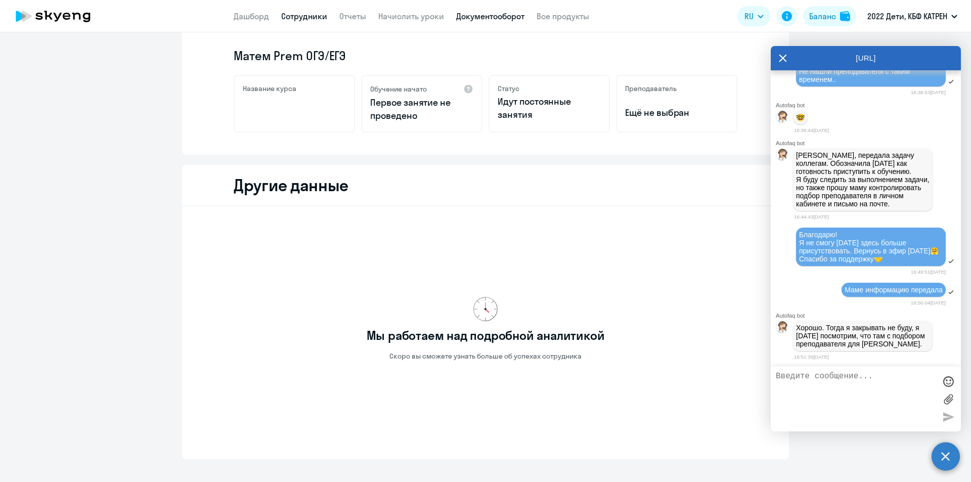
scroll to position [225, 0]
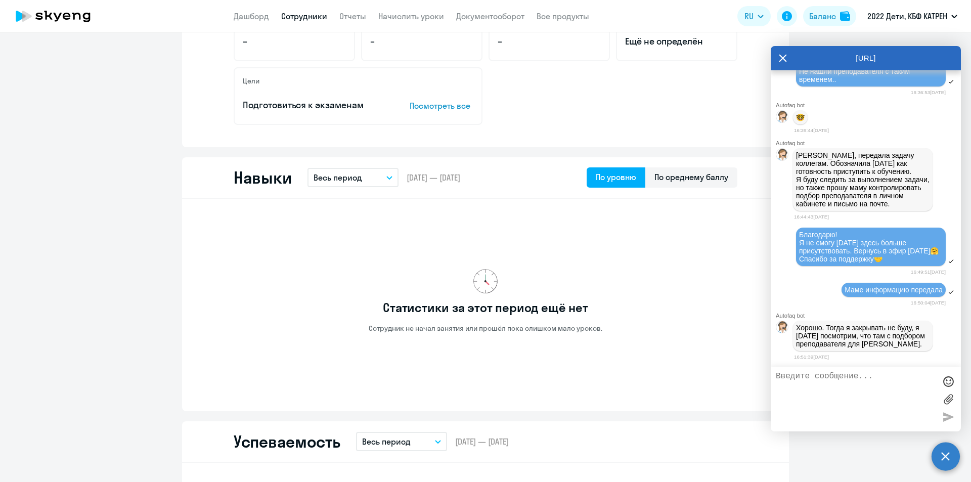
select select "30"
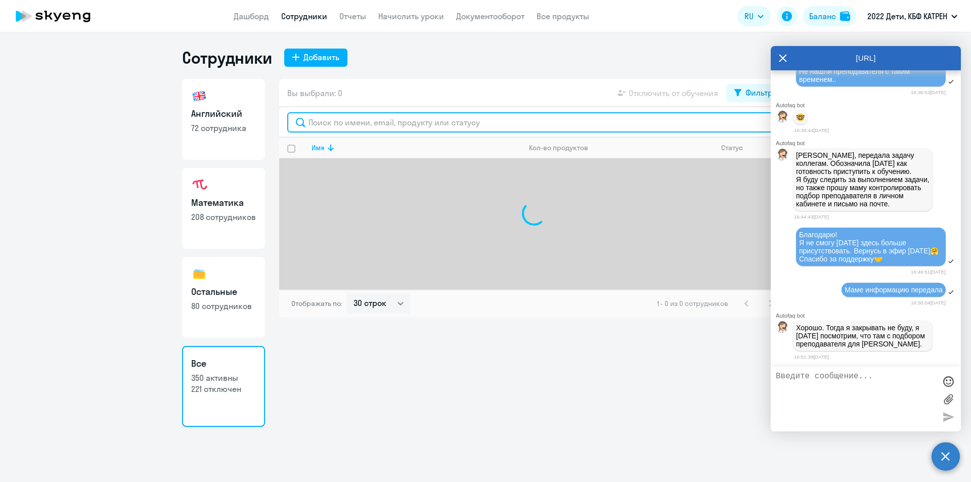
click at [364, 124] on input "text" at bounding box center [533, 122] width 493 height 20
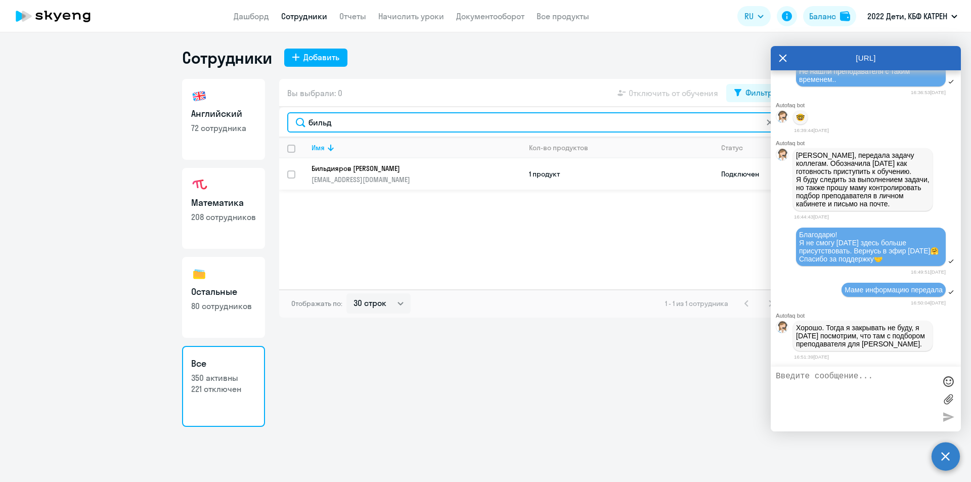
type input "бильд"
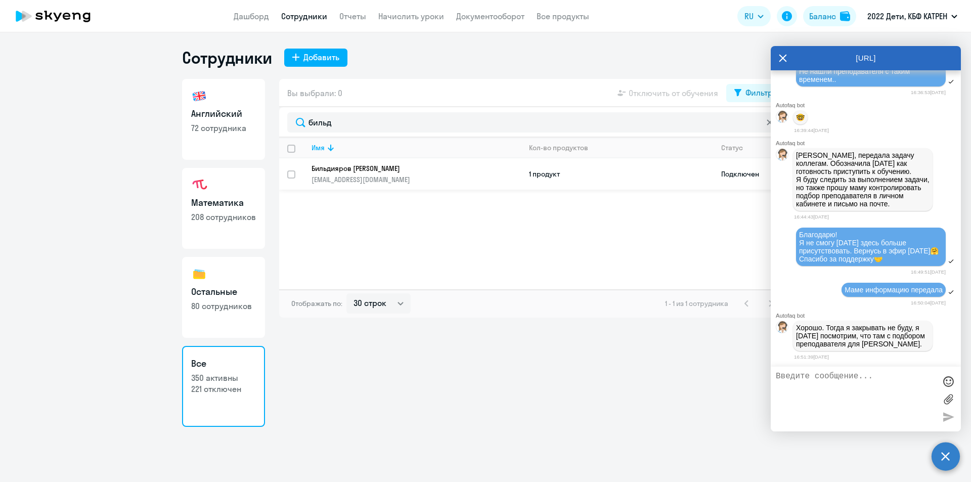
click at [350, 164] on p "Бильдияров [PERSON_NAME]" at bounding box center [408, 168] width 195 height 9
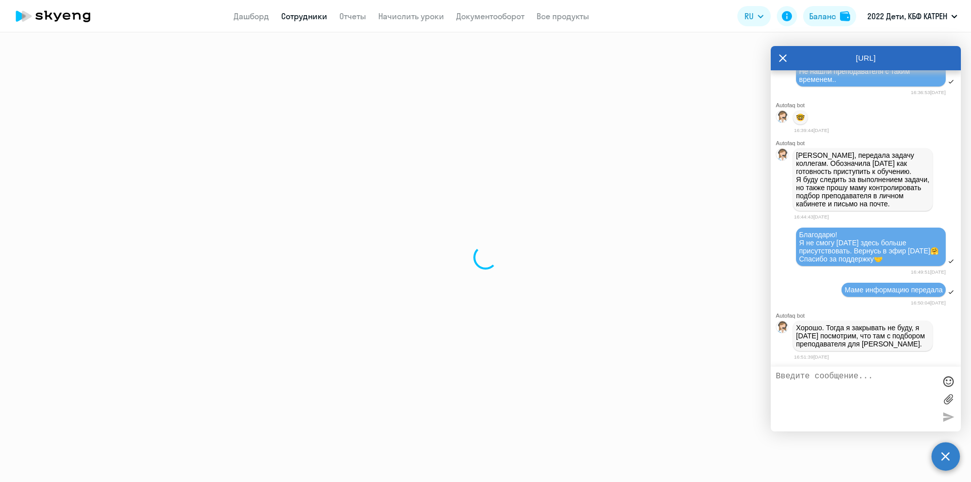
select select "math"
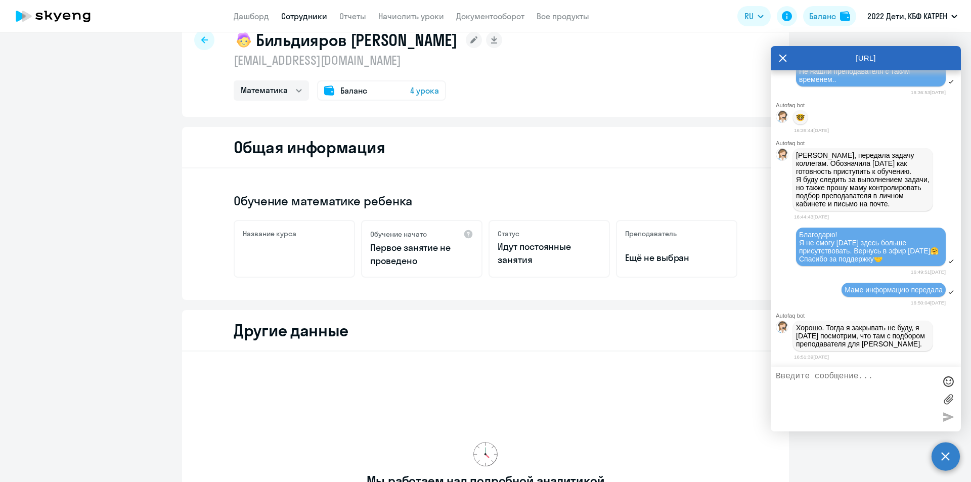
scroll to position [23, 0]
